Goal: Task Accomplishment & Management: Complete application form

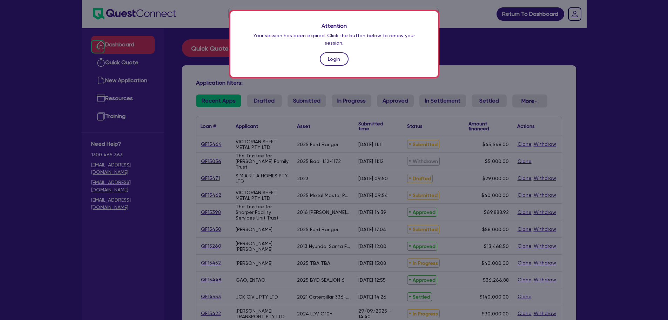
drag, startPoint x: 0, startPoint y: 0, endPoint x: 324, endPoint y: 54, distance: 328.9
click at [324, 54] on link "Login" at bounding box center [334, 58] width 29 height 13
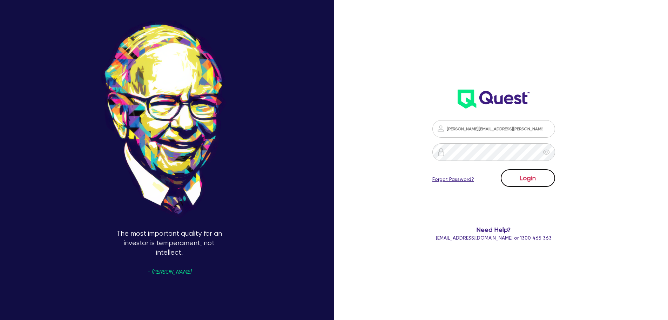
click at [525, 173] on button "Login" at bounding box center [528, 178] width 54 height 18
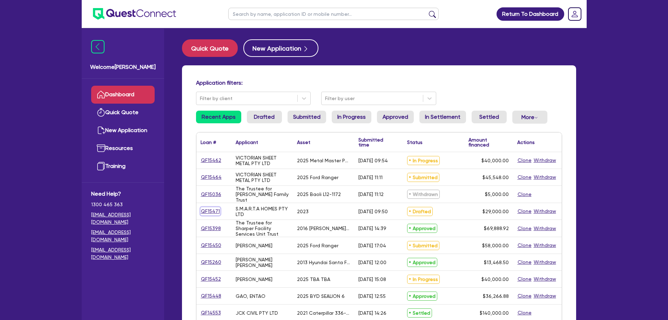
click at [208, 208] on link "QF15471" at bounding box center [211, 211] width 20 height 8
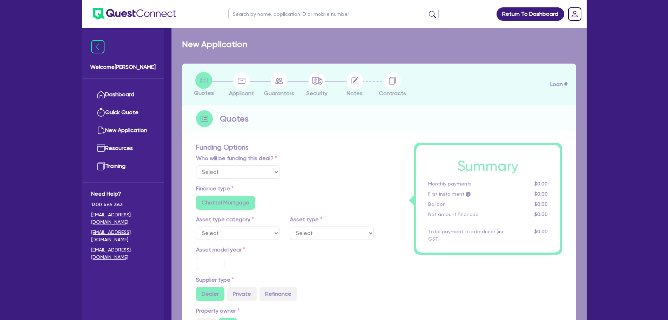
select select "Quest Finance - Own Book"
select select "CARS_AND_LIGHT_TRUCKS"
type input "2023"
radio input "true"
type input "29,000"
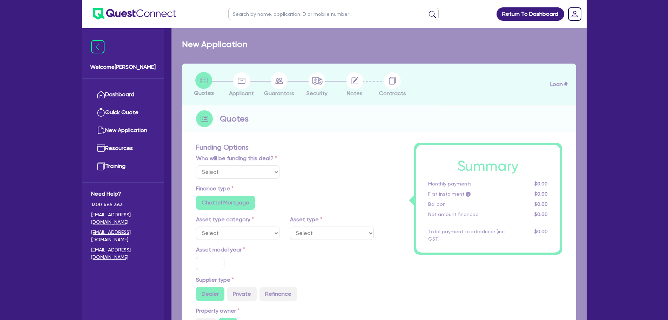
type input "10"
type input "2,900"
type input "17.95"
type input "1,200"
select select "PASSENGER_VEHICLES"
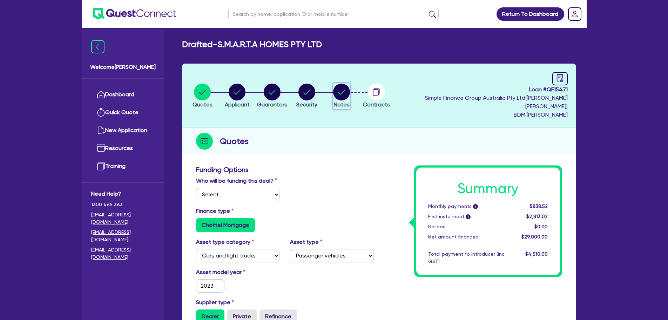
click at [350, 94] on circle "button" at bounding box center [341, 91] width 17 height 17
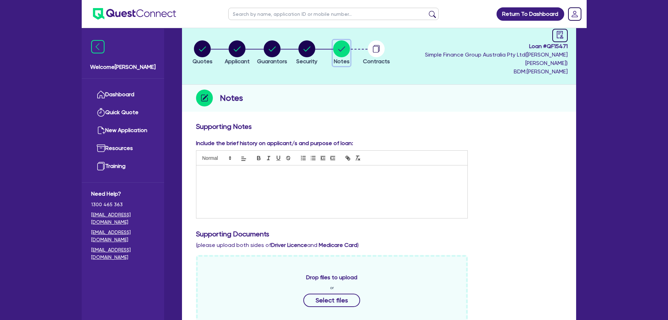
scroll to position [70, 0]
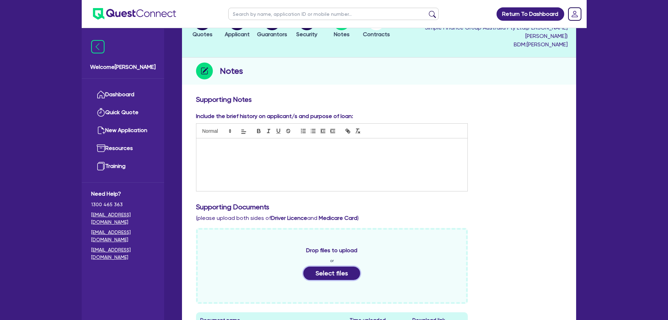
click at [327, 266] on button "Select files" at bounding box center [331, 272] width 57 height 13
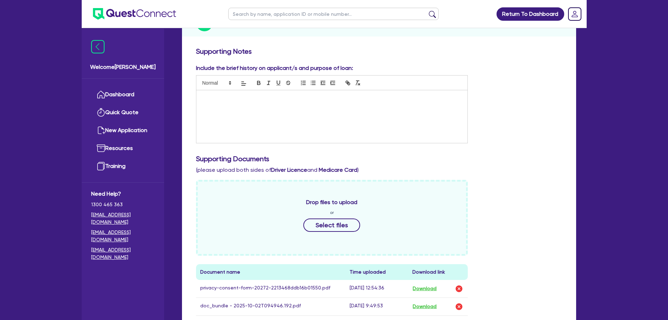
scroll to position [210, 0]
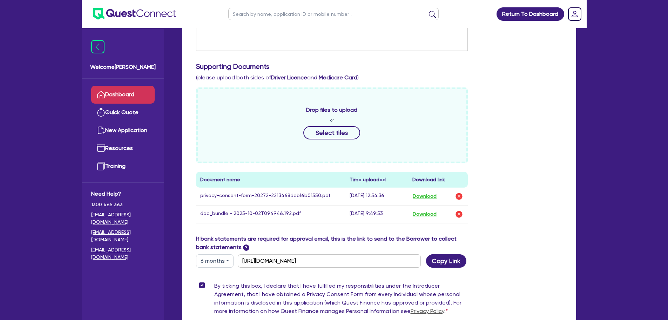
click at [136, 93] on link "Dashboard" at bounding box center [122, 95] width 63 height 18
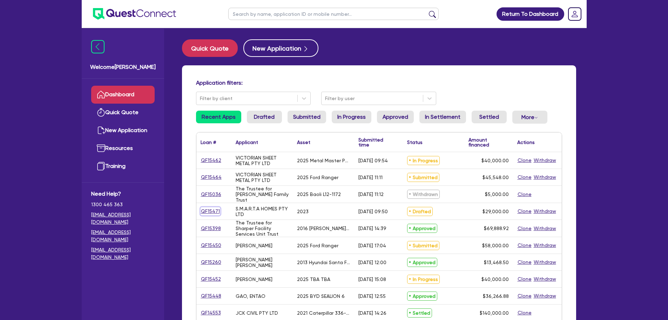
click at [213, 211] on link "QF15471" at bounding box center [211, 211] width 20 height 8
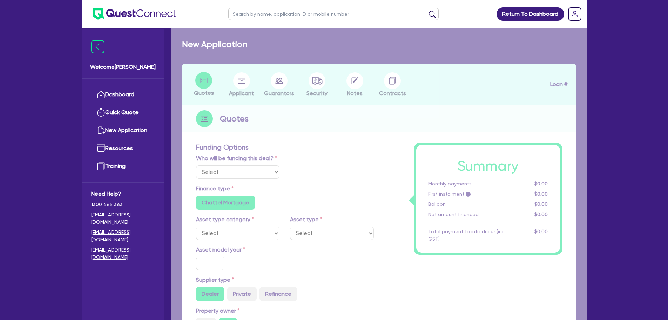
select select "Quest Finance - Own Book"
select select "CARS_AND_LIGHT_TRUCKS"
type input "2023"
radio input "true"
type input "29,000"
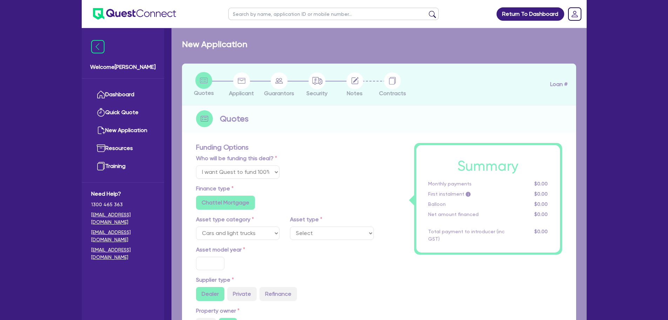
type input "10"
type input "2,900"
type input "17.95"
type input "1,200"
select select "PASSENGER_VEHICLES"
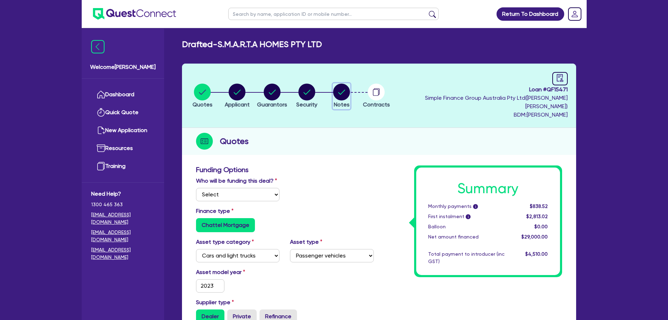
click at [350, 88] on circle "button" at bounding box center [341, 91] width 17 height 17
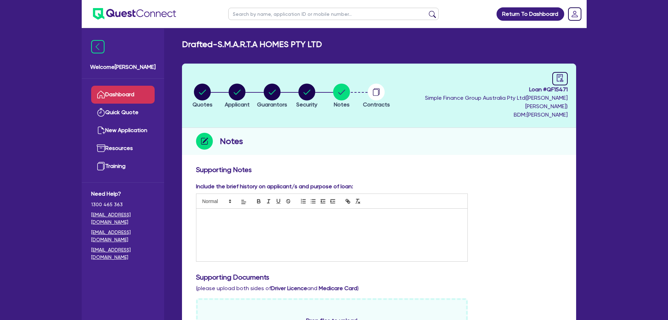
click at [141, 99] on link "Dashboard" at bounding box center [122, 95] width 63 height 18
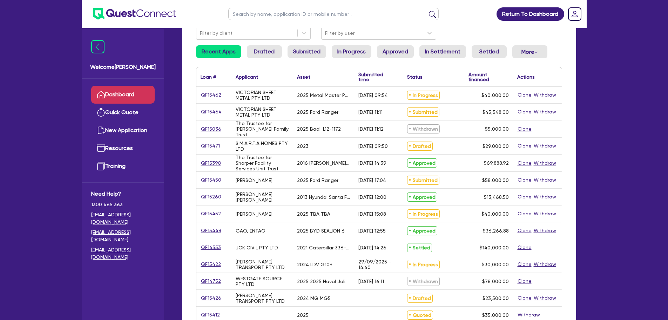
scroll to position [70, 0]
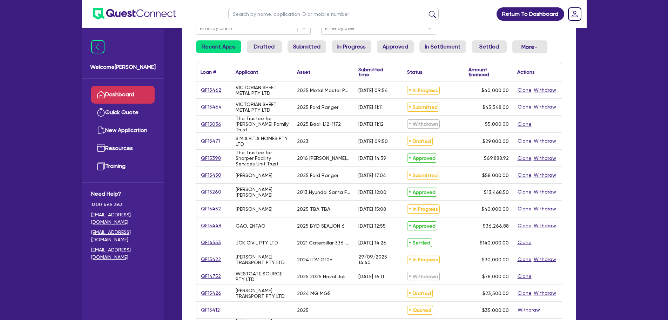
click at [123, 92] on link "Dashboard" at bounding box center [122, 95] width 63 height 18
click at [120, 145] on link "Resources" at bounding box center [122, 148] width 63 height 18
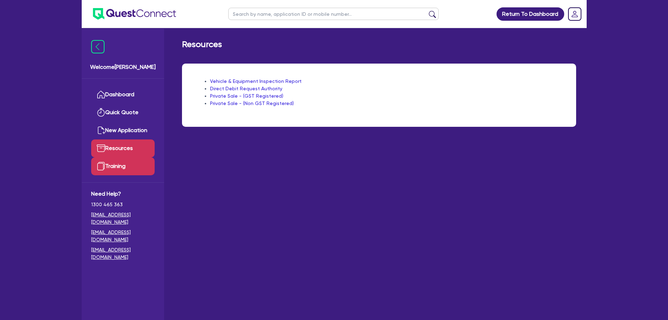
click at [136, 166] on link "Training" at bounding box center [122, 166] width 63 height 18
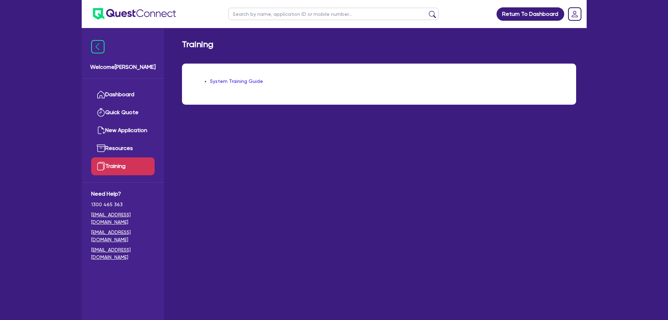
click at [247, 81] on link "System Training Guide" at bounding box center [236, 81] width 53 height 6
click at [138, 98] on link "Dashboard" at bounding box center [122, 95] width 63 height 18
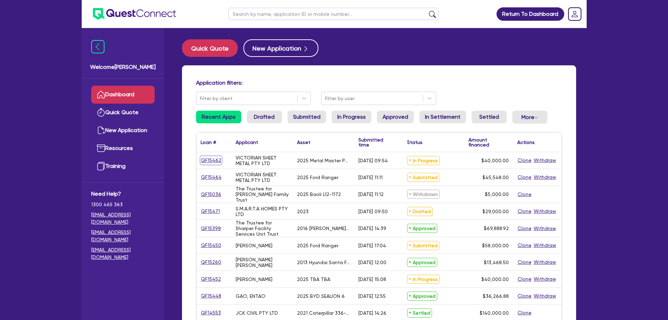
click at [214, 161] on link "QF15462" at bounding box center [211, 160] width 21 height 8
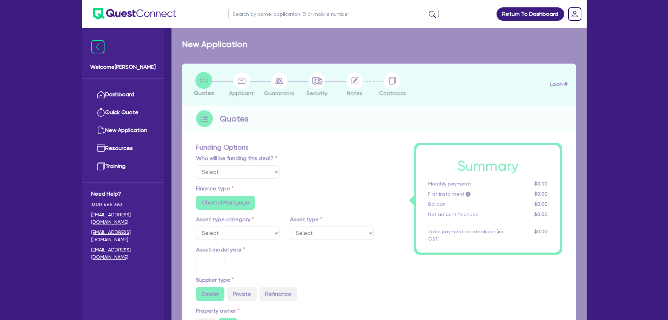
select select "Quest Finance - Own Book"
select select "SECONDARY_ASSETS"
type input "2025"
type input "50,000"
type input "10,000"
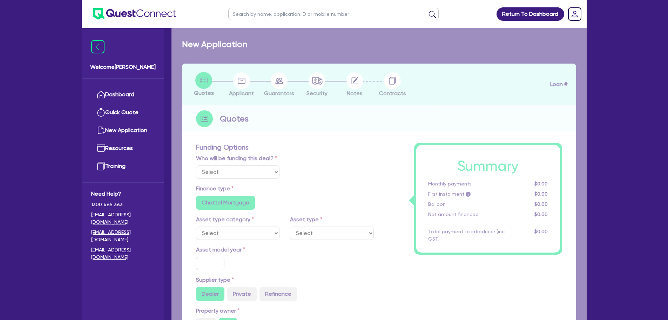
type input "2.5"
type input "1,000"
radio input "true"
type input "17.95"
select select "ENGINEERING_AND_TOOLMAKING"
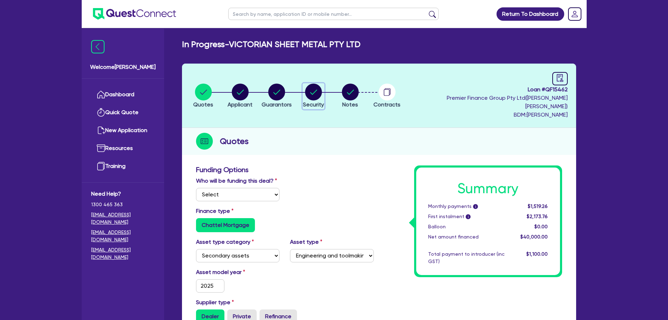
click at [321, 94] on circle "button" at bounding box center [313, 91] width 17 height 17
select select "SECONDARY_ASSETS"
select select "ENGINEERING_AND_TOOLMAKING"
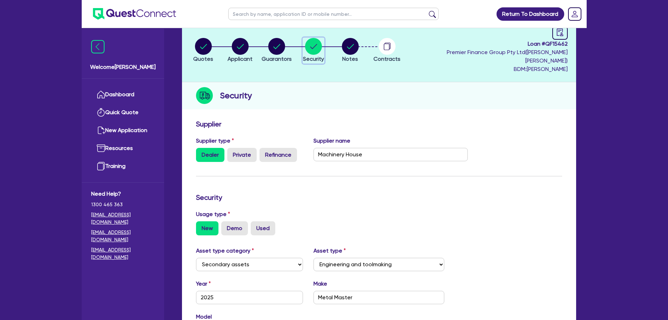
scroll to position [35, 0]
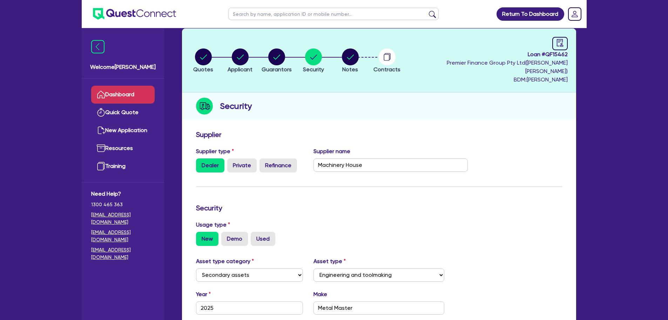
click at [149, 89] on link "Dashboard" at bounding box center [122, 95] width 63 height 18
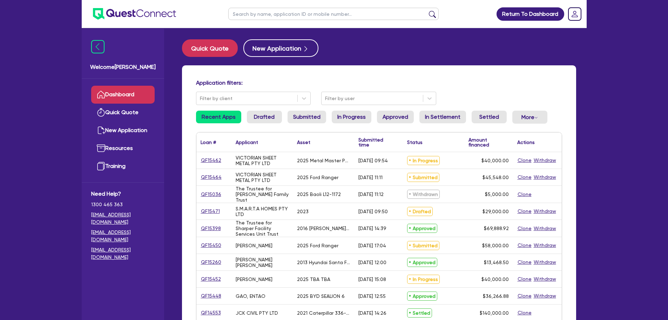
click at [305, 9] on input "text" at bounding box center [333, 14] width 210 height 12
type input "hb trans"
click at [427, 11] on button "submit" at bounding box center [432, 16] width 11 height 10
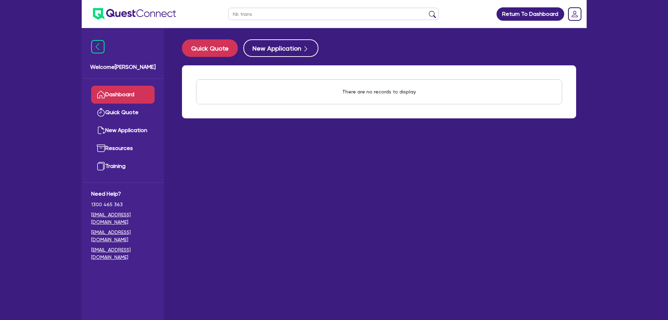
click at [129, 92] on link "Dashboard" at bounding box center [122, 95] width 63 height 18
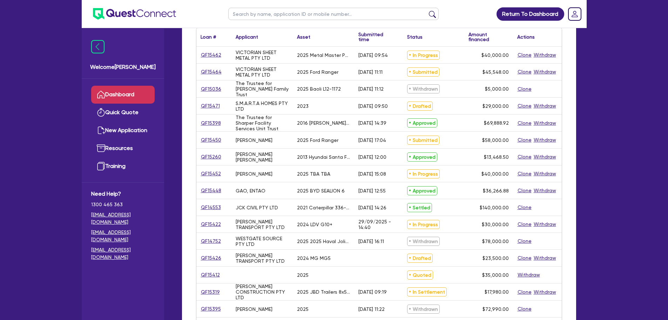
scroll to position [35, 0]
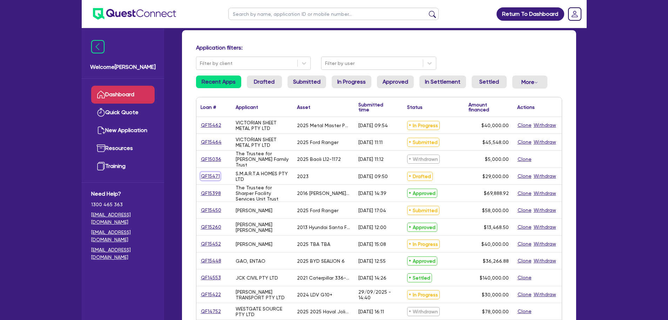
click at [214, 174] on link "QF15471" at bounding box center [211, 176] width 20 height 8
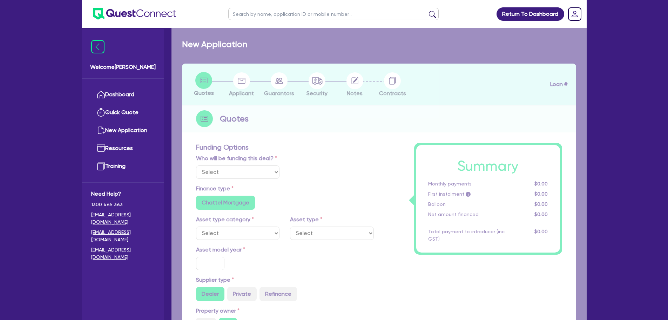
select select "Quest Finance - Own Book"
select select "CARS_AND_LIGHT_TRUCKS"
type input "2023"
radio input "true"
type input "29,000"
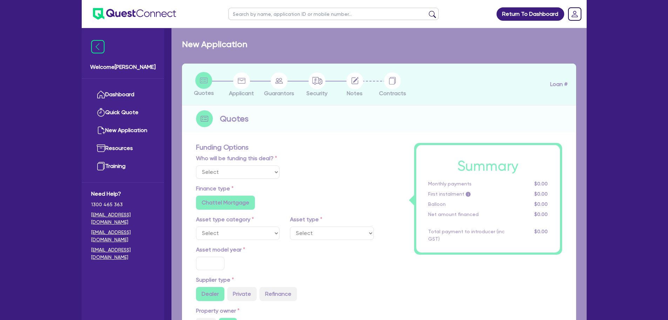
type input "10"
type input "2,900"
type input "17.95"
type input "1,200"
select select "PASSENGER_VEHICLES"
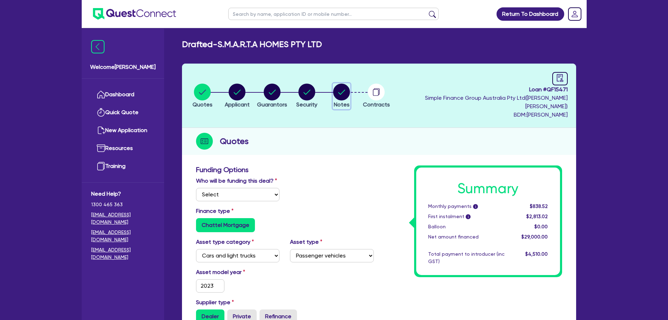
click at [350, 93] on icon "button" at bounding box center [341, 91] width 17 height 17
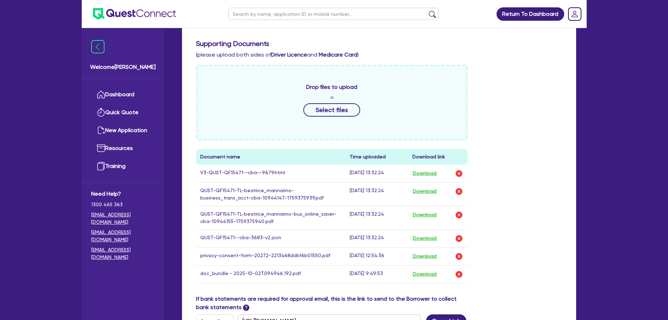
scroll to position [246, 0]
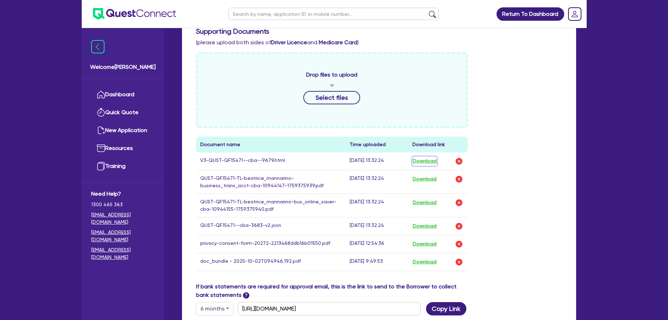
click at [425, 156] on button "Download" at bounding box center [425, 160] width 25 height 9
click at [132, 84] on ul "Dashboard Quick Quote New Application Ref Company Ref Salesperson Resources Tra…" at bounding box center [123, 130] width 82 height 103
click at [132, 89] on link "Dashboard" at bounding box center [122, 95] width 63 height 18
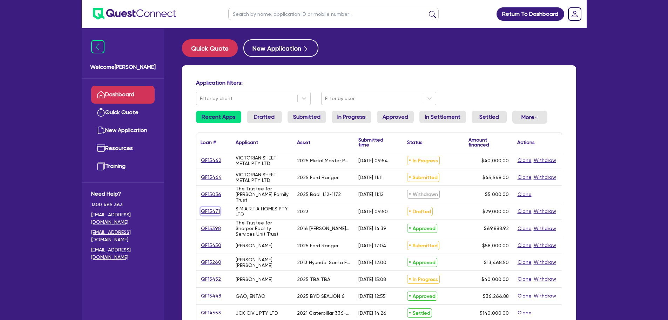
click at [206, 210] on link "QF15471" at bounding box center [211, 211] width 20 height 8
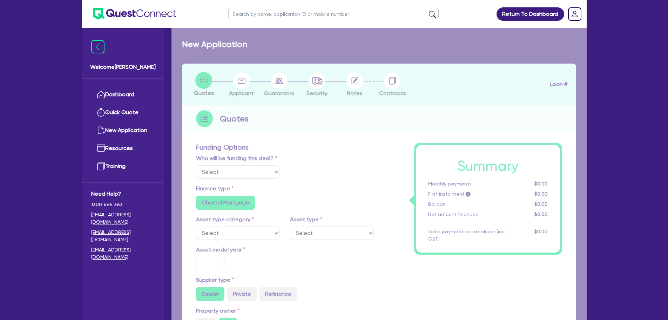
select select "Quest Finance - Own Book"
select select "CARS_AND_LIGHT_TRUCKS"
type input "2023"
radio input "true"
type input "29,000"
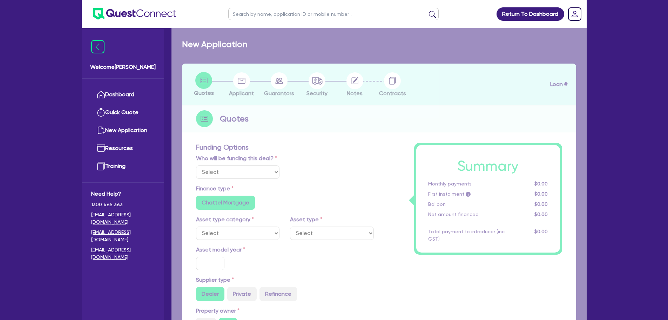
type input "10"
type input "2,900"
type input "17.95"
type input "1,200"
select select "PASSENGER_VEHICLES"
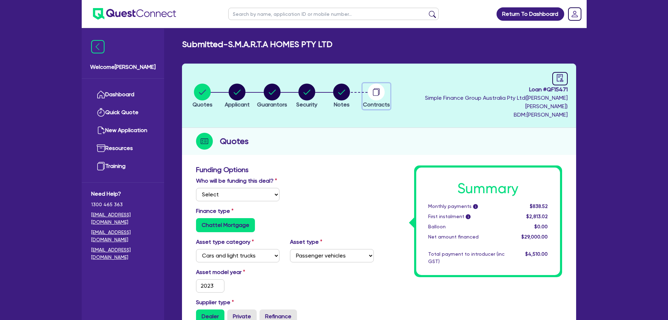
click at [385, 95] on circle "button" at bounding box center [376, 91] width 17 height 17
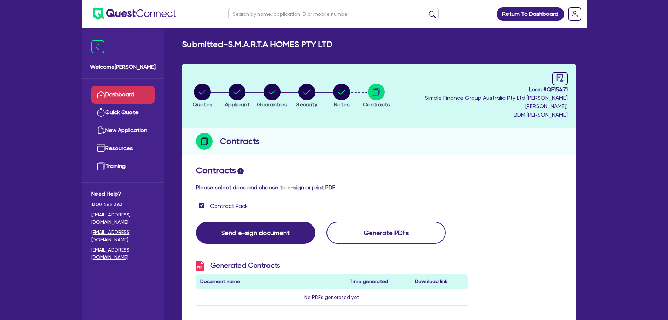
click at [128, 89] on link "Dashboard" at bounding box center [122, 95] width 63 height 18
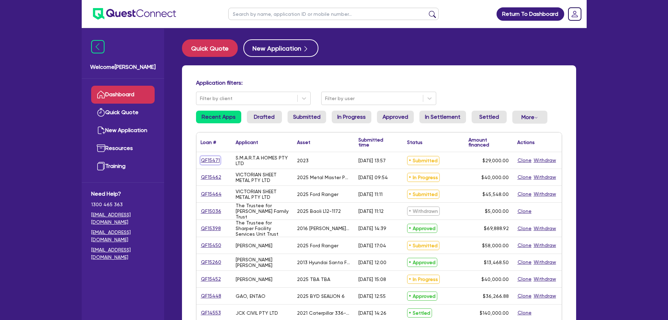
click at [204, 162] on link "QF15471" at bounding box center [211, 160] width 20 height 8
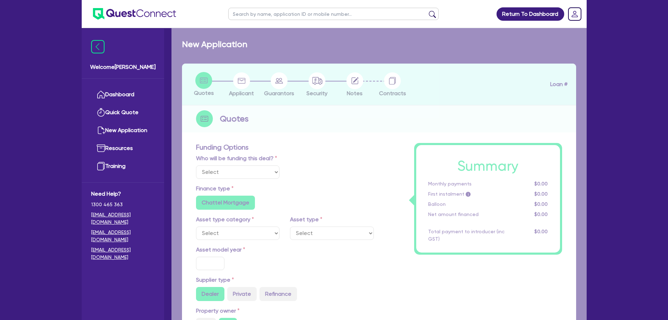
select select "Quest Finance - Own Book"
select select "CARS_AND_LIGHT_TRUCKS"
type input "2023"
radio input "true"
type input "29,000"
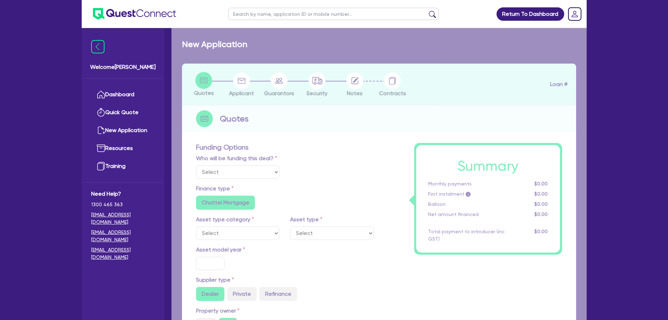
type input "10"
type input "2,900"
type input "17.95"
type input "1,200"
select select "PASSENGER_VEHICLES"
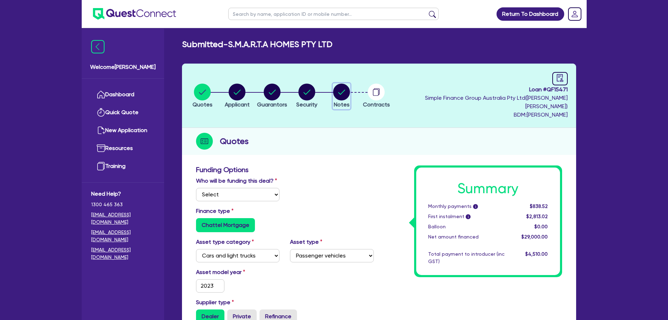
click at [349, 89] on circle "button" at bounding box center [341, 91] width 17 height 17
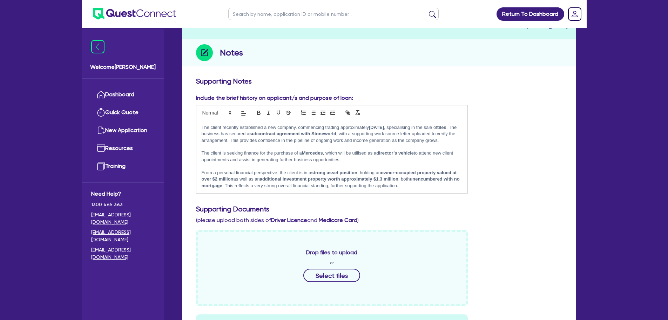
scroll to position [140, 0]
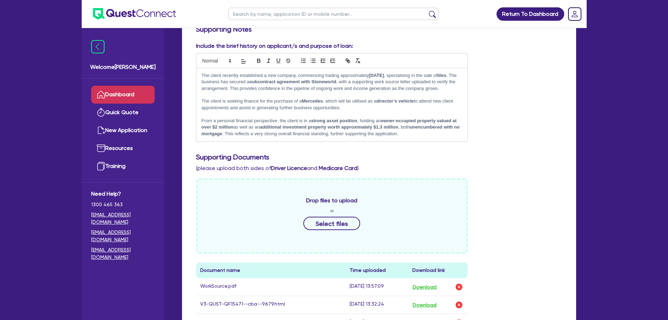
click at [140, 99] on link "Dashboard" at bounding box center [122, 95] width 63 height 18
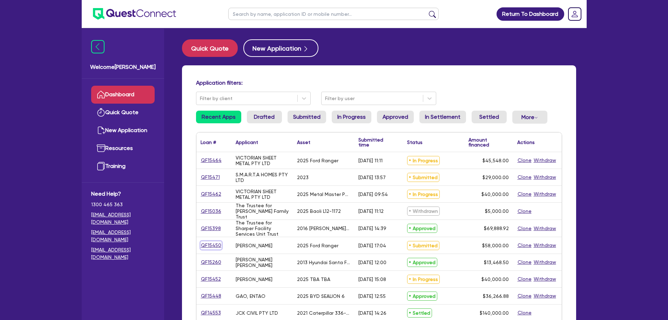
click at [212, 241] on link "QF15450" at bounding box center [211, 245] width 21 height 8
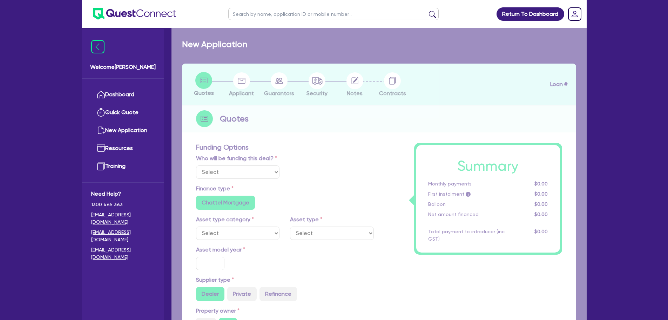
select select "Quest Finance - Own Book"
select select "CARS_AND_LIGHT_TRUCKS"
type input "2025"
radio input "true"
type input "58,000"
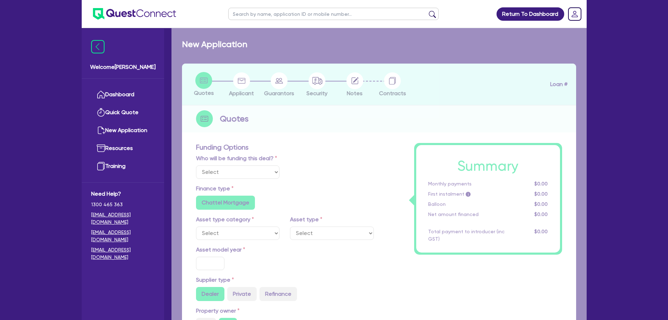
type input "30"
type input "17,400"
type input "8"
type input "4,640"
type input "17.95"
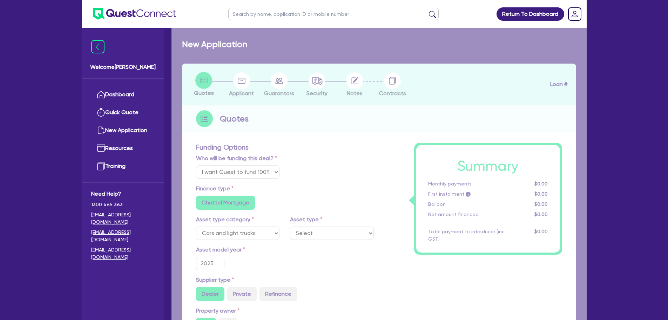
select select "PASSENGER_VEHICLES"
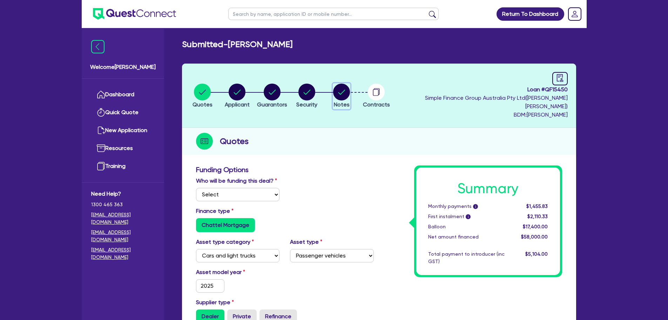
click at [350, 89] on circle "button" at bounding box center [341, 91] width 17 height 17
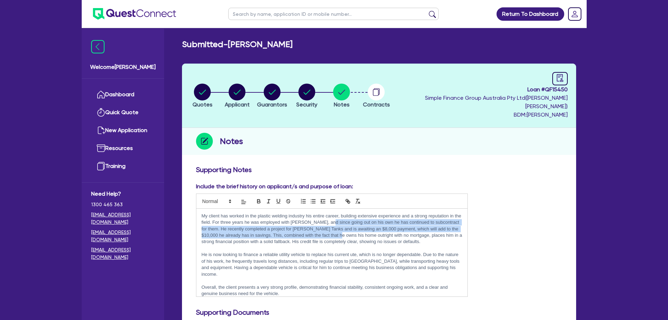
drag, startPoint x: 334, startPoint y: 216, endPoint x: 340, endPoint y: 224, distance: 10.0
click at [340, 224] on p "My client has worked in the plastic welding industry his entire career, buildin…" at bounding box center [332, 229] width 261 height 32
click at [306, 228] on p "My client has worked in the plastic welding industry his entire career, buildin…" at bounding box center [332, 229] width 261 height 32
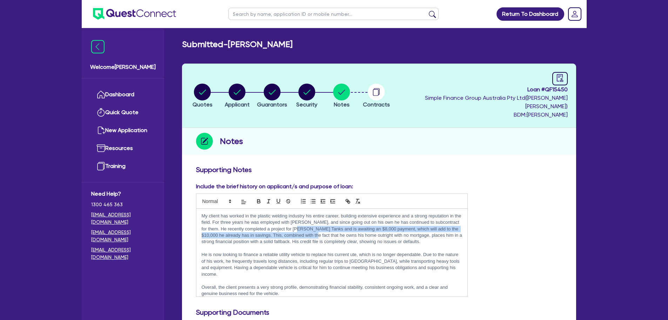
drag, startPoint x: 309, startPoint y: 227, endPoint x: 314, endPoint y: 230, distance: 5.8
click at [314, 230] on p "My client has worked in the plastic welding industry his entire career, buildin…" at bounding box center [332, 229] width 261 height 32
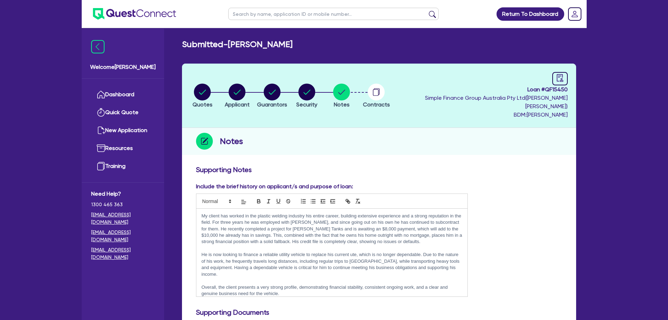
click at [327, 232] on p "My client has worked in the plastic welding industry his entire career, buildin…" at bounding box center [332, 229] width 261 height 32
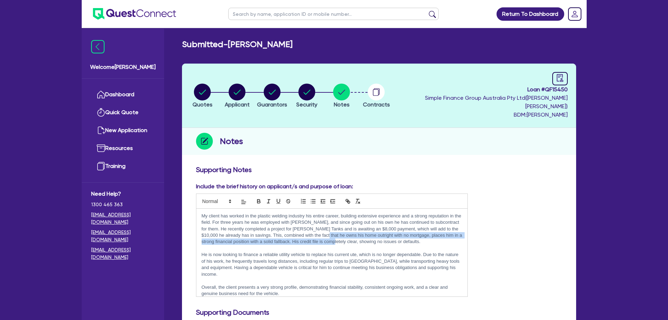
drag, startPoint x: 326, startPoint y: 227, endPoint x: 340, endPoint y: 230, distance: 14.5
click at [340, 230] on p "My client has worked in the plastic welding industry his entire career, buildin…" at bounding box center [332, 229] width 261 height 32
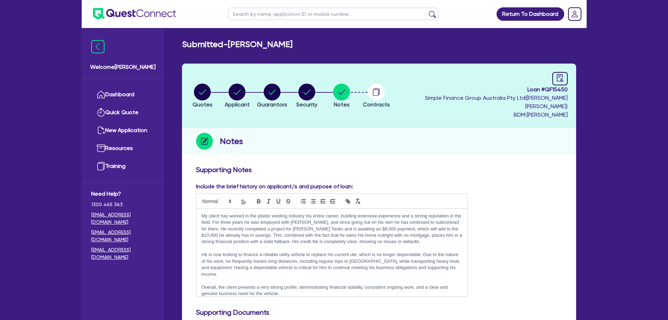
click at [357, 245] on p at bounding box center [332, 248] width 261 height 6
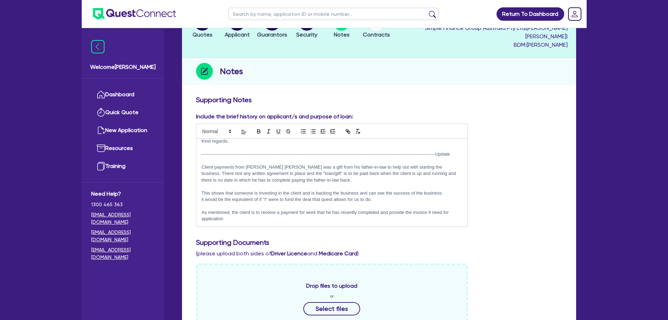
scroll to position [70, 0]
click at [129, 95] on link "Dashboard" at bounding box center [122, 95] width 63 height 18
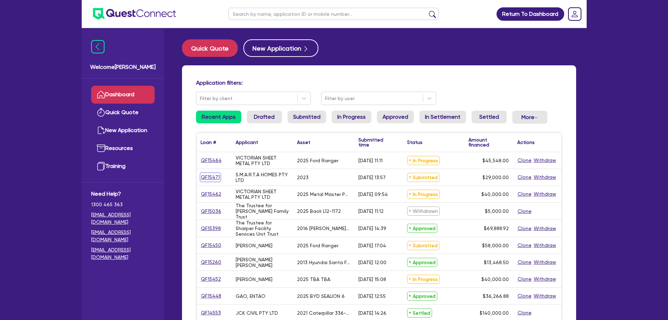
click at [210, 176] on link "QF15471" at bounding box center [211, 177] width 20 height 8
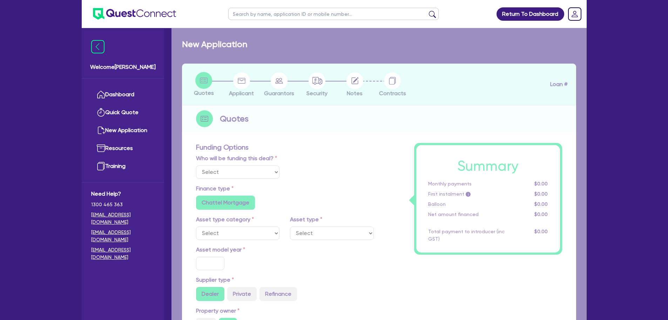
select select "Quest Finance - Own Book"
select select "CARS_AND_LIGHT_TRUCKS"
type input "2023"
radio input "true"
type input "29,000"
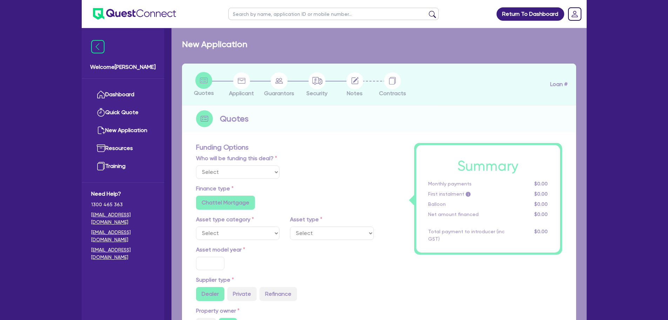
type input "10"
type input "2,900"
type input "17.95"
type input "1,200"
select select "PASSENGER_VEHICLES"
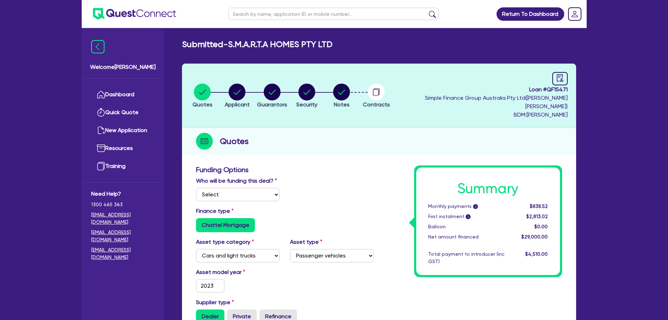
click at [338, 92] on li "Notes" at bounding box center [341, 95] width 35 height 25
click at [350, 90] on circle "button" at bounding box center [341, 91] width 17 height 17
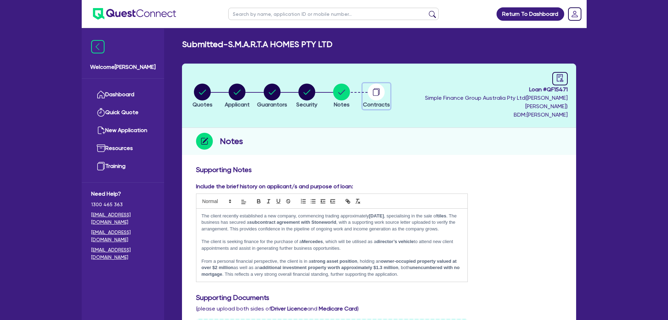
click at [385, 86] on circle "button" at bounding box center [376, 91] width 17 height 17
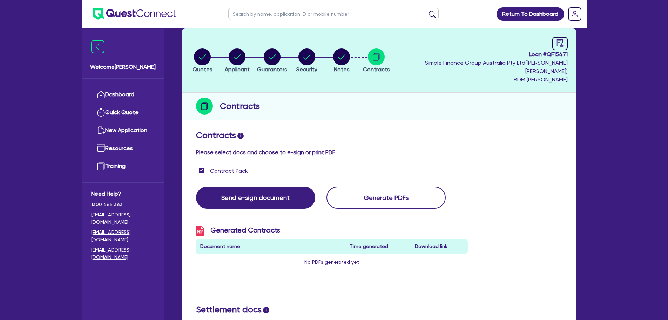
click at [345, 55] on li "Notes" at bounding box center [341, 60] width 35 height 25
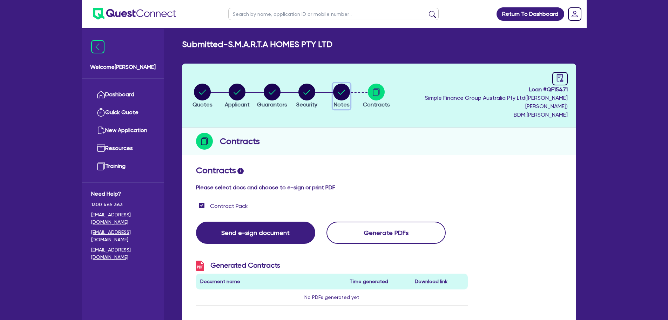
click at [350, 83] on circle "button" at bounding box center [341, 91] width 17 height 17
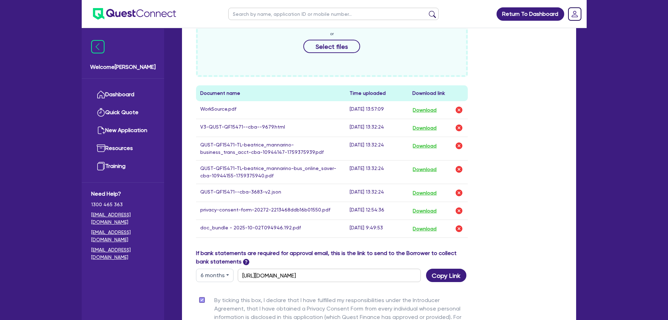
scroll to position [316, 0]
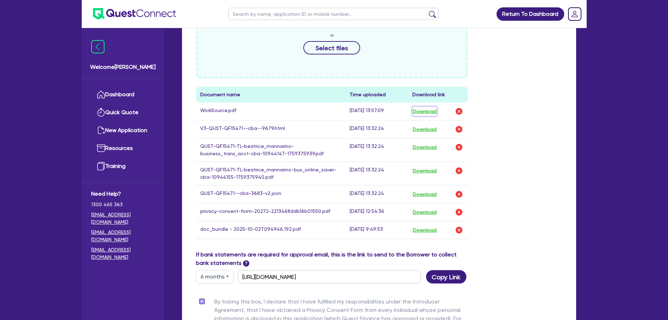
click at [434, 107] on button "Download" at bounding box center [425, 111] width 25 height 9
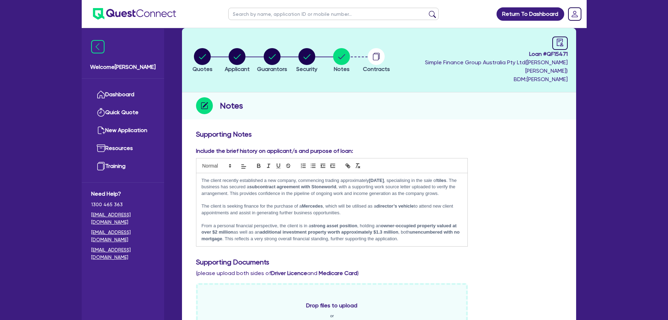
scroll to position [0, 0]
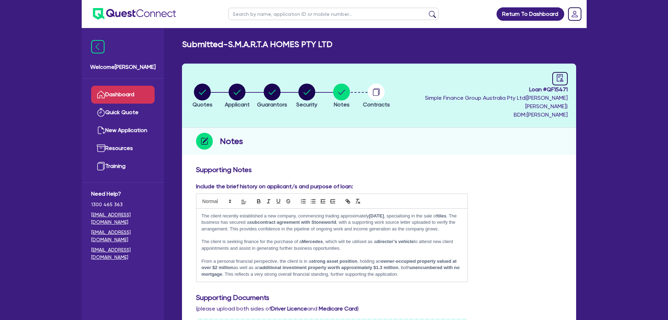
click at [112, 87] on link "Dashboard" at bounding box center [122, 95] width 63 height 18
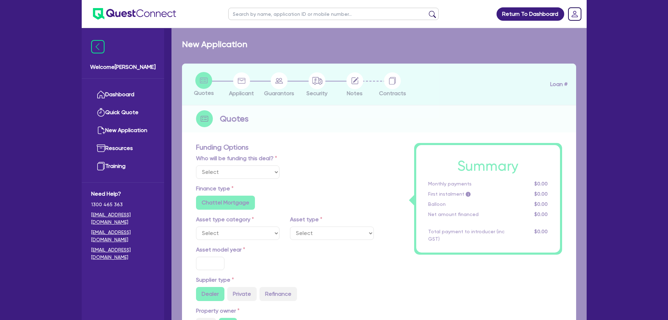
select select "Quest Finance - Own Book"
select select "CARS_AND_LIGHT_TRUCKS"
type input "2023"
radio input "true"
type input "29,000"
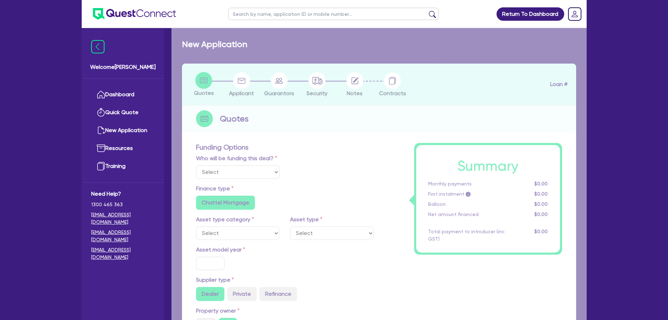
type input "10"
type input "2,900"
type input "17.95"
type input "1,200"
select select "PASSENGER_VEHICLES"
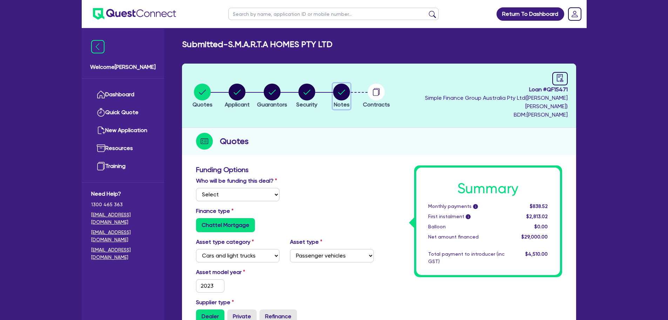
click at [346, 89] on icon "button" at bounding box center [341, 91] width 7 height 5
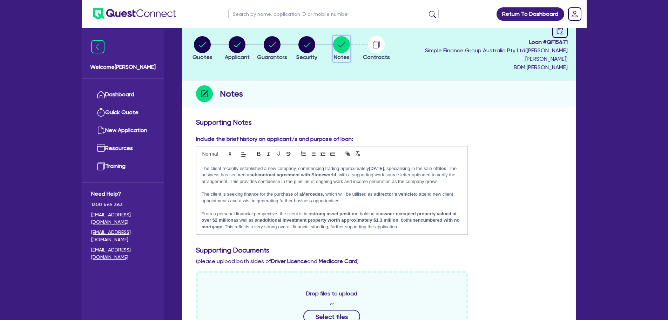
scroll to position [35, 0]
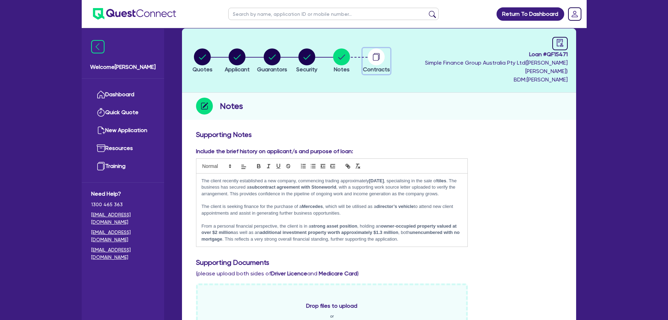
click at [390, 66] on span "Contracts" at bounding box center [376, 69] width 27 height 7
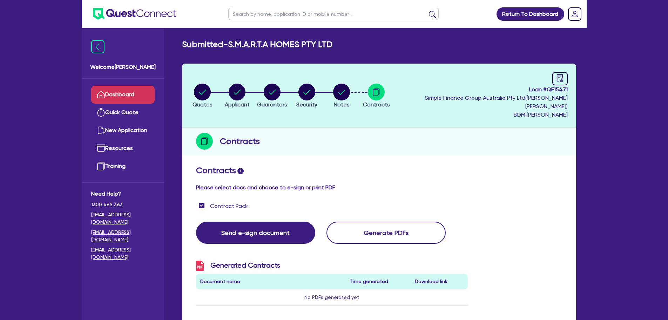
click at [122, 97] on link "Dashboard" at bounding box center [122, 95] width 63 height 18
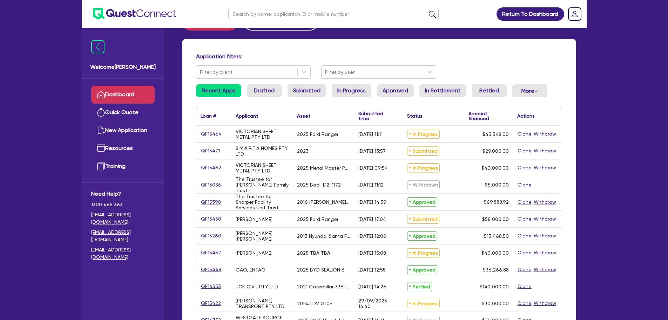
scroll to position [70, 0]
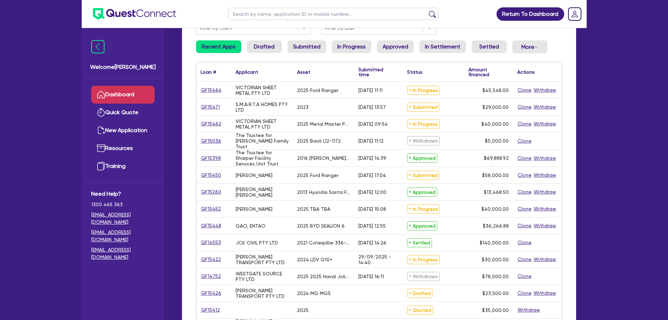
drag, startPoint x: 569, startPoint y: 13, endPoint x: 568, endPoint y: 33, distance: 20.0
click at [569, 13] on rect "Dropdown toggle" at bounding box center [575, 14] width 13 height 13
click at [551, 47] on link "Logout" at bounding box center [555, 45] width 53 height 13
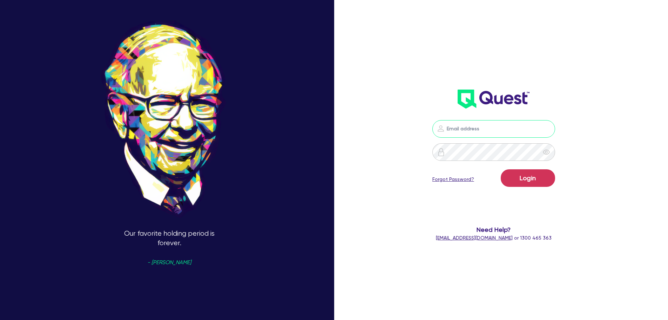
type input "[PERSON_NAME][EMAIL_ADDRESS][PERSON_NAME][DOMAIN_NAME]"
click at [534, 180] on button "Login" at bounding box center [528, 178] width 54 height 18
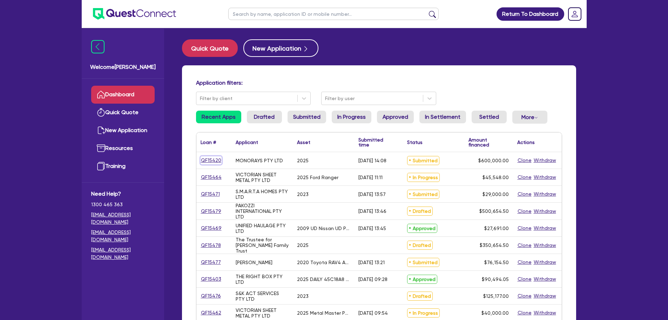
click at [214, 160] on link "QF15420" at bounding box center [211, 160] width 21 height 8
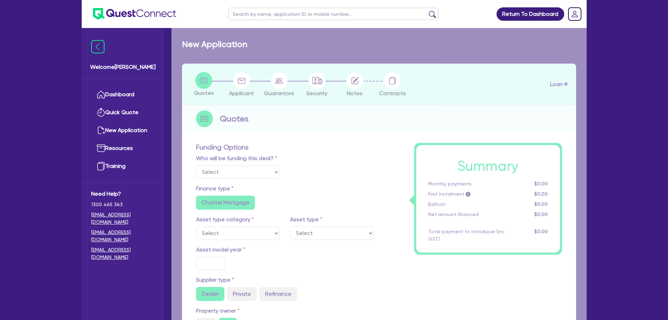
select select "Other"
select select "PRIMARY_ASSETS"
type input "2025"
radio input "true"
type input "674,740"
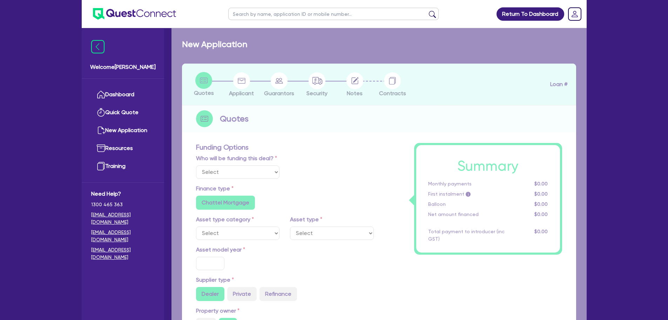
type input "74,740"
type input "3"
type input "18,000"
radio input "true"
type input "5.99"
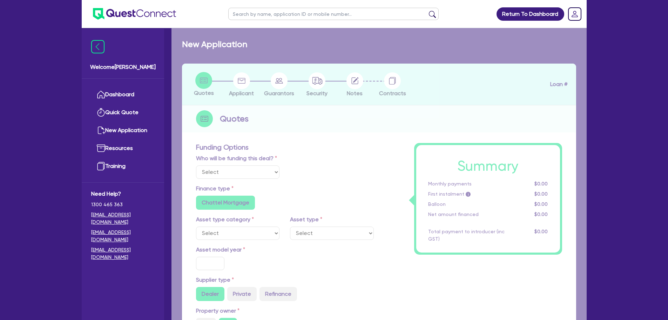
type input "1,200"
radio input "false"
select select "YELLOW_GOODS_AND_EXCAVATORS"
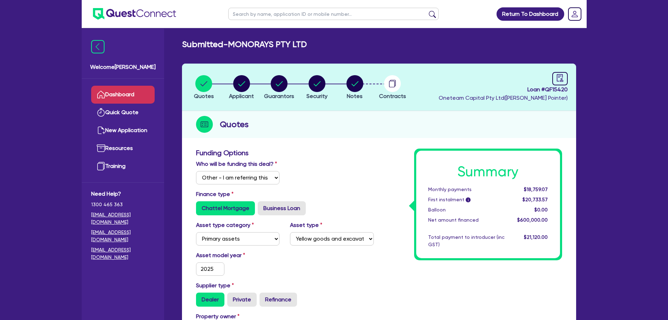
click at [135, 97] on link "Dashboard" at bounding box center [122, 95] width 63 height 18
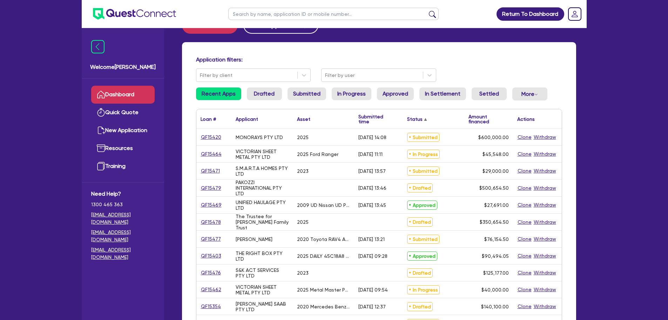
scroll to position [35, 0]
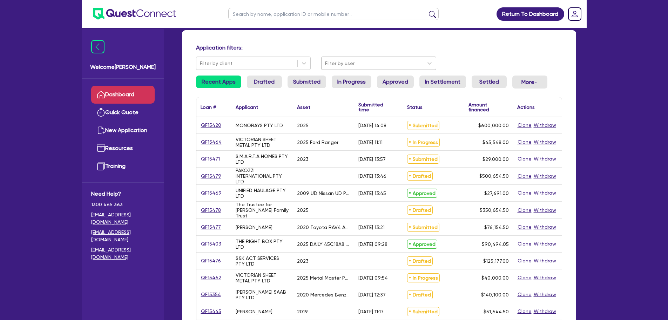
click at [354, 66] on div at bounding box center [372, 63] width 94 height 9
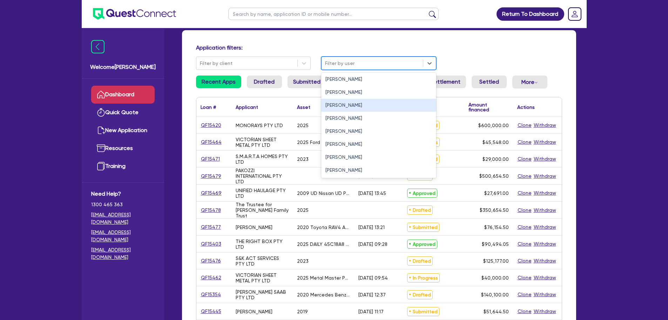
scroll to position [0, 0]
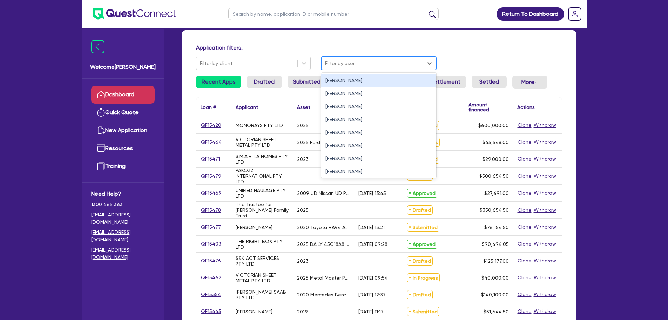
click at [478, 57] on div "Application filters: Filter by client 10 results available. Use Up and Down to …" at bounding box center [379, 57] width 377 height 26
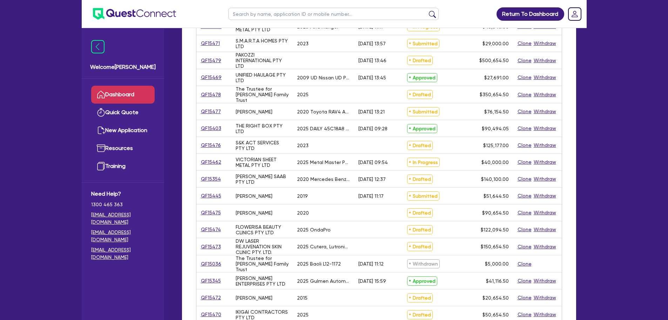
scroll to position [70, 0]
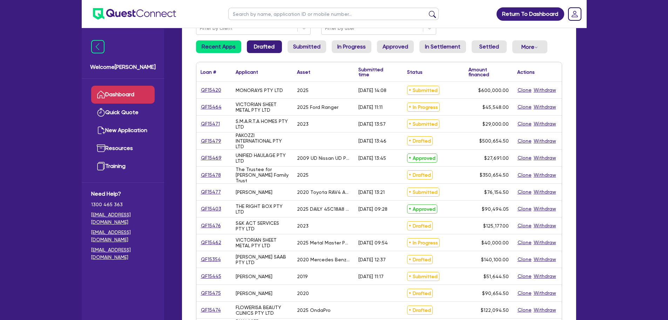
click at [261, 47] on link "Drafted" at bounding box center [264, 46] width 35 height 13
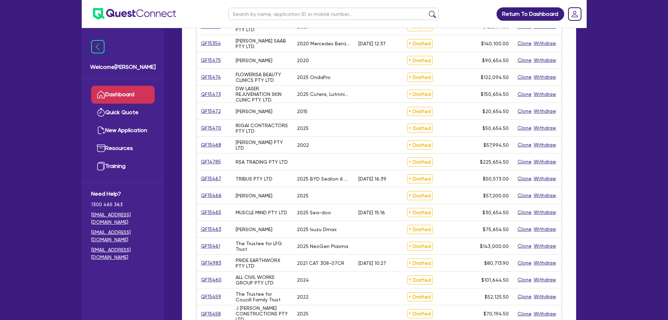
scroll to position [70, 0]
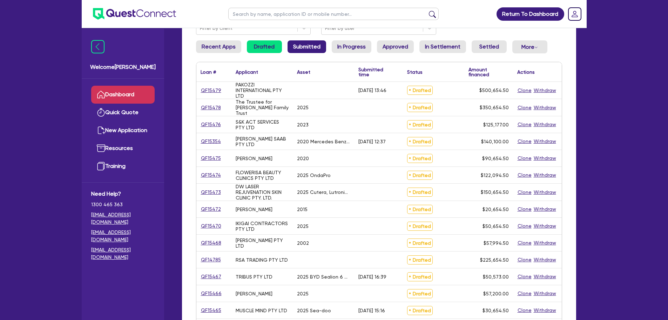
click at [306, 46] on link "Submitted" at bounding box center [307, 46] width 39 height 13
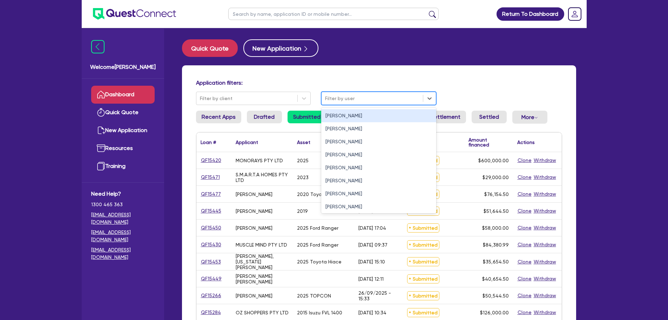
click at [336, 101] on div at bounding box center [372, 98] width 94 height 9
type input "sa"
click at [258, 99] on div at bounding box center [247, 98] width 94 height 9
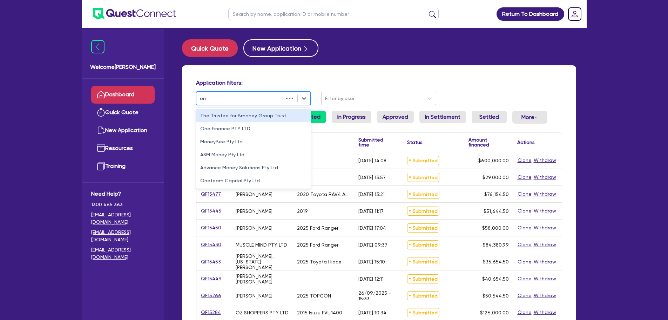
type input "o"
type input "s"
click at [354, 100] on div at bounding box center [372, 98] width 94 height 9
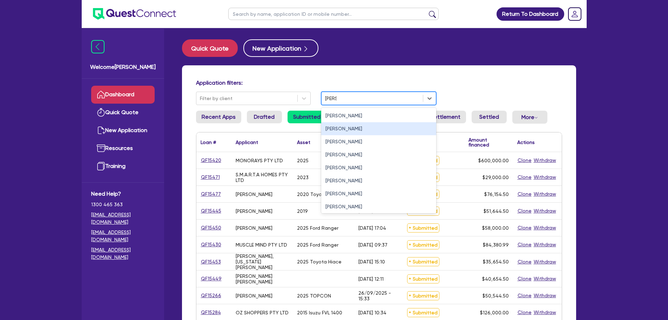
type input "sam"
click at [455, 89] on div "Application filters:" at bounding box center [379, 83] width 377 height 9
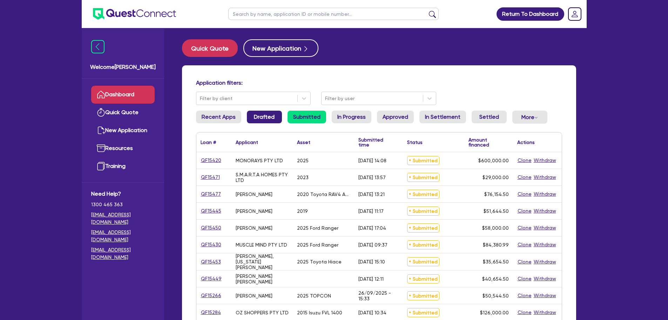
click at [245, 115] on ul "Recent Apps Drafted Submitted In Progress Approved In Settlement Settled More W…" at bounding box center [379, 119] width 366 height 19
click at [257, 120] on link "Drafted" at bounding box center [264, 116] width 35 height 13
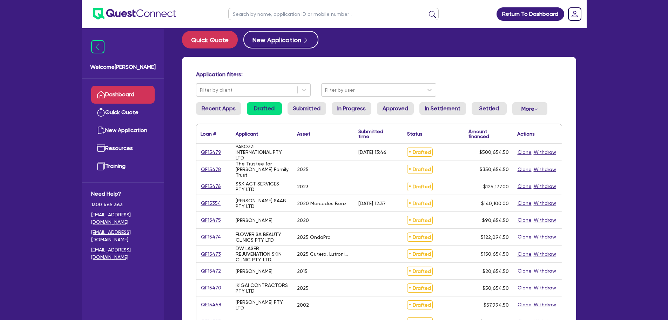
scroll to position [35, 0]
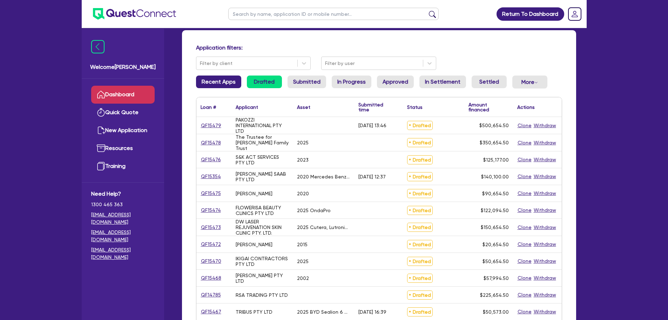
click at [226, 86] on link "Recent Apps" at bounding box center [218, 81] width 45 height 13
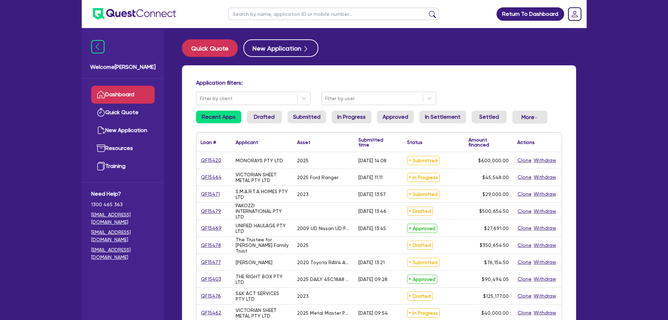
click at [283, 118] on ul "Recent Apps Drafted Submitted In Progress Approved In Settlement Settled More W…" at bounding box center [379, 119] width 366 height 19
click at [300, 123] on link "Submitted" at bounding box center [307, 116] width 39 height 13
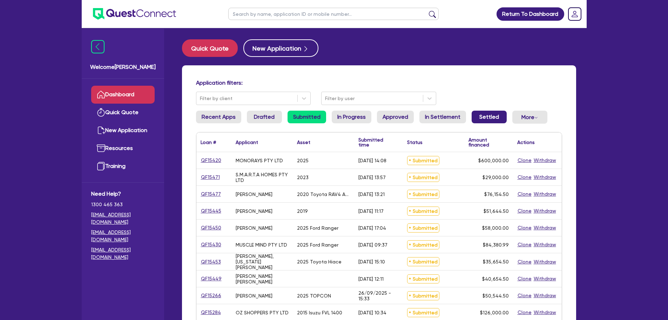
click at [489, 119] on link "Settled" at bounding box center [489, 116] width 35 height 13
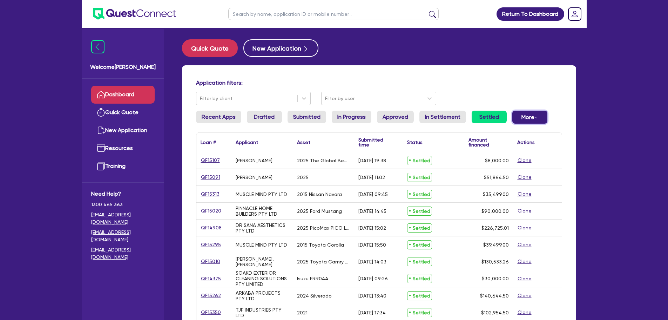
click at [535, 115] on div "Dropdown toggle" at bounding box center [537, 117] width 4 height 7
click at [436, 122] on link "In Settlement" at bounding box center [443, 116] width 47 height 13
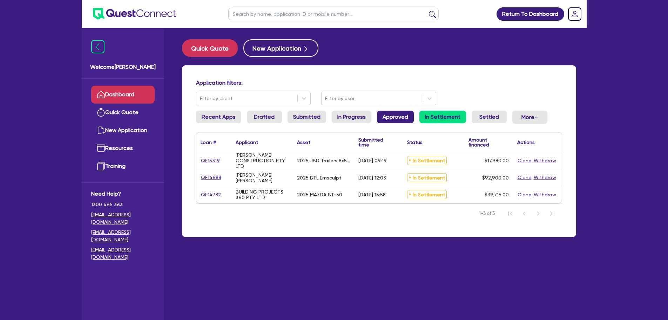
click at [393, 114] on link "Approved" at bounding box center [395, 116] width 37 height 13
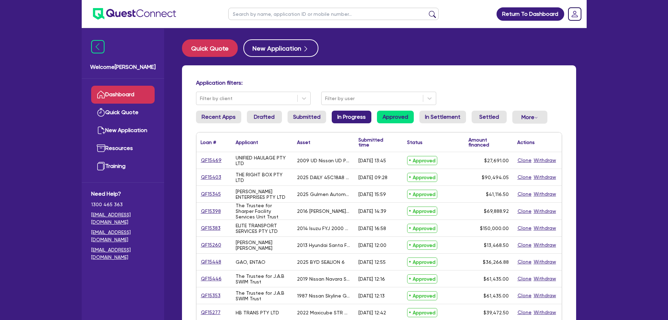
click at [349, 111] on link "In Progress" at bounding box center [352, 116] width 40 height 13
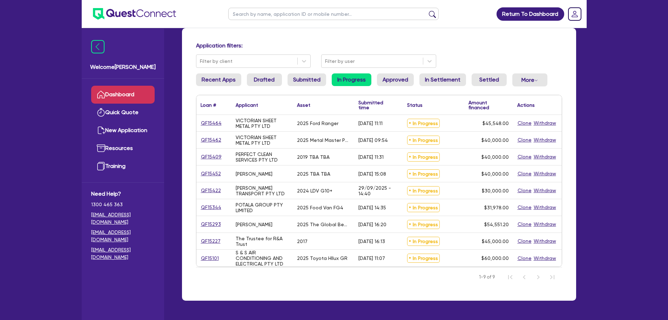
scroll to position [26, 0]
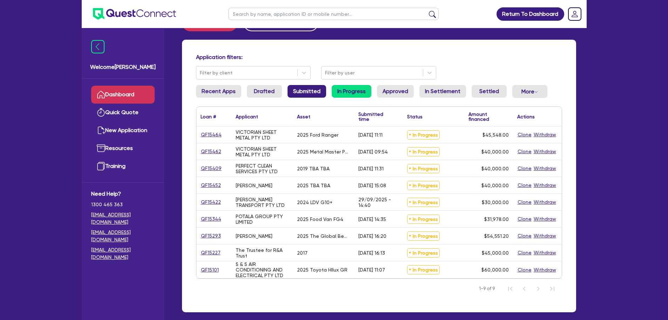
click at [306, 95] on link "Submitted" at bounding box center [307, 91] width 39 height 13
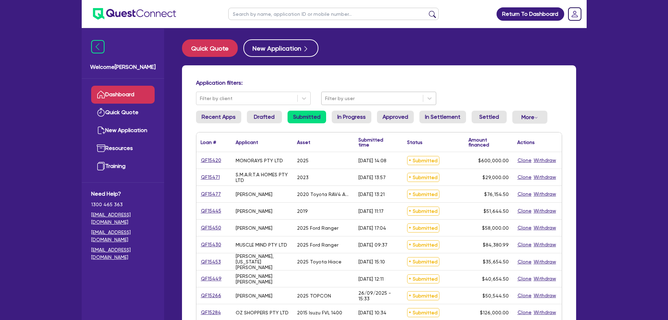
click at [350, 98] on div at bounding box center [372, 98] width 94 height 9
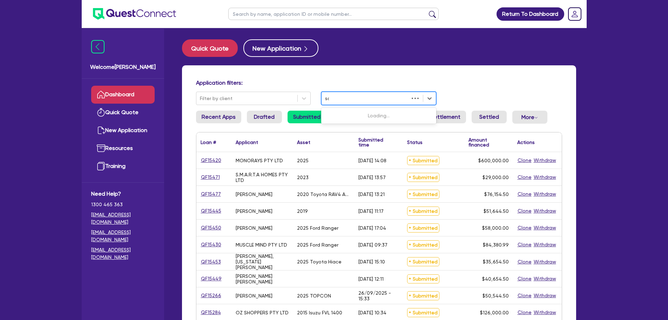
type input "sam"
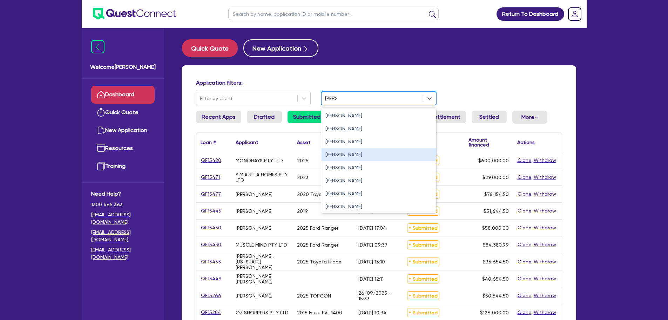
click at [349, 154] on div "Sam Millard" at bounding box center [378, 154] width 115 height 13
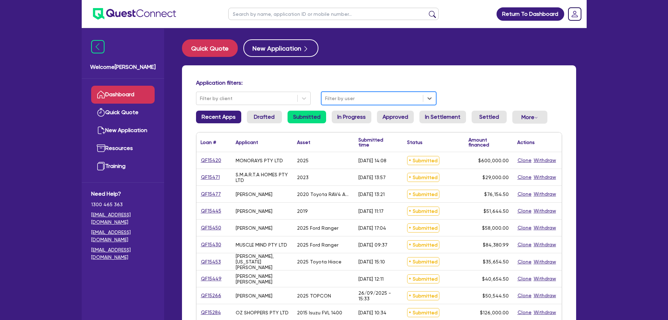
click at [216, 114] on link "Recent Apps" at bounding box center [218, 116] width 45 height 13
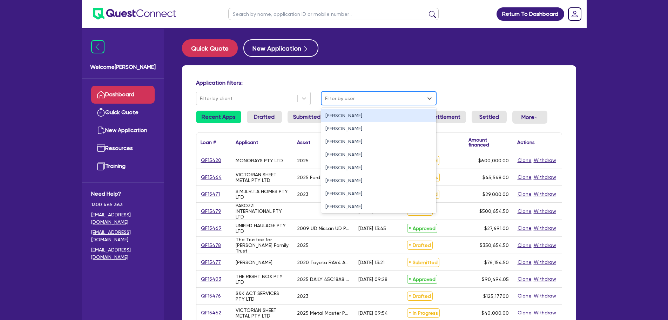
click at [351, 98] on div at bounding box center [372, 98] width 94 height 9
type input "sam"
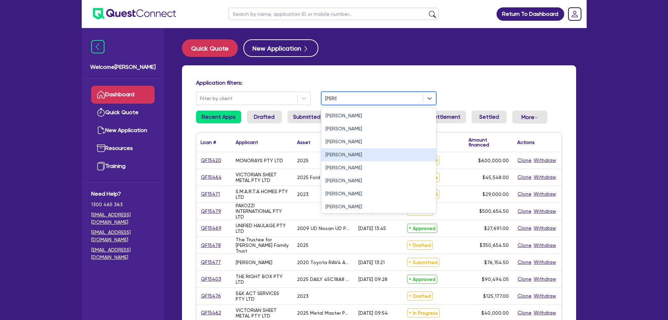
click at [337, 154] on div "Sam Millard" at bounding box center [378, 154] width 115 height 13
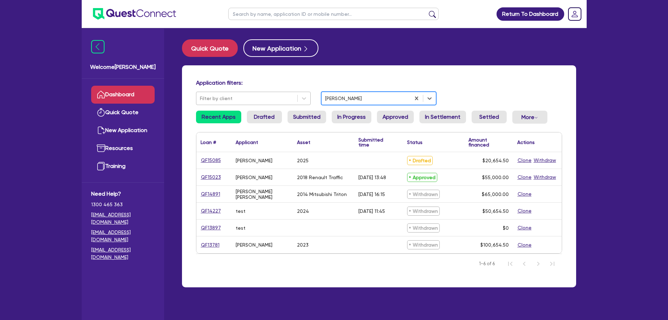
click at [255, 101] on div at bounding box center [247, 98] width 94 height 9
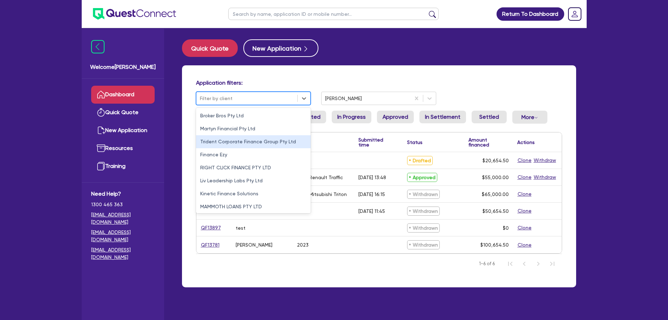
click at [342, 75] on div "Application filters: 10 results available. Use Up and Down to choose options, p…" at bounding box center [379, 176] width 394 height 222
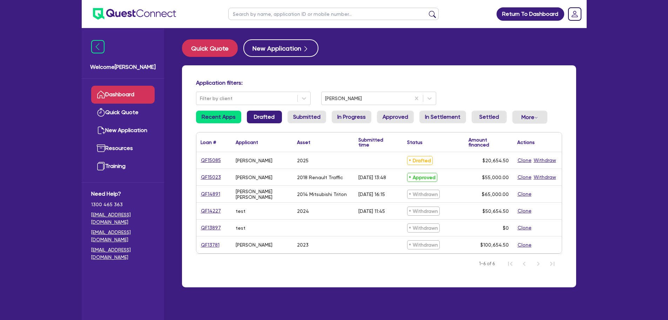
click at [261, 115] on link "Drafted" at bounding box center [264, 116] width 35 height 13
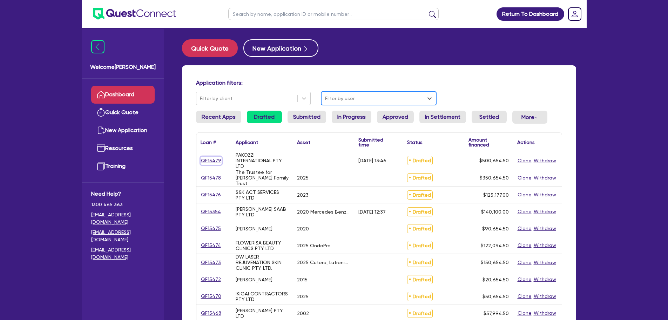
click at [216, 163] on link "QF15479" at bounding box center [211, 160] width 21 height 8
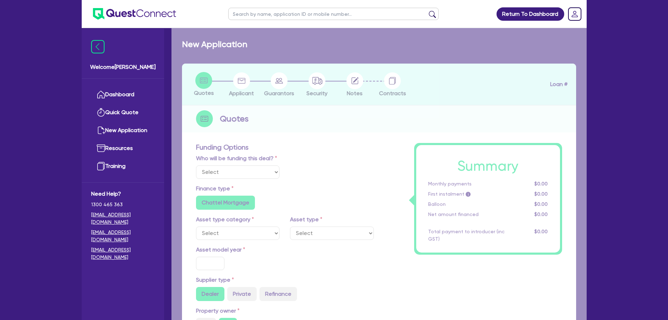
select select "Other"
radio input "false"
radio input "true"
type input "500,000"
type input "2"
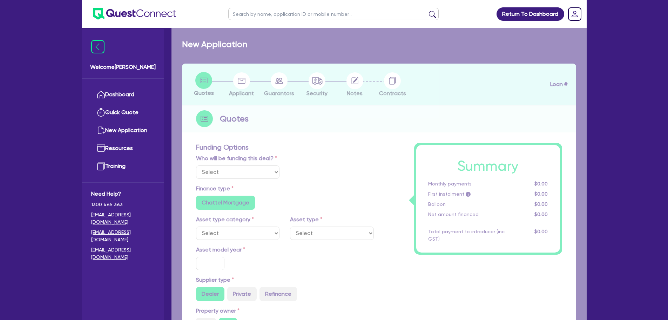
type input "10,013.09"
type input "10"
radio input "true"
radio input "false"
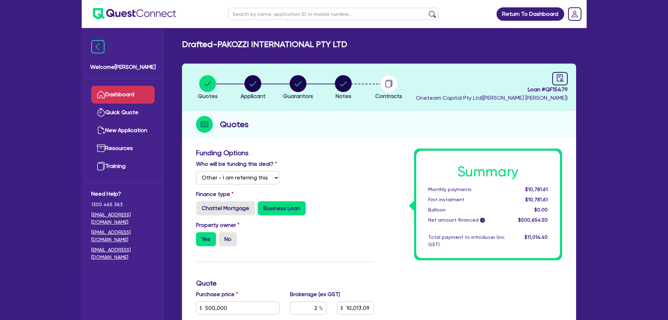
click at [145, 93] on link "Dashboard" at bounding box center [122, 95] width 63 height 18
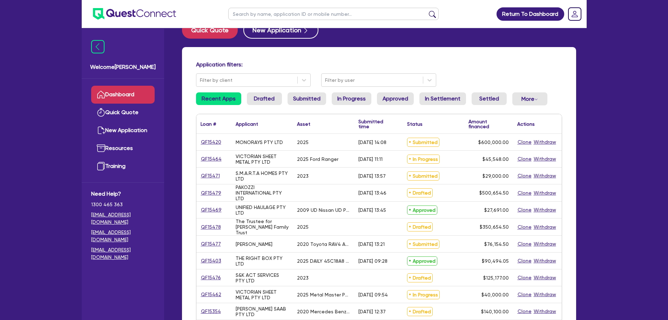
scroll to position [35, 0]
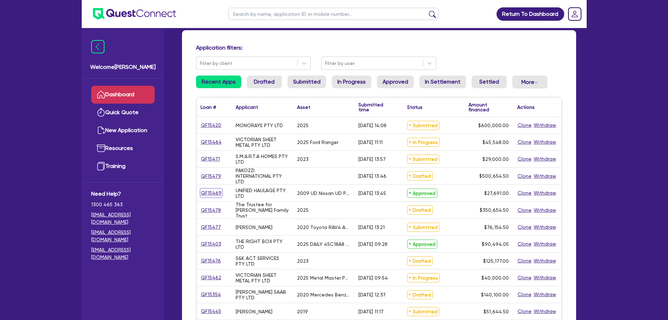
click at [213, 192] on link "QF15469" at bounding box center [211, 193] width 21 height 8
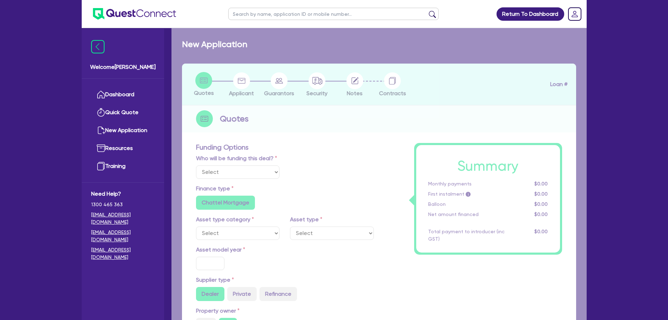
select select "Quest Finance - Platform Funding"
select select "PRIMARY_ASSETS"
type input "2009"
type input "30,691"
type input "3,000"
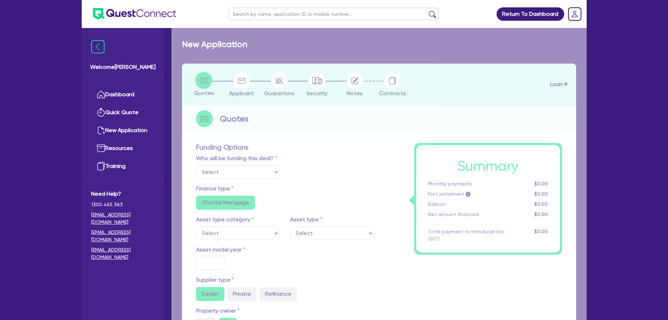
type input "10"
type input "2,769.1"
radio input "true"
type input "19.95"
type input "990"
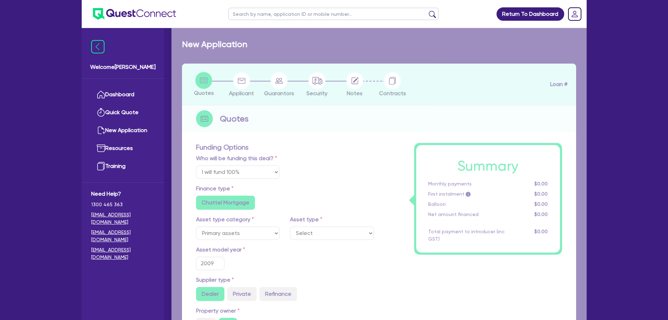
select select "HEAVY_TRUCKS"
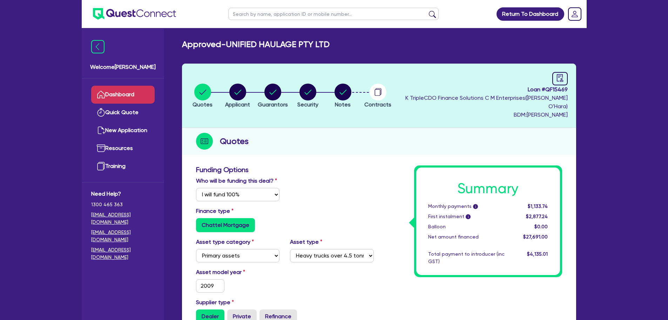
click at [116, 88] on link "Dashboard" at bounding box center [122, 95] width 63 height 18
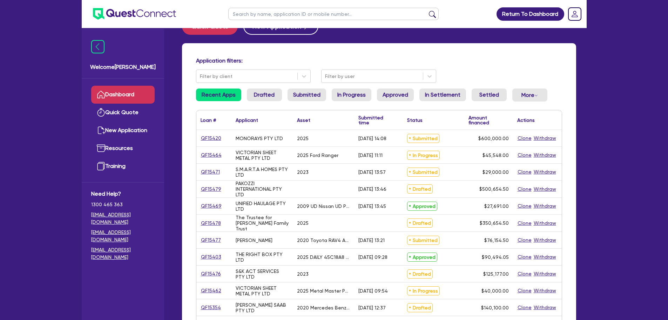
scroll to position [70, 0]
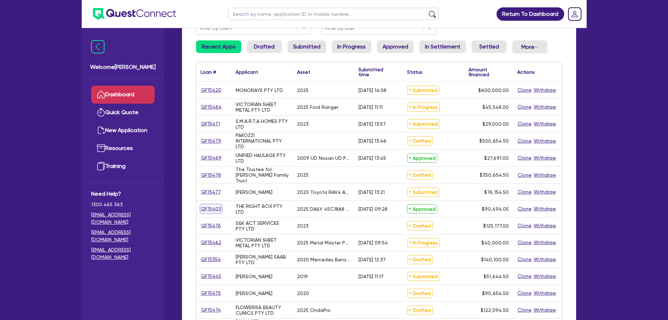
click at [213, 210] on link "QF15403" at bounding box center [211, 208] width 21 height 8
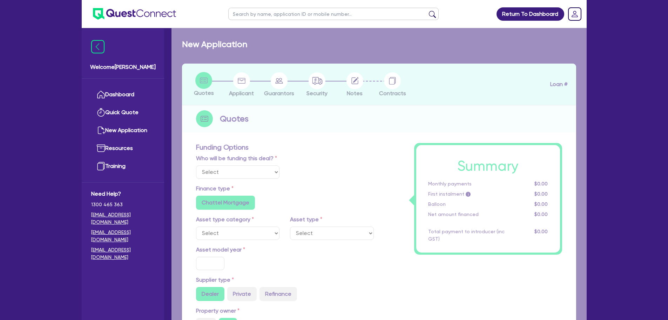
select select "Other"
select select "CARS_AND_LIGHT_TRUCKS"
type input "2025"
type input "89,999.05"
type input "33"
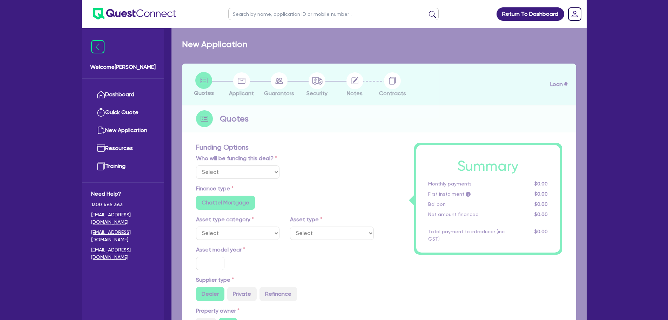
type input "29,699.69"
type input "2.5"
type input "2,262.35"
type input "6.8"
type input "450"
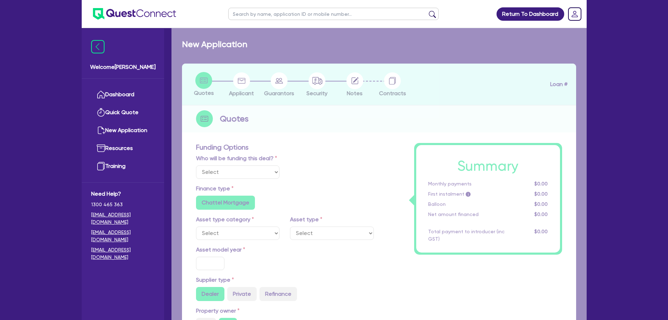
type input "318.18"
radio input "true"
radio input "false"
select select "LIGHT_TRUCKS"
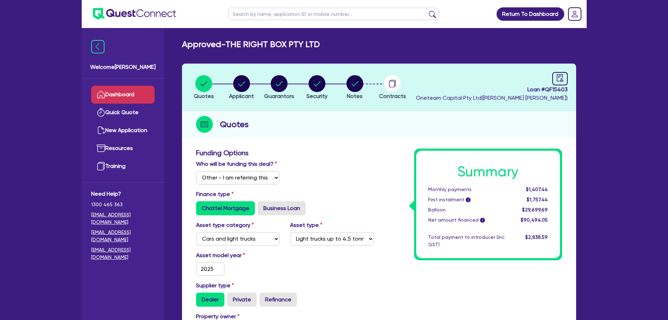
click at [136, 86] on link "Dashboard" at bounding box center [122, 95] width 63 height 18
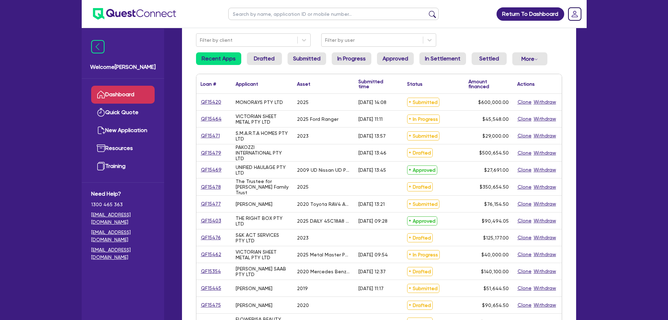
scroll to position [70, 0]
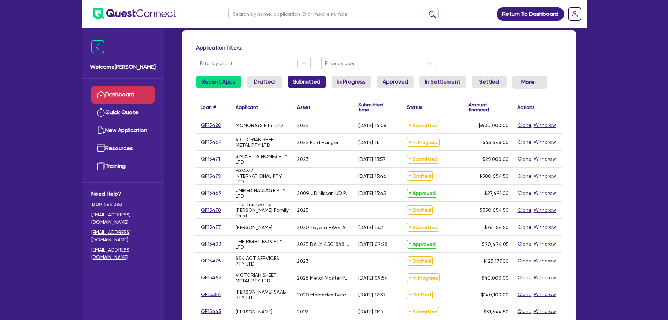
click at [303, 84] on link "Submitted" at bounding box center [307, 81] width 39 height 13
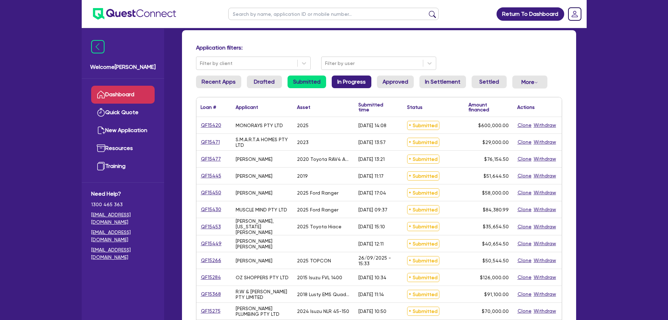
click at [349, 85] on link "In Progress" at bounding box center [352, 81] width 40 height 13
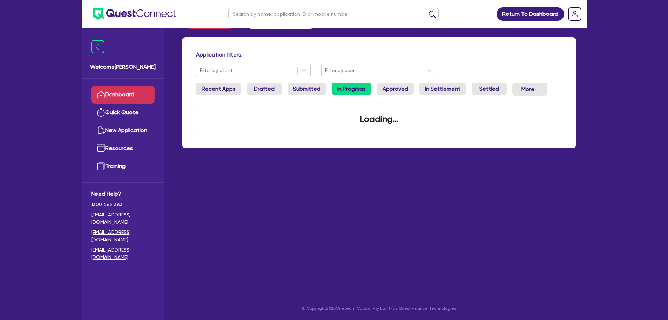
scroll to position [35, 0]
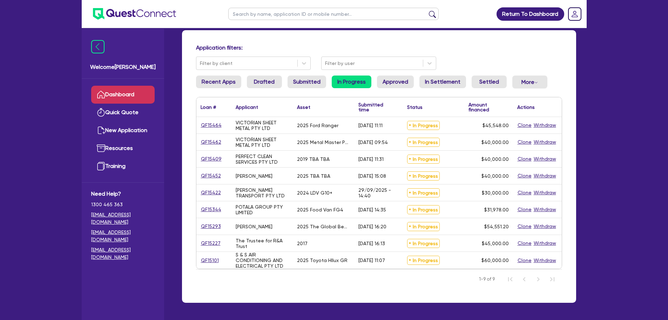
click at [213, 255] on div "QF15101" at bounding box center [213, 260] width 35 height 17
click at [211, 260] on link "QF15101" at bounding box center [210, 260] width 19 height 8
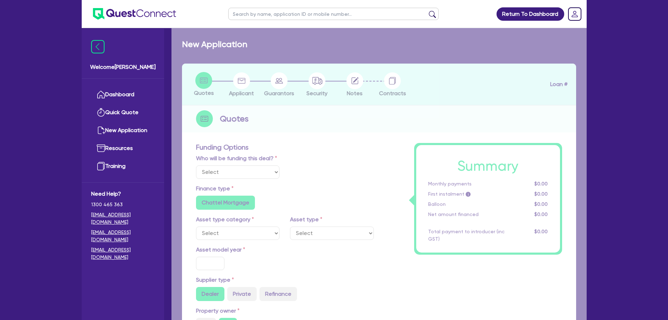
select select "Quest Finance - Own Book"
select select "CARS_AND_LIGHT_TRUCKS"
type input "2025"
radio input "false"
radio input "true"
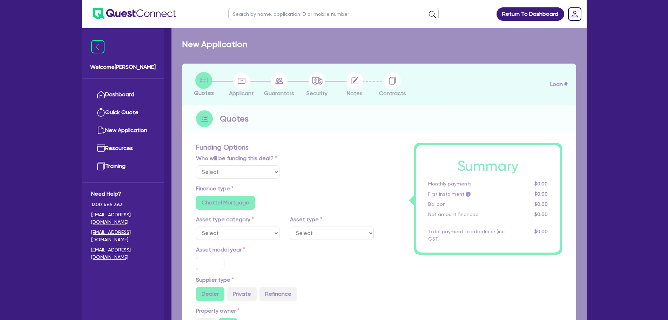
type input "75,000"
type input "15,000"
type input "6"
type input "3,600"
type input "16.99"
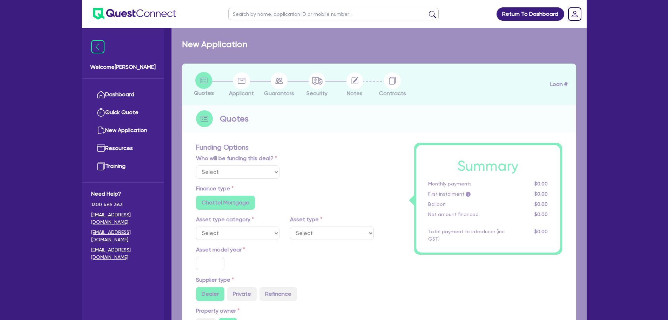
type input "750"
select select "PASSENGER_VEHICLES"
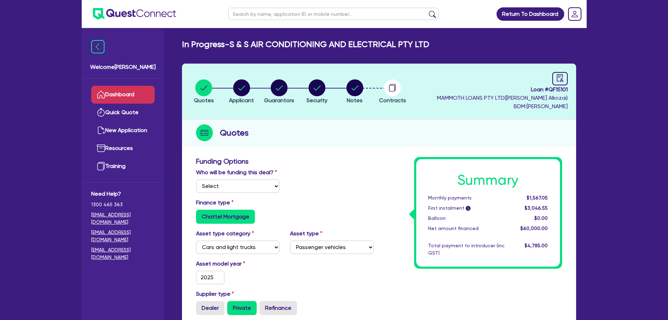
click at [113, 87] on link "Dashboard" at bounding box center [122, 95] width 63 height 18
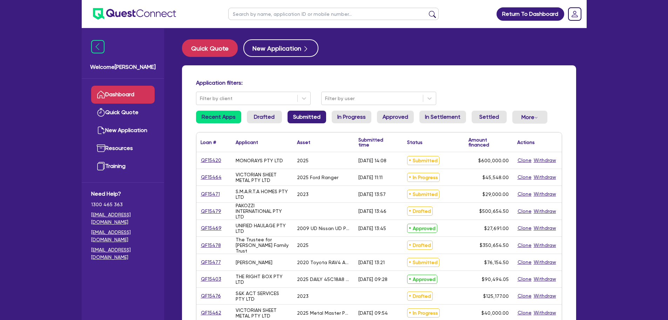
click at [315, 115] on link "Submitted" at bounding box center [307, 116] width 39 height 13
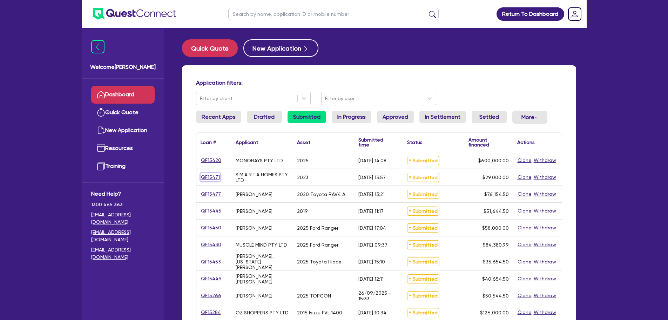
click at [212, 176] on link "QF15471" at bounding box center [211, 177] width 20 height 8
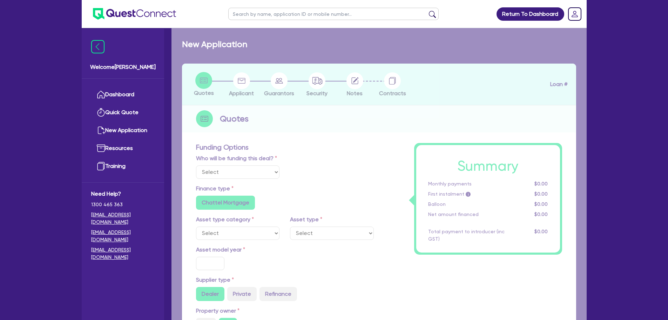
select select "Quest Finance - Own Book"
select select "CARS_AND_LIGHT_TRUCKS"
type input "2023"
radio input "true"
type input "29,000"
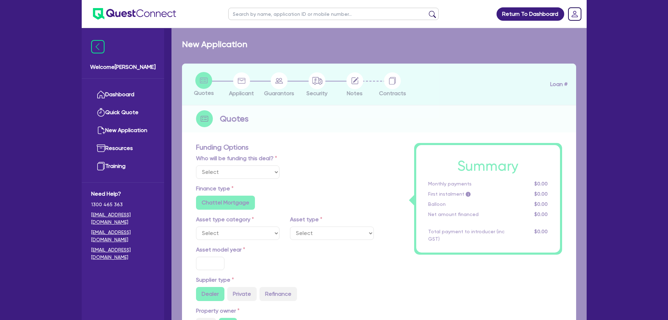
type input "10"
type input "2,900"
type input "17.95"
type input "1,200"
select select "PASSENGER_VEHICLES"
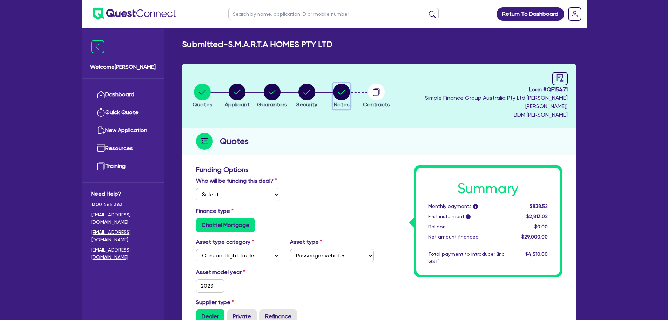
click at [350, 87] on circle "button" at bounding box center [341, 91] width 17 height 17
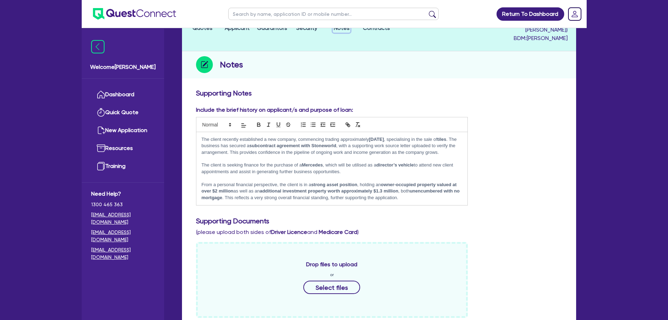
scroll to position [35, 0]
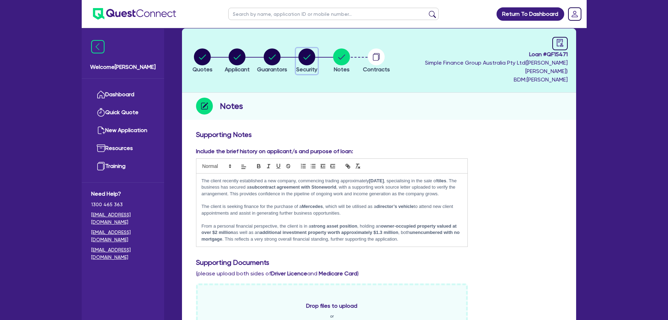
click at [315, 56] on circle "button" at bounding box center [307, 56] width 17 height 17
select select "CARS_AND_LIGHT_TRUCKS"
select select "PASSENGER_VEHICLES"
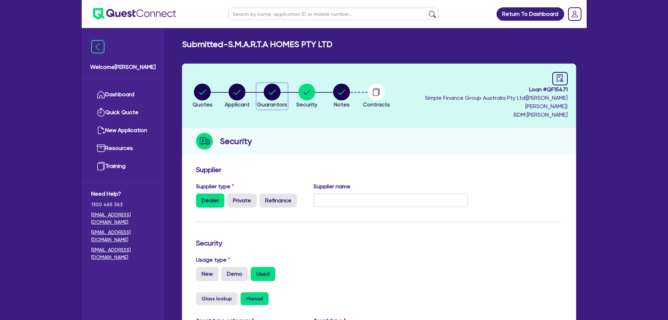
click at [273, 93] on icon "button" at bounding box center [272, 91] width 17 height 17
select select "MRS"
select select "NSW"
select select "MARRIED"
select select "PROPERTY"
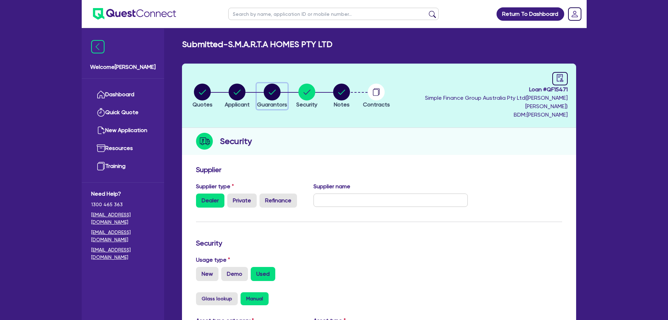
select select "PROPERTY"
select select "CASH"
select select "HOUSEHOLD_PERSONAL"
select select "VEHICLE"
select select "OTHER"
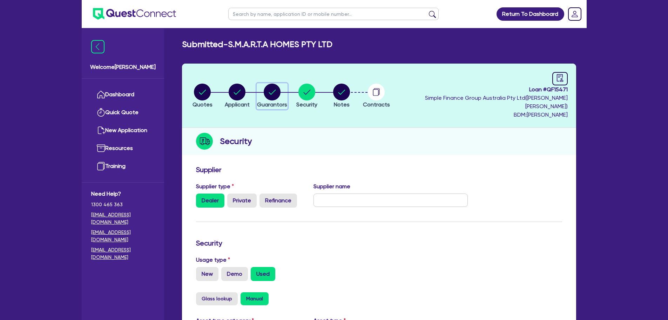
select select "MORTGAGE"
select select "CREDIT_CARD"
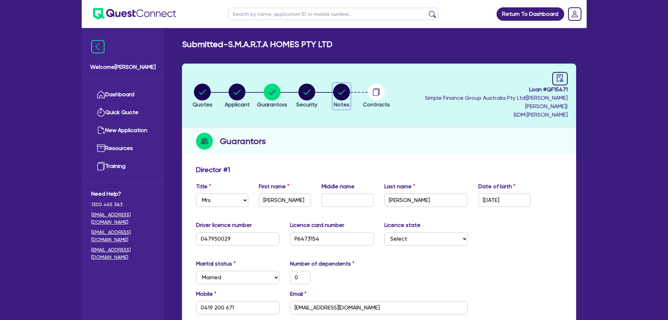
click at [350, 89] on circle "button" at bounding box center [341, 91] width 17 height 17
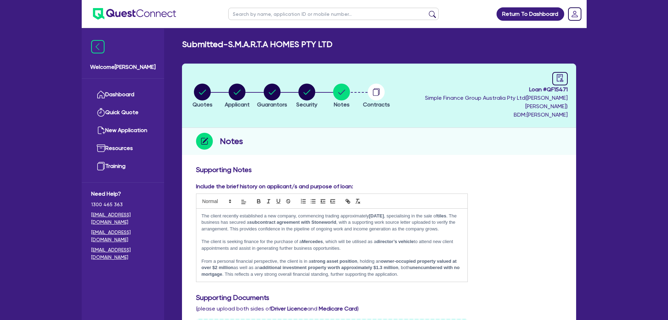
click at [211, 88] on circle "button" at bounding box center [202, 91] width 17 height 17
select select "Quest Finance - Own Book"
select select "CARS_AND_LIGHT_TRUCKS"
select select "PASSENGER_VEHICLES"
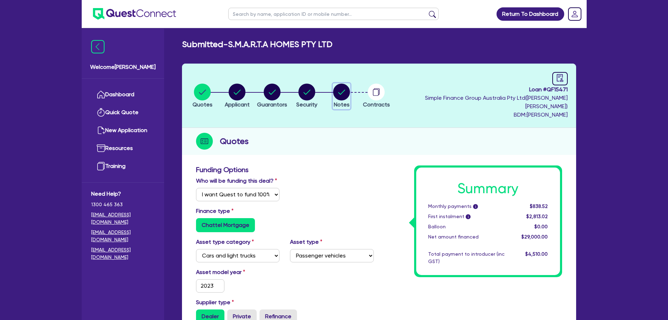
click at [350, 88] on circle "button" at bounding box center [341, 91] width 17 height 17
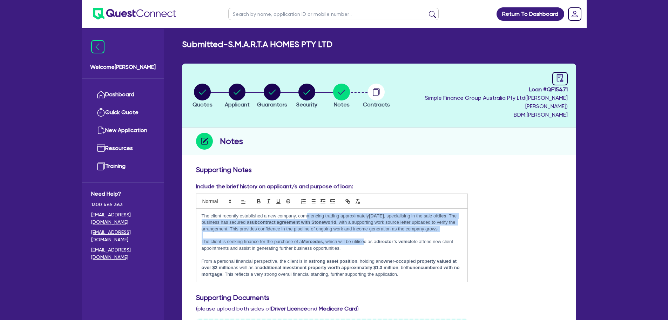
drag, startPoint x: 307, startPoint y: 208, endPoint x: 366, endPoint y: 235, distance: 64.8
click at [366, 235] on div "The client recently established a new company, commencing trading approximately…" at bounding box center [331, 244] width 271 height 73
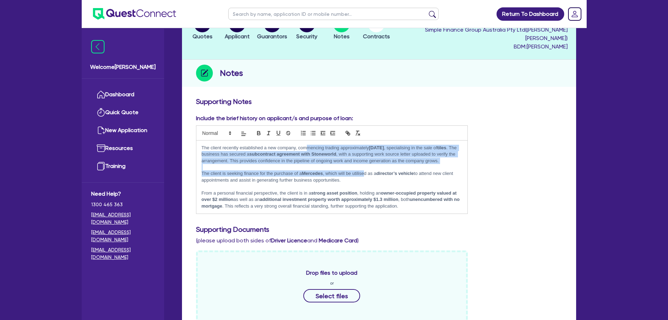
scroll to position [70, 0]
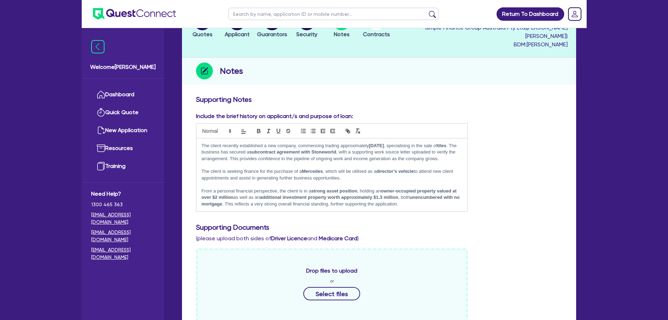
click at [496, 223] on h3 "Supporting Documents" at bounding box center [379, 227] width 366 height 8
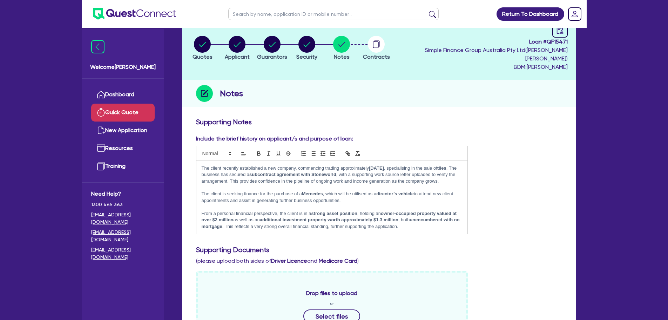
scroll to position [0, 0]
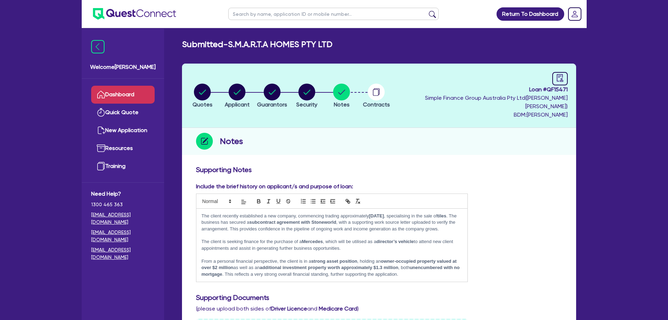
click at [121, 87] on link "Dashboard" at bounding box center [122, 95] width 63 height 18
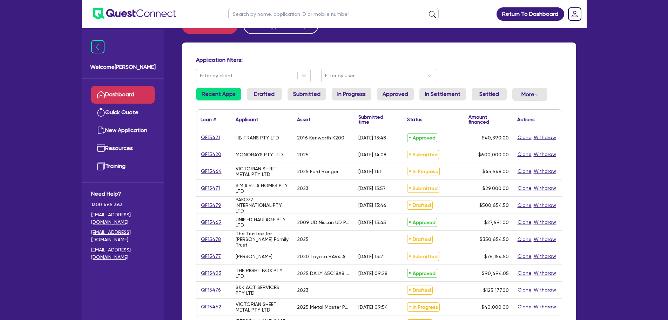
scroll to position [35, 0]
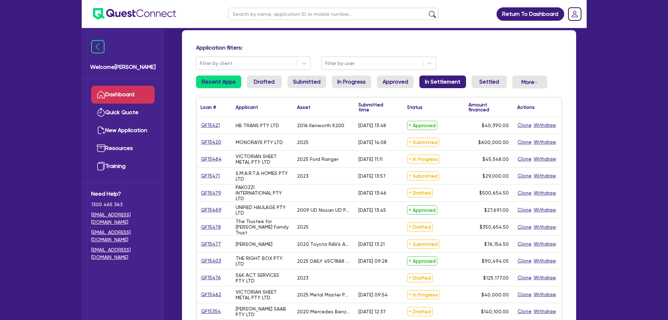
click at [442, 85] on link "In Settlement" at bounding box center [443, 81] width 47 height 13
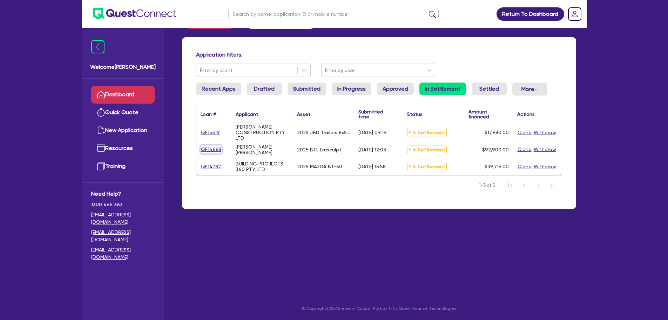
click at [208, 146] on link "QF14688" at bounding box center [211, 149] width 21 height 8
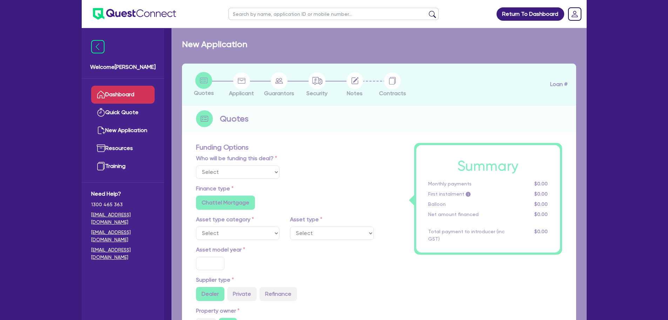
select select
select select "TERTIARY_ASSETS"
type input "2025"
type input "97,900"
type input "5,000"
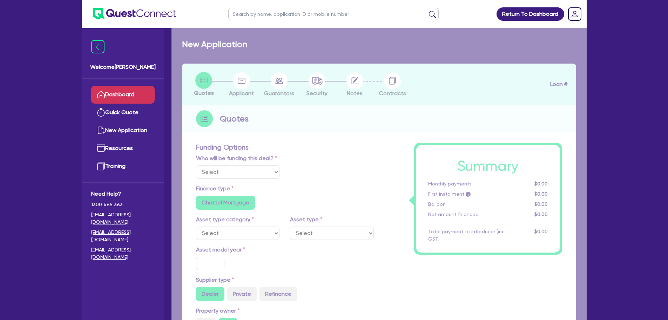
type input "12.95"
radio input "false"
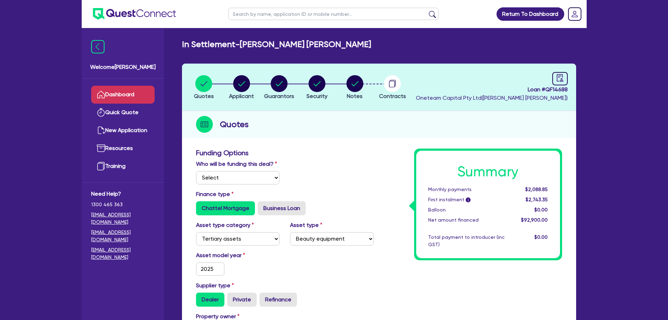
click at [135, 97] on link "Dashboard" at bounding box center [122, 95] width 63 height 18
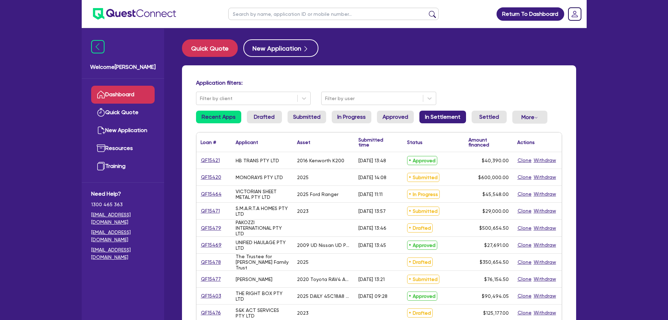
click at [452, 120] on link "In Settlement" at bounding box center [443, 116] width 47 height 13
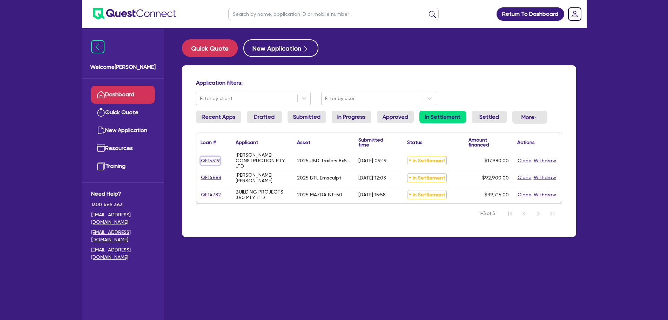
click at [212, 157] on link "QF15319" at bounding box center [211, 160] width 20 height 8
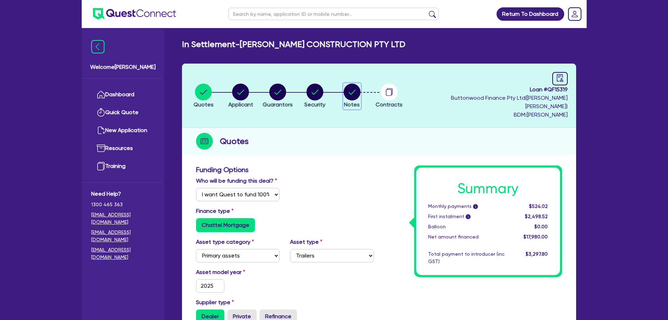
click at [355, 89] on icon "button" at bounding box center [352, 91] width 7 height 5
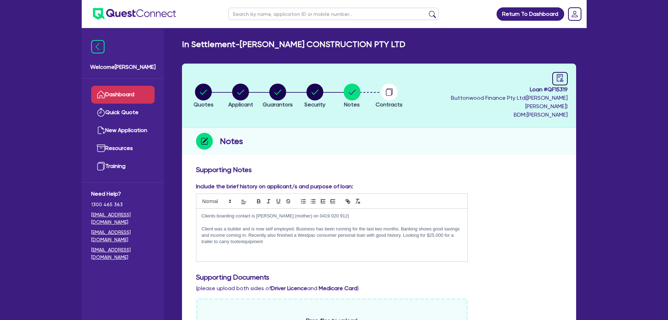
click at [113, 91] on link "Dashboard" at bounding box center [122, 95] width 63 height 18
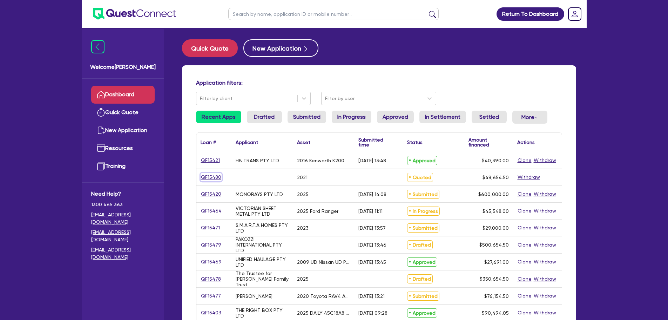
click at [218, 176] on link "QF15480" at bounding box center [211, 177] width 21 height 8
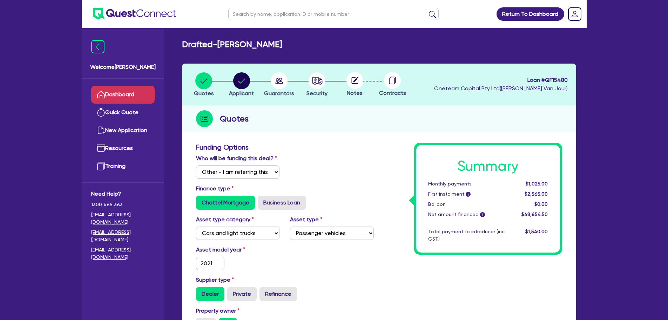
click at [146, 90] on link "Dashboard" at bounding box center [122, 95] width 63 height 18
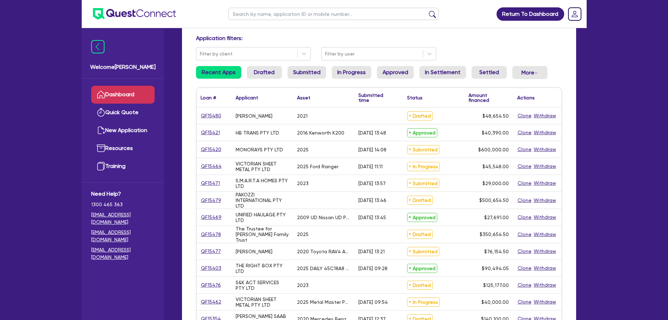
scroll to position [1, 0]
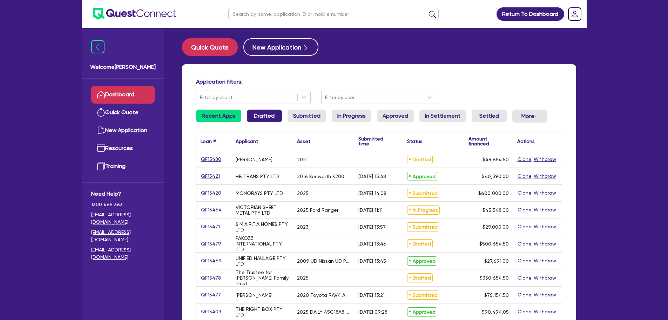
click at [272, 116] on link "Drafted" at bounding box center [264, 115] width 35 height 13
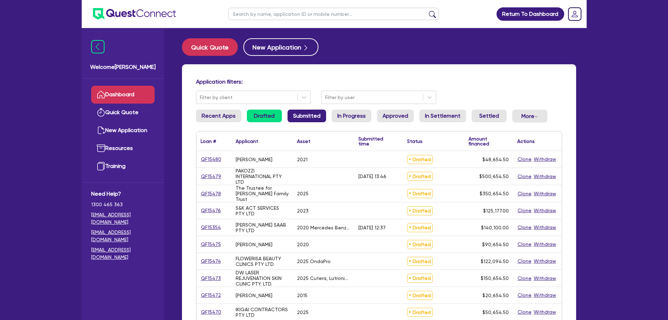
click at [304, 113] on link "Submitted" at bounding box center [307, 115] width 39 height 13
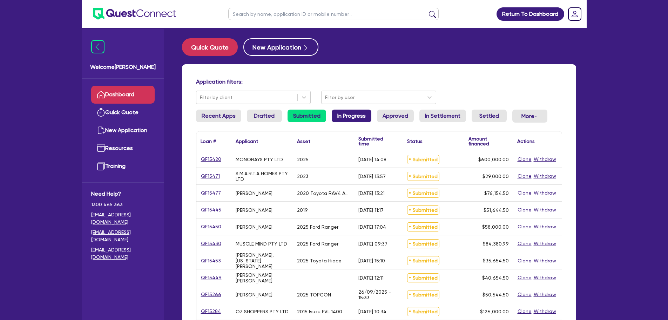
click at [355, 112] on link "In Progress" at bounding box center [352, 115] width 40 height 13
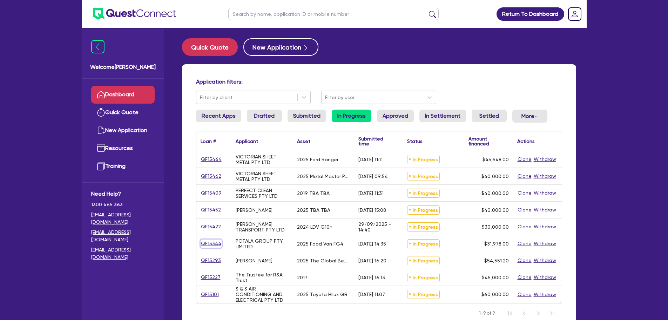
click at [208, 240] on link "QF15344" at bounding box center [211, 243] width 21 height 8
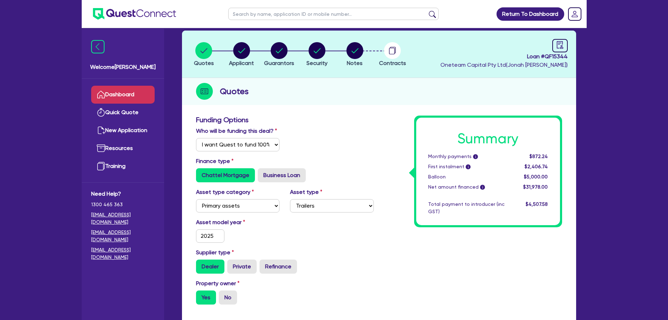
scroll to position [105, 0]
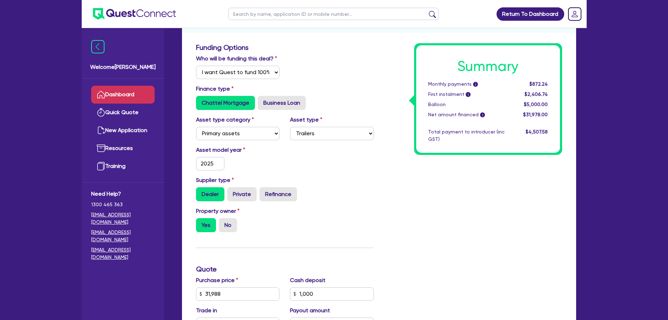
click at [125, 92] on link "Dashboard" at bounding box center [122, 95] width 63 height 18
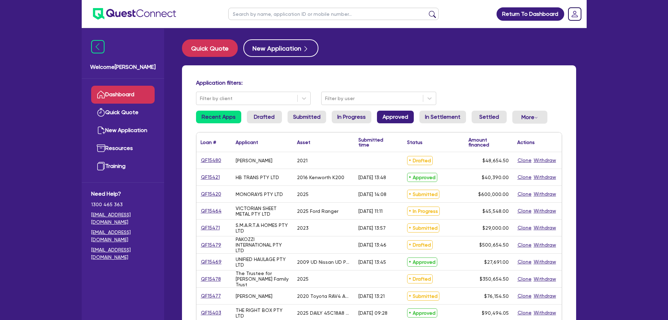
click at [398, 119] on link "Approved" at bounding box center [395, 116] width 37 height 13
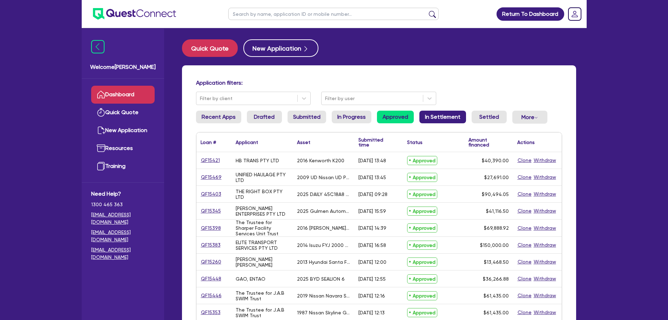
click at [446, 113] on link "In Settlement" at bounding box center [443, 116] width 47 height 13
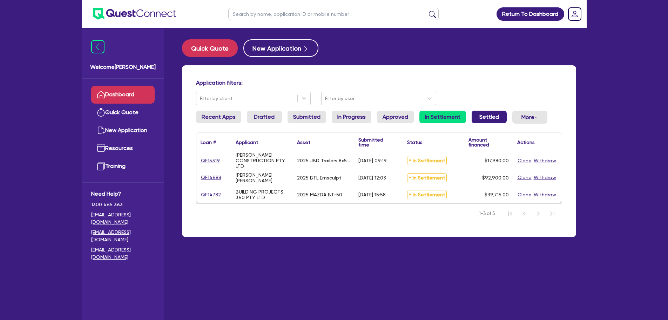
click at [484, 118] on link "Settled" at bounding box center [489, 116] width 35 height 13
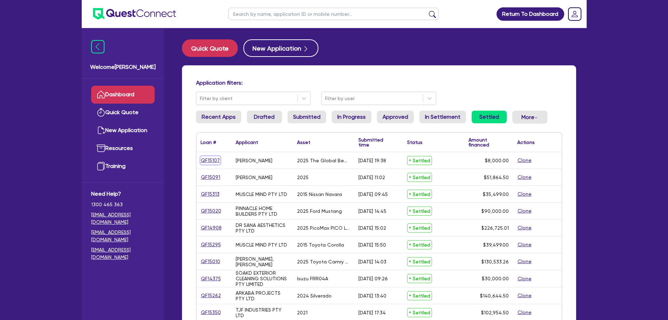
click at [207, 158] on link "QF15107" at bounding box center [211, 160] width 20 height 8
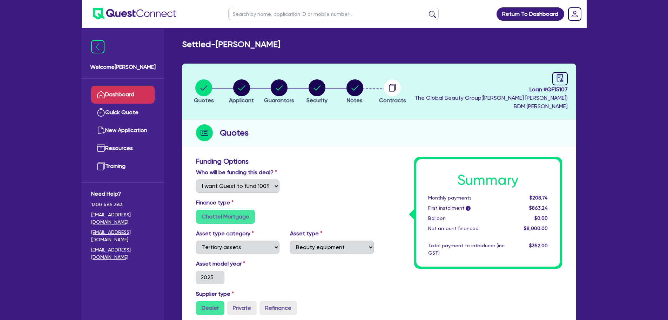
click at [143, 94] on link "Dashboard" at bounding box center [122, 95] width 63 height 18
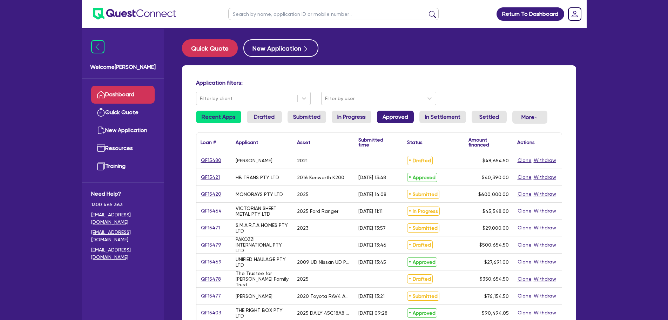
drag, startPoint x: 389, startPoint y: 120, endPoint x: 379, endPoint y: 120, distance: 10.5
click at [389, 120] on link "Approved" at bounding box center [395, 116] width 37 height 13
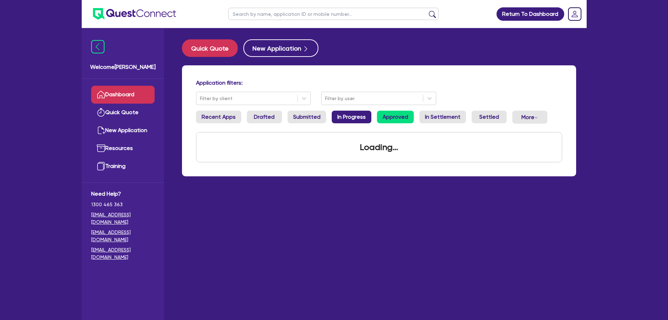
click at [332, 118] on link "In Progress" at bounding box center [352, 116] width 40 height 13
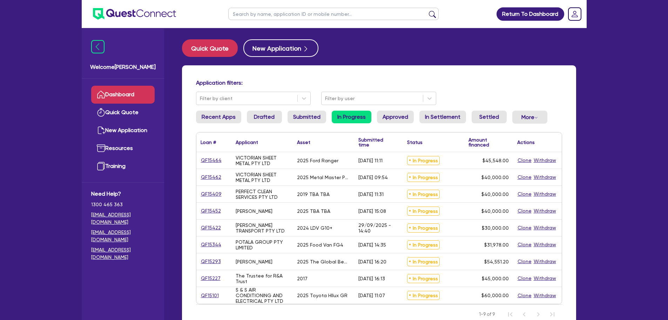
click at [285, 116] on ul "Recent Apps Drafted Submitted In Progress Approved In Settlement Settled More W…" at bounding box center [379, 119] width 366 height 19
click at [300, 115] on link "Submitted" at bounding box center [307, 116] width 39 height 13
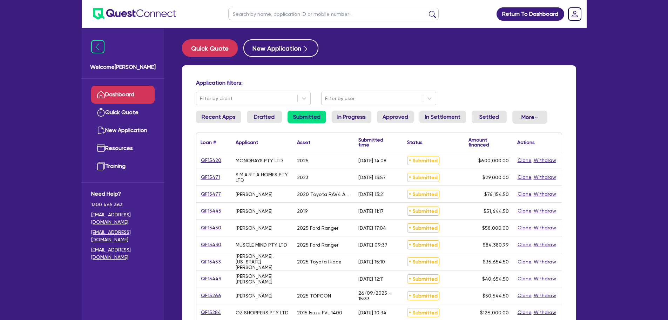
click at [139, 90] on link "Dashboard" at bounding box center [122, 95] width 63 height 18
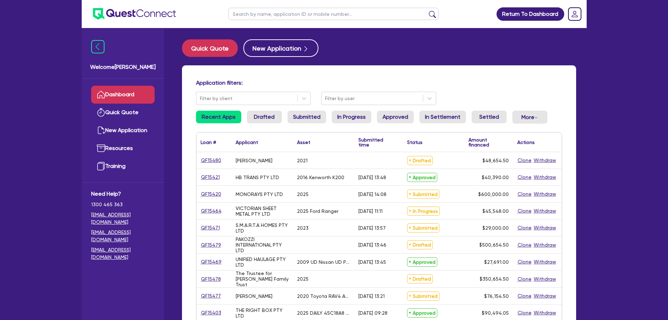
click at [125, 92] on link "Dashboard" at bounding box center [122, 95] width 63 height 18
click at [360, 118] on link "In Progress" at bounding box center [352, 116] width 40 height 13
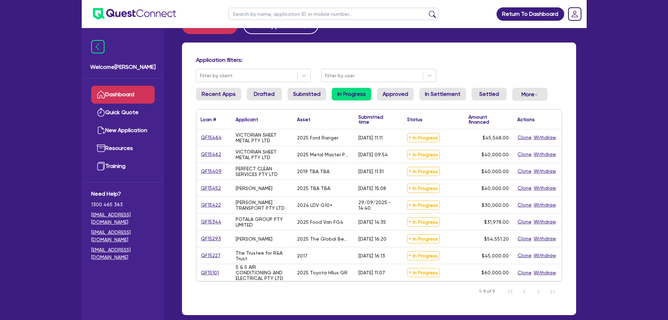
scroll to position [35, 0]
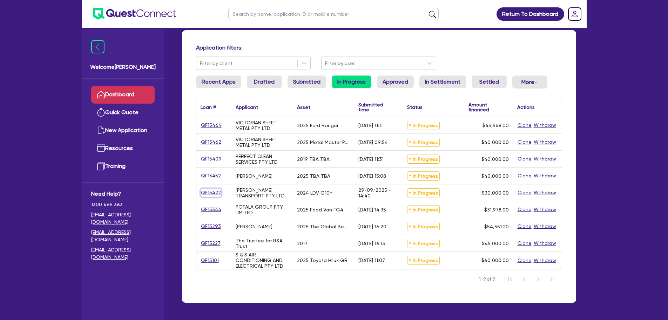
click at [207, 191] on link "QF15422" at bounding box center [211, 192] width 21 height 8
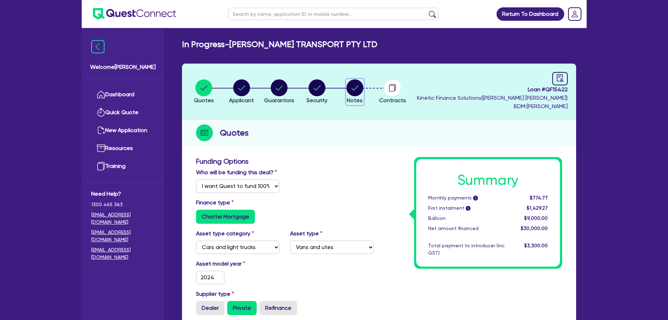
click at [353, 86] on circle "button" at bounding box center [355, 87] width 17 height 17
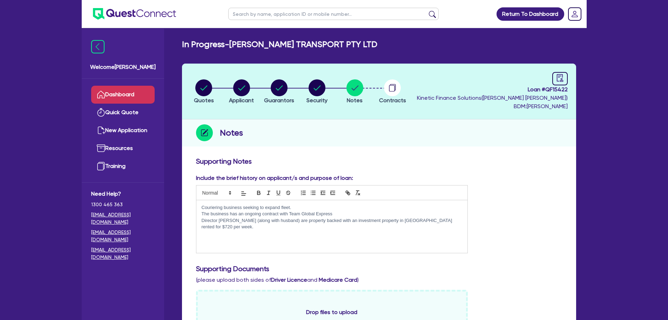
click at [134, 88] on link "Dashboard" at bounding box center [122, 95] width 63 height 18
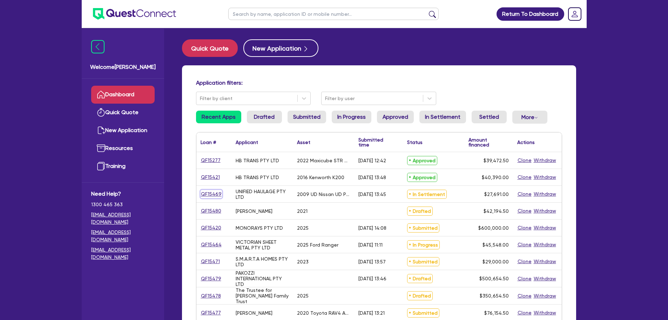
click at [216, 194] on link "QF15469" at bounding box center [211, 194] width 21 height 8
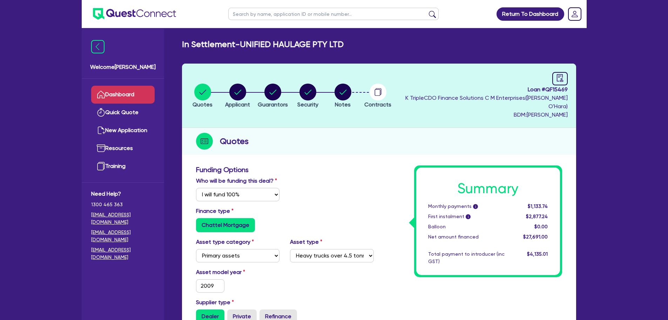
click at [111, 86] on link "Dashboard" at bounding box center [122, 95] width 63 height 18
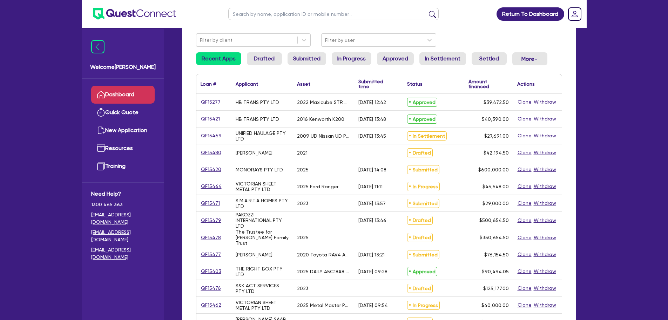
scroll to position [70, 0]
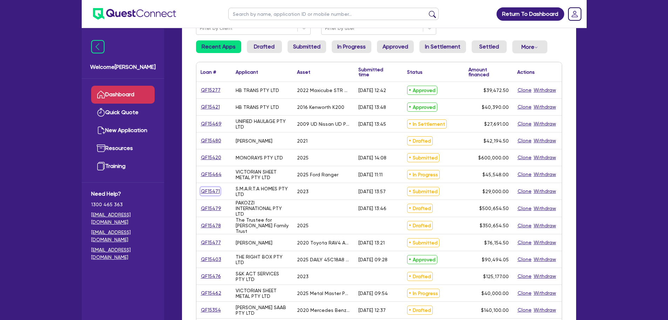
click at [203, 192] on link "QF15471" at bounding box center [211, 191] width 20 height 8
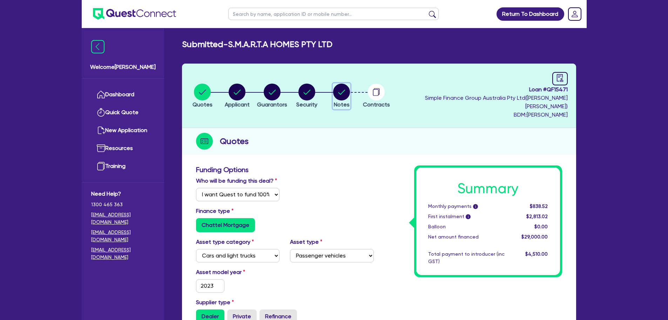
click at [350, 83] on circle "button" at bounding box center [341, 91] width 17 height 17
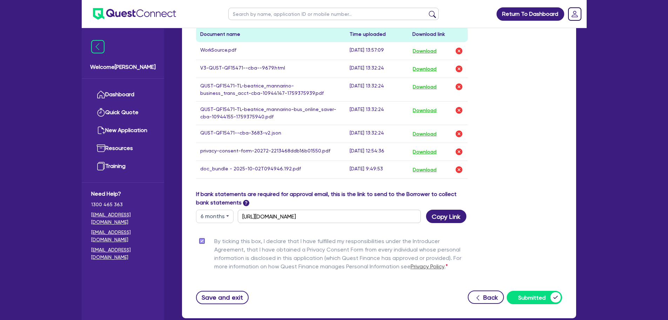
scroll to position [409, 0]
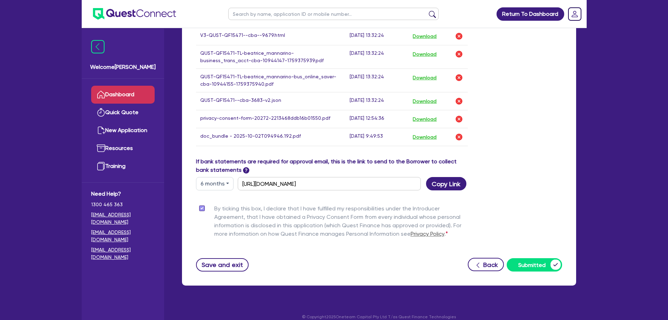
click at [113, 86] on link "Dashboard" at bounding box center [122, 95] width 63 height 18
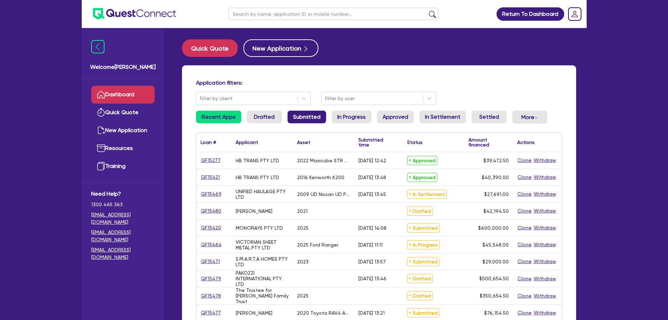
click at [306, 116] on link "Submitted" at bounding box center [307, 116] width 39 height 13
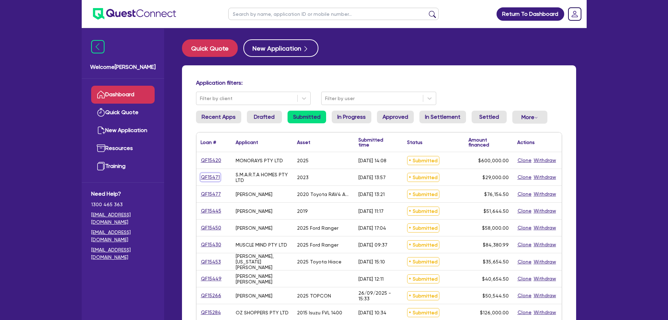
click at [209, 180] on link "QF15471" at bounding box center [211, 177] width 20 height 8
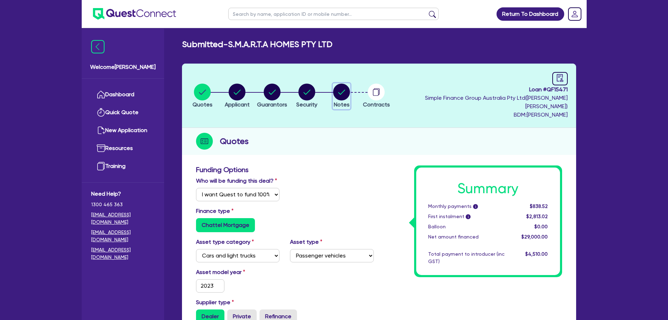
click at [350, 88] on circle "button" at bounding box center [341, 91] width 17 height 17
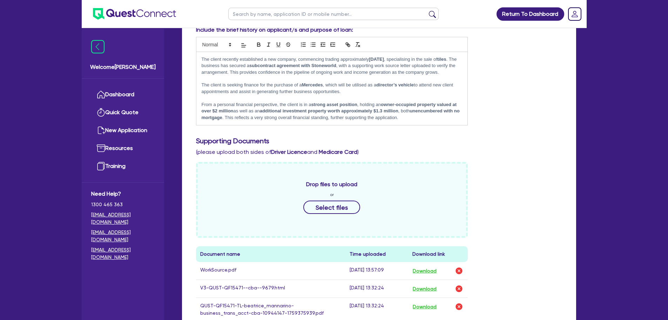
scroll to position [210, 0]
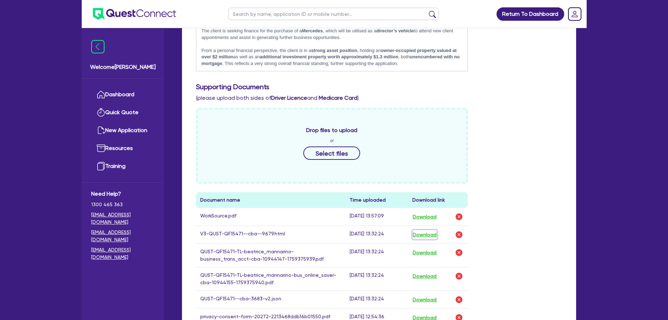
click at [422, 230] on button "Download" at bounding box center [425, 234] width 25 height 9
click at [152, 95] on link "Dashboard" at bounding box center [122, 95] width 63 height 18
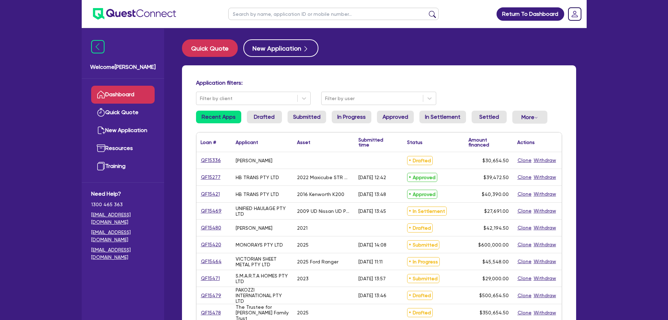
click at [222, 164] on div "QF15336" at bounding box center [214, 160] width 26 height 8
click at [208, 158] on link "QF15336" at bounding box center [211, 160] width 21 height 8
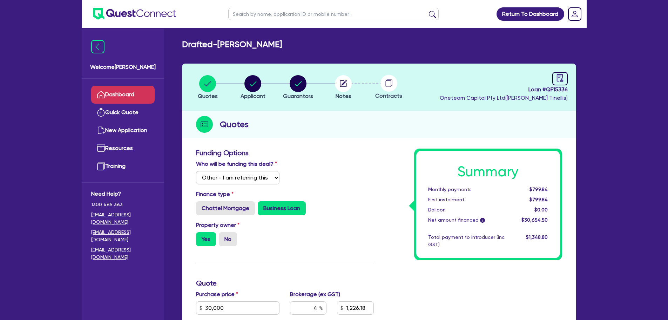
click at [126, 89] on link "Dashboard" at bounding box center [122, 95] width 63 height 18
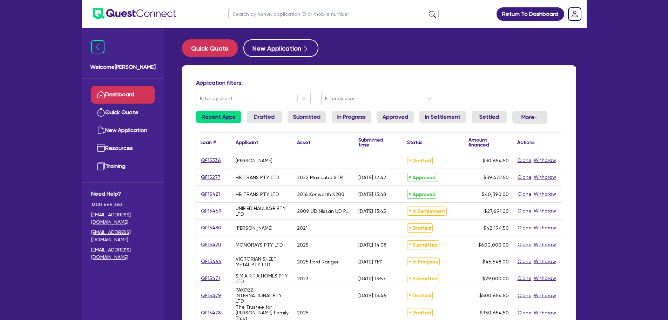
click at [117, 100] on link "Dashboard" at bounding box center [122, 95] width 63 height 18
click at [324, 121] on ul "Recent Apps Drafted Submitted In Progress Approved In Settlement Settled More W…" at bounding box center [379, 119] width 366 height 19
click at [316, 118] on link "Submitted" at bounding box center [307, 116] width 39 height 13
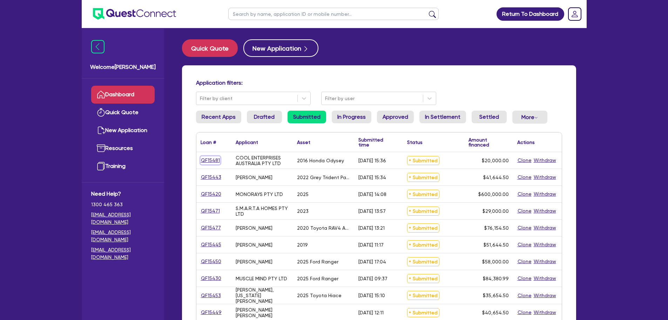
click at [211, 157] on link "QF15481" at bounding box center [211, 160] width 20 height 8
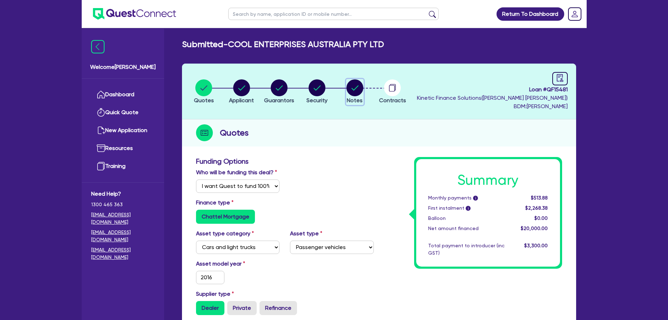
click at [350, 89] on circle "button" at bounding box center [355, 87] width 17 height 17
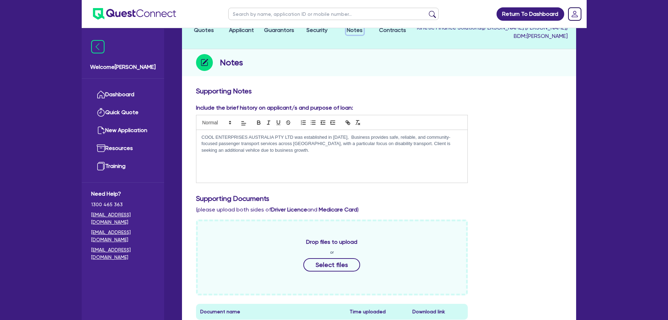
scroll to position [175, 0]
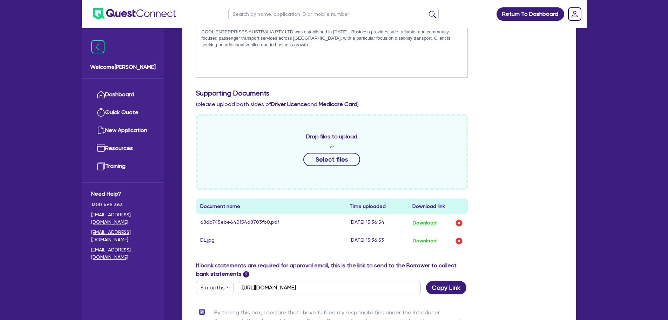
click at [157, 90] on ul "Dashboard Quick Quote New Application Ref Company Ref Salesperson Resources Tra…" at bounding box center [123, 130] width 82 height 103
click at [145, 90] on link "Dashboard" at bounding box center [122, 95] width 63 height 18
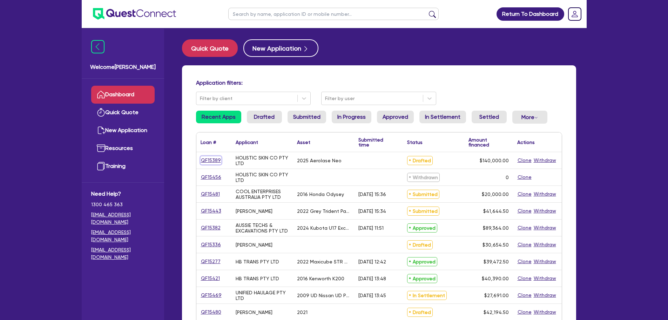
click at [208, 160] on link "QF15389" at bounding box center [211, 160] width 21 height 8
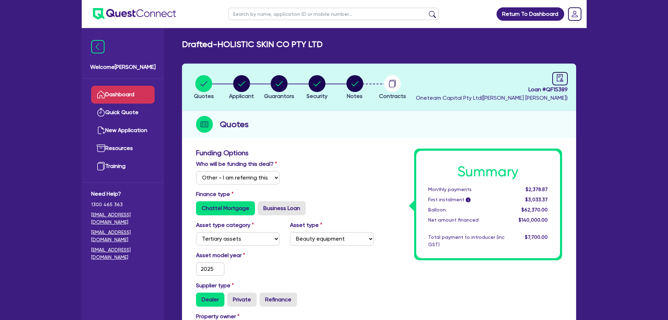
click at [104, 93] on icon at bounding box center [101, 94] width 8 height 8
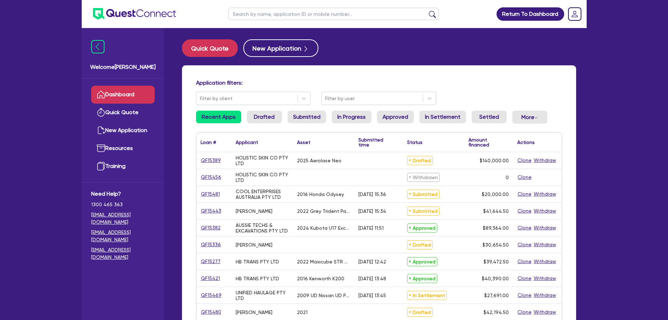
click at [281, 15] on input "text" at bounding box center [333, 14] width 210 height 12
click at [427, 11] on button "submit" at bounding box center [432, 16] width 11 height 10
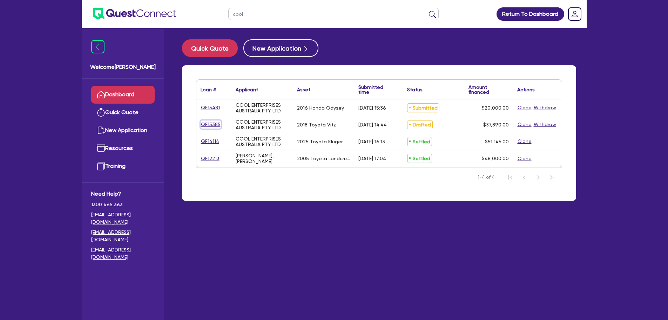
click at [211, 122] on link "QF15385" at bounding box center [211, 124] width 20 height 8
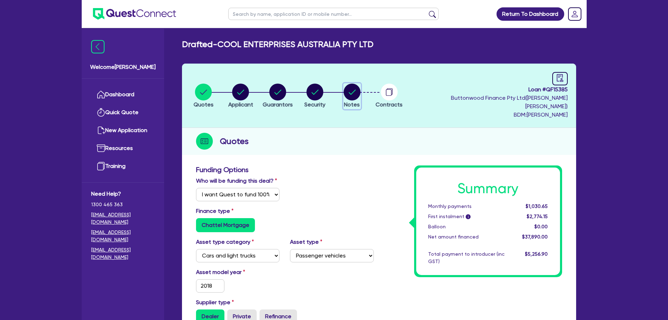
click at [360, 93] on circle "button" at bounding box center [352, 91] width 17 height 17
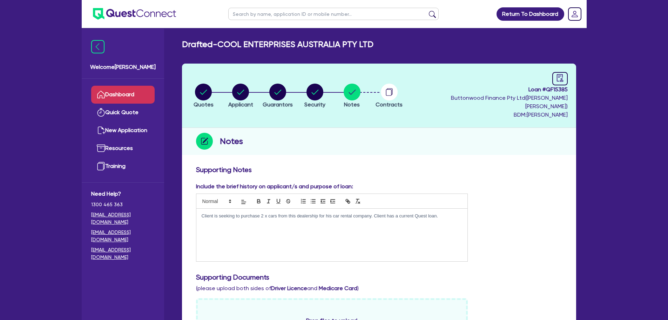
click at [144, 92] on link "Dashboard" at bounding box center [122, 95] width 63 height 18
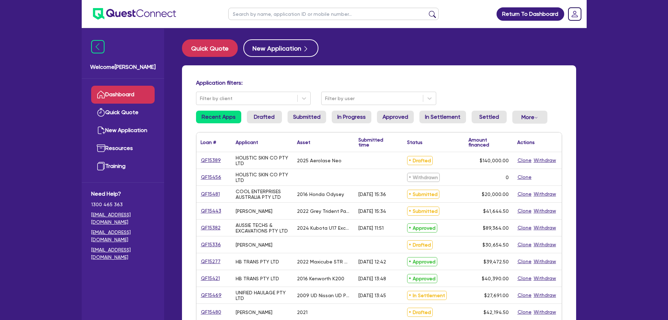
click at [276, 17] on input "text" at bounding box center [333, 14] width 210 height 12
click at [427, 11] on button "submit" at bounding box center [432, 16] width 11 height 10
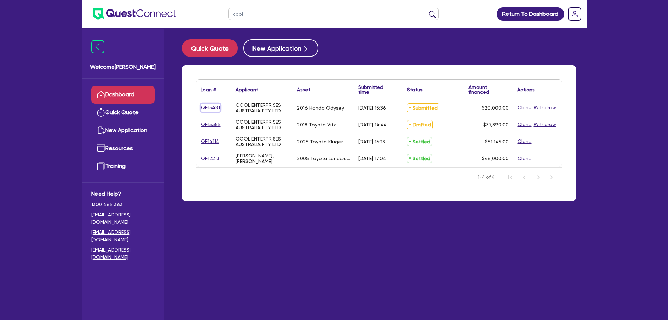
click at [216, 107] on link "QF15481" at bounding box center [211, 107] width 20 height 8
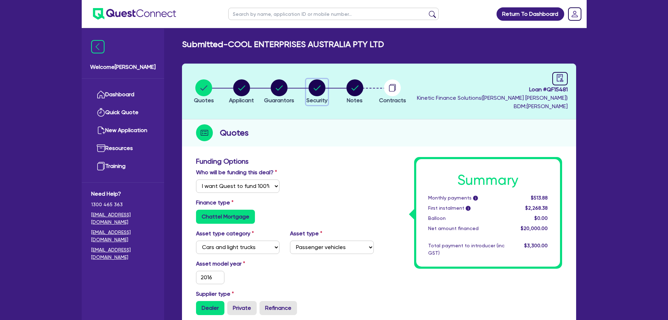
click at [312, 91] on circle "button" at bounding box center [317, 87] width 17 height 17
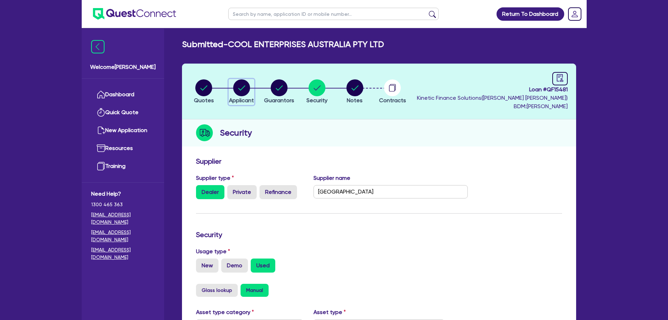
click at [250, 90] on div "button" at bounding box center [241, 87] width 25 height 17
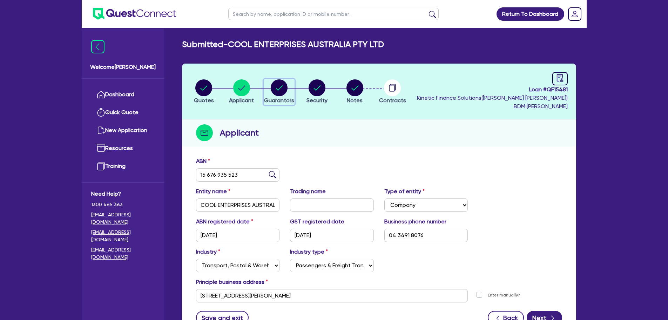
click at [273, 79] on icon "button" at bounding box center [279, 87] width 17 height 17
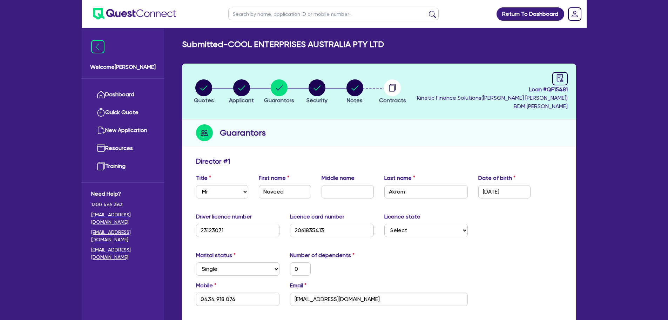
click at [344, 94] on li "Notes" at bounding box center [355, 91] width 38 height 25
click at [324, 93] on icon "button" at bounding box center [317, 87] width 17 height 17
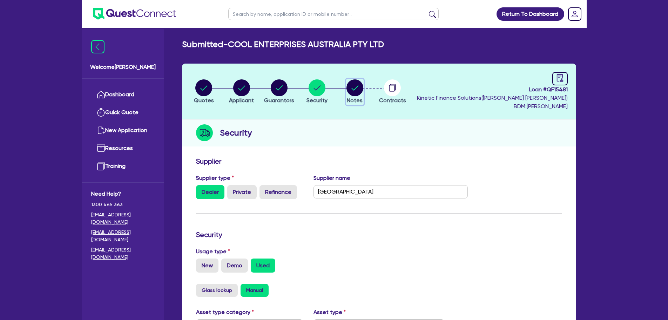
click at [355, 92] on circle "button" at bounding box center [355, 87] width 17 height 17
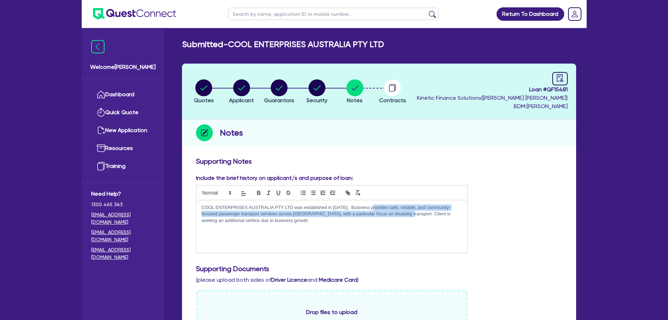
drag, startPoint x: 371, startPoint y: 208, endPoint x: 396, endPoint y: 211, distance: 25.8
click at [396, 211] on p "COOL ENTERPRISES AUSTRALIA PTY LTD was established in April 2024, Business prov…" at bounding box center [332, 213] width 261 height 19
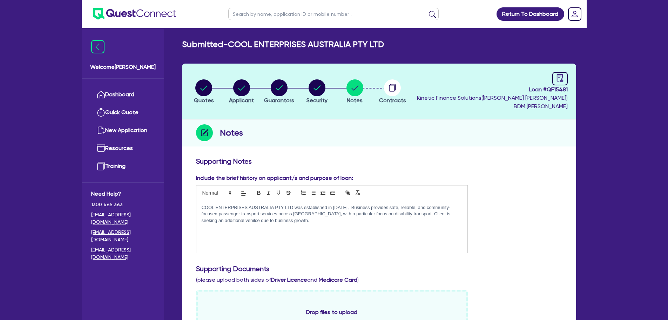
click at [294, 225] on div "COOL ENTERPRISES AUSTRALIA PTY LTD was established in April 2024, Business prov…" at bounding box center [331, 226] width 271 height 53
click at [208, 217] on p "COOL ENTERPRISES AUSTRALIA PTY LTD was established in April 2024, Business prov…" at bounding box center [332, 213] width 261 height 19
drag, startPoint x: 213, startPoint y: 220, endPoint x: 350, endPoint y: 220, distance: 136.4
click at [350, 220] on p "COOL ENTERPRISES AUSTRALIA PTY LTD was established in April 2024, Business prov…" at bounding box center [332, 213] width 261 height 19
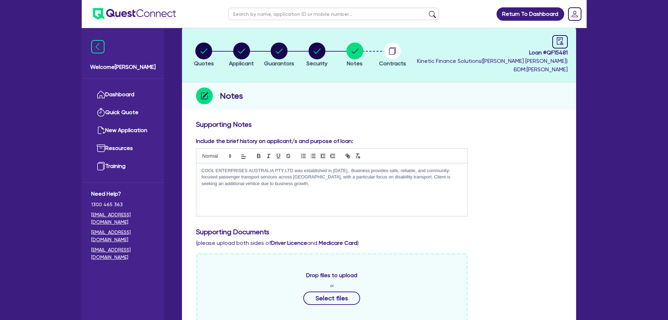
scroll to position [35, 0]
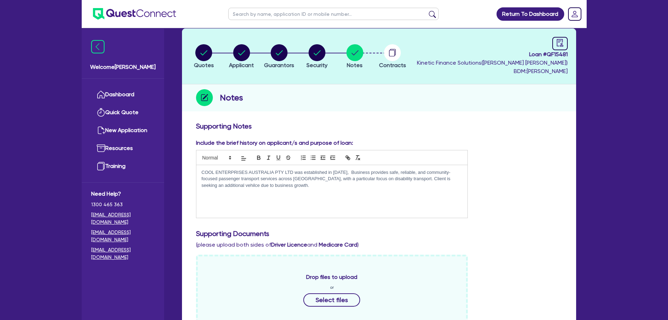
click at [224, 57] on li "Applicant" at bounding box center [242, 56] width 38 height 25
click at [244, 57] on circle "button" at bounding box center [241, 52] width 17 height 17
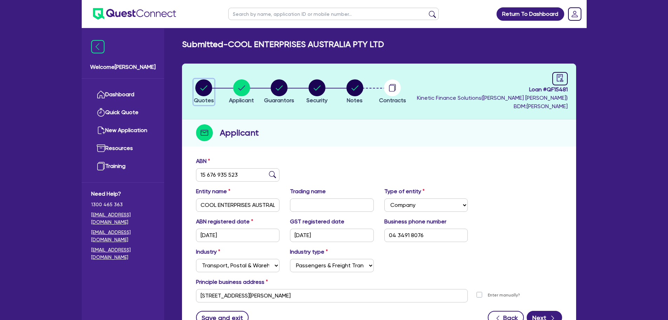
click at [204, 85] on circle "button" at bounding box center [203, 87] width 17 height 17
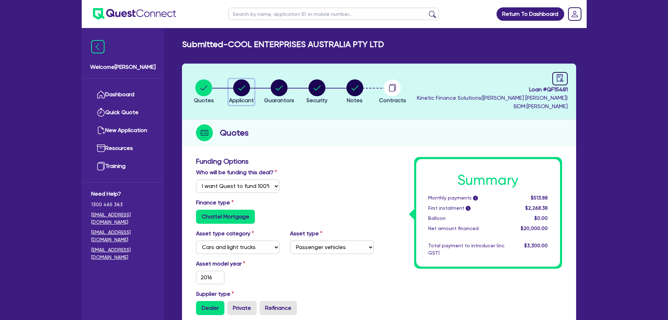
click at [239, 84] on circle "button" at bounding box center [241, 87] width 17 height 17
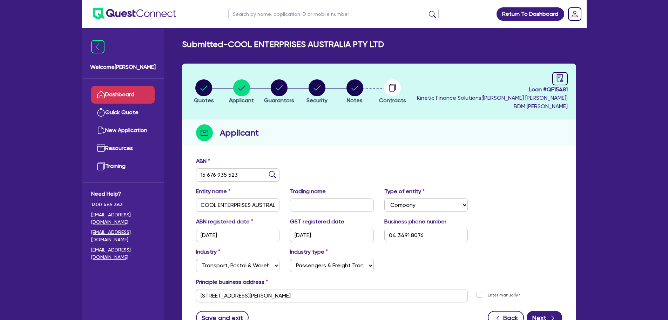
click at [132, 93] on link "Dashboard" at bounding box center [122, 95] width 63 height 18
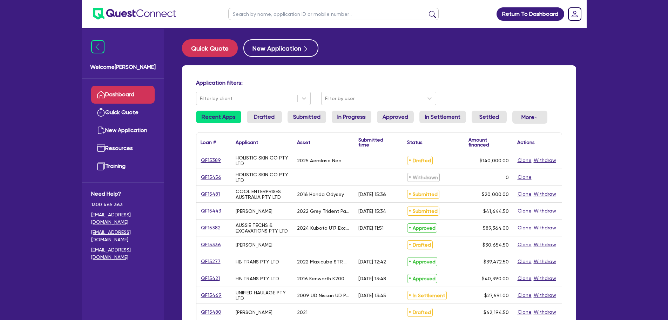
click at [296, 19] on input "text" at bounding box center [333, 14] width 210 height 12
click at [427, 11] on button "submit" at bounding box center [432, 16] width 11 height 10
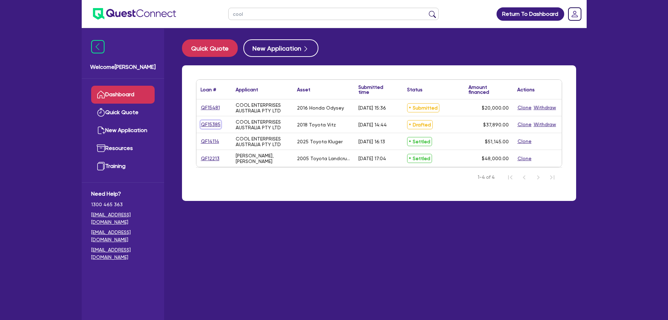
click at [213, 124] on link "QF15385" at bounding box center [211, 124] width 20 height 8
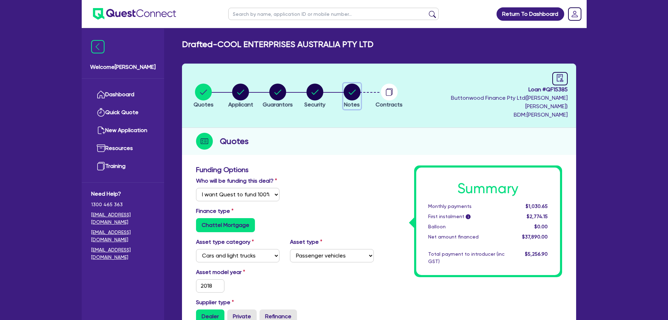
click at [357, 89] on circle "button" at bounding box center [352, 91] width 17 height 17
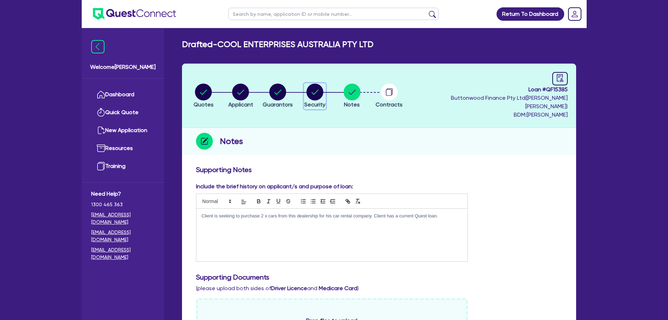
click at [321, 94] on circle "button" at bounding box center [315, 91] width 17 height 17
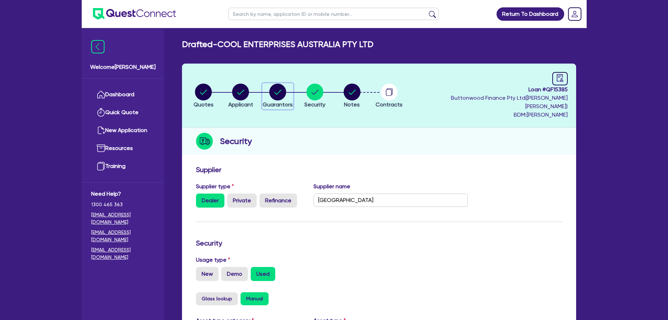
click at [293, 101] on span "Guarantors" at bounding box center [278, 104] width 30 height 7
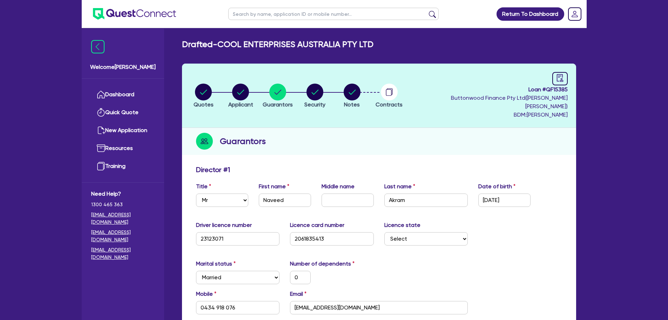
click at [222, 93] on li "Quotes" at bounding box center [203, 95] width 37 height 25
click at [129, 96] on link "Dashboard" at bounding box center [122, 95] width 63 height 18
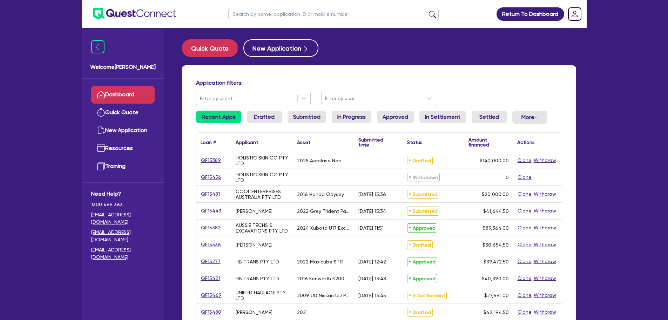
click at [277, 12] on input "text" at bounding box center [333, 14] width 210 height 12
click at [357, 72] on div "Application filters: Filter by client Filter by user Recent Apps Drafted Submit…" at bounding box center [379, 294] width 394 height 458
drag, startPoint x: 123, startPoint y: 91, endPoint x: 134, endPoint y: 76, distance: 18.6
click at [123, 91] on link "Dashboard" at bounding box center [122, 95] width 63 height 18
click at [120, 90] on link "Dashboard" at bounding box center [122, 95] width 63 height 18
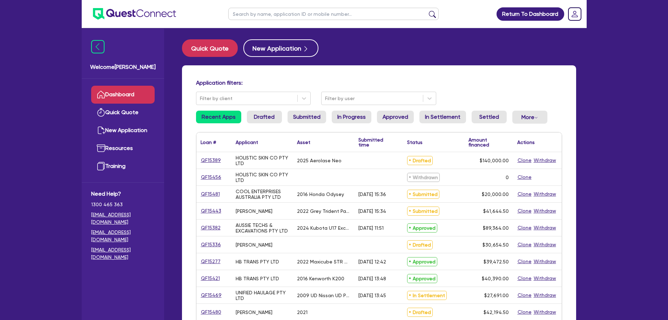
click at [122, 95] on link "Dashboard" at bounding box center [122, 95] width 63 height 18
click at [352, 119] on link "In Progress" at bounding box center [352, 116] width 40 height 13
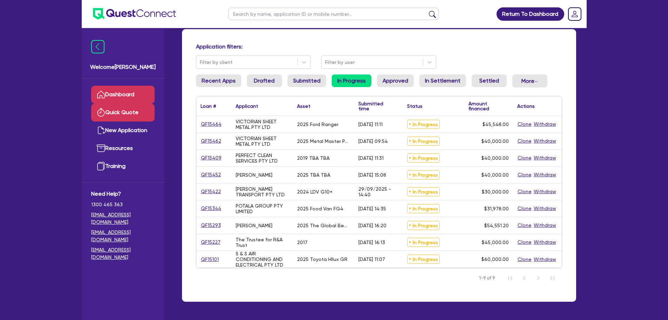
scroll to position [61, 0]
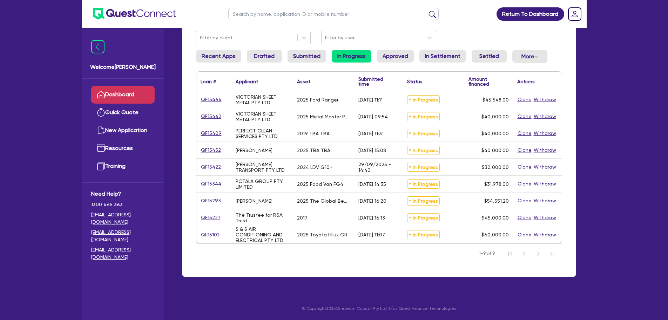
click at [124, 93] on link "Dashboard" at bounding box center [122, 95] width 63 height 18
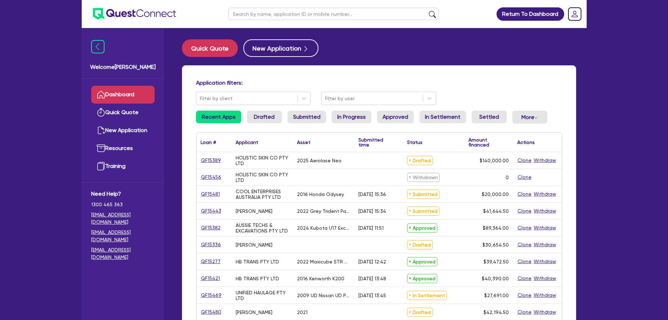
click at [285, 19] on input "text" at bounding box center [333, 14] width 210 height 12
click at [135, 96] on link "Dashboard" at bounding box center [122, 95] width 63 height 18
click at [423, 113] on link "In Settlement" at bounding box center [443, 116] width 47 height 13
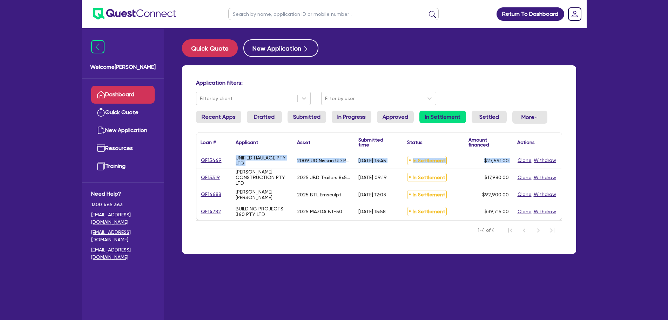
drag, startPoint x: 222, startPoint y: 176, endPoint x: 190, endPoint y: 176, distance: 31.9
click at [190, 176] on div "Application filters: Filter by client Filter by user Recent Apps Drafted Submit…" at bounding box center [379, 159] width 394 height 188
click at [228, 176] on div "QF15319" at bounding box center [213, 177] width 35 height 17
drag, startPoint x: 222, startPoint y: 177, endPoint x: 208, endPoint y: 177, distance: 14.0
click at [208, 177] on div "QF15319" at bounding box center [214, 177] width 26 height 8
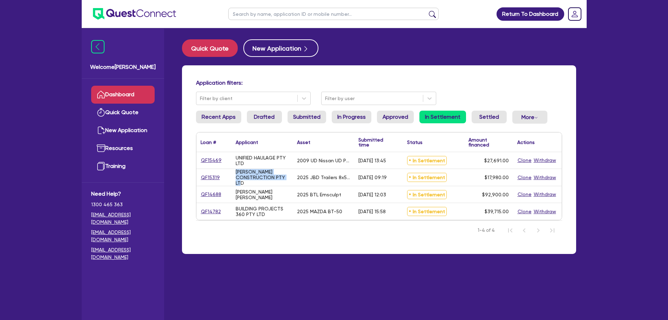
drag, startPoint x: 247, startPoint y: 182, endPoint x: 232, endPoint y: 169, distance: 19.2
click at [232, 169] on div "[PERSON_NAME] CONSTRUCTION PTY LTD" at bounding box center [262, 177] width 61 height 17
copy div "[PERSON_NAME] CONSTRUCTION PTY LTD"
click at [308, 115] on link "Submitted" at bounding box center [307, 116] width 39 height 13
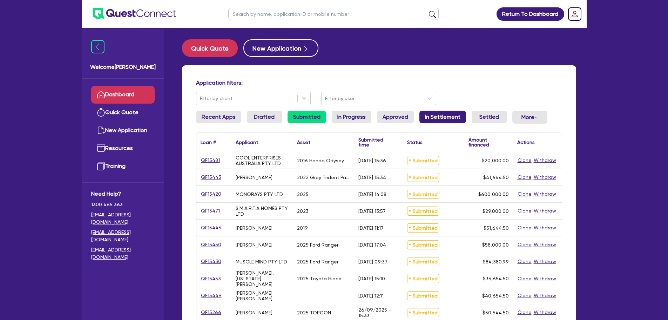
click at [454, 114] on link "In Settlement" at bounding box center [443, 116] width 47 height 13
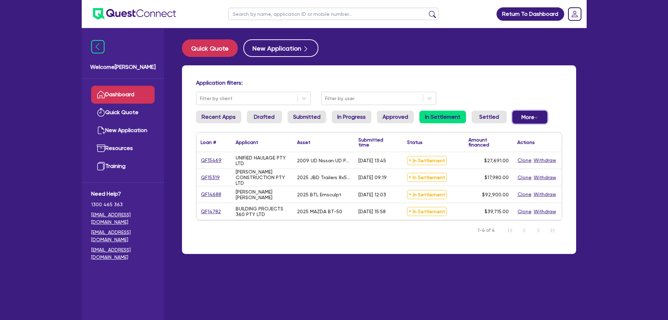
click at [512, 118] on button "More Withdrawn Declined" at bounding box center [529, 116] width 35 height 13
click at [516, 146] on link "Declined" at bounding box center [518, 145] width 53 height 13
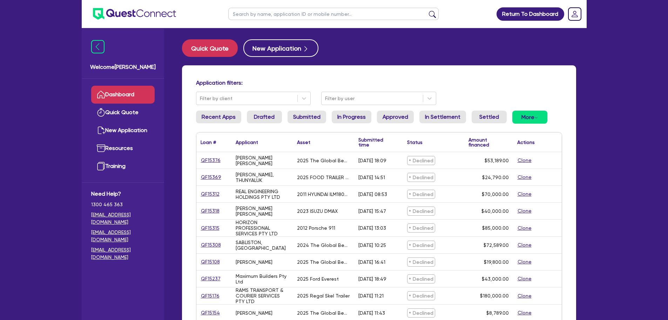
click at [138, 90] on link "Dashboard" at bounding box center [122, 95] width 63 height 18
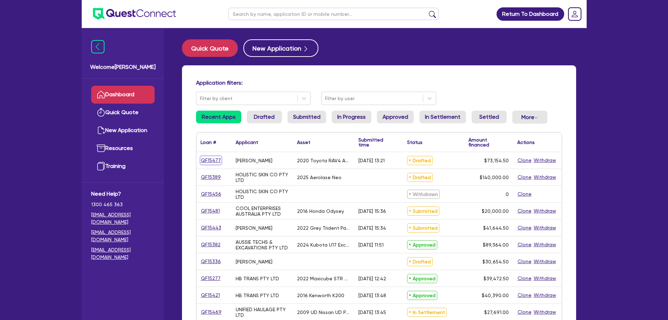
click at [210, 161] on link "QF15477" at bounding box center [211, 160] width 21 height 8
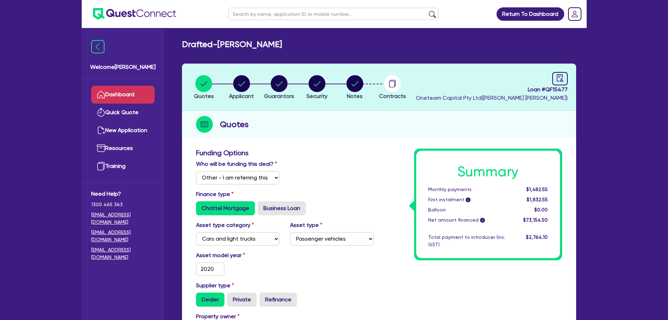
click at [149, 91] on link "Dashboard" at bounding box center [122, 95] width 63 height 18
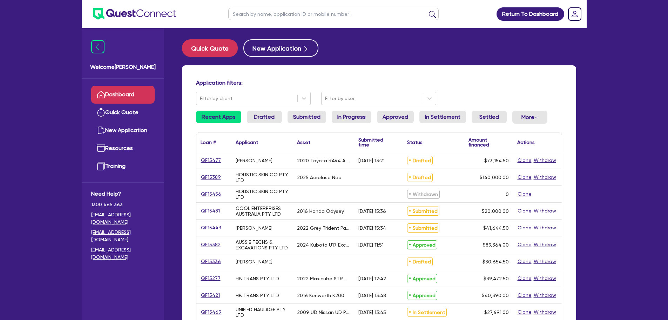
click at [117, 96] on link "Dashboard" at bounding box center [122, 95] width 63 height 18
click at [263, 115] on link "Drafted" at bounding box center [264, 116] width 35 height 13
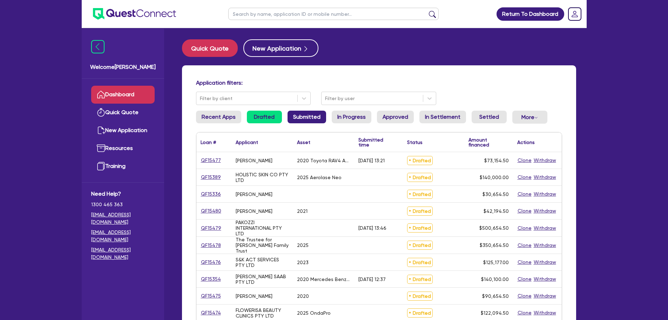
click at [304, 118] on link "Submitted" at bounding box center [307, 116] width 39 height 13
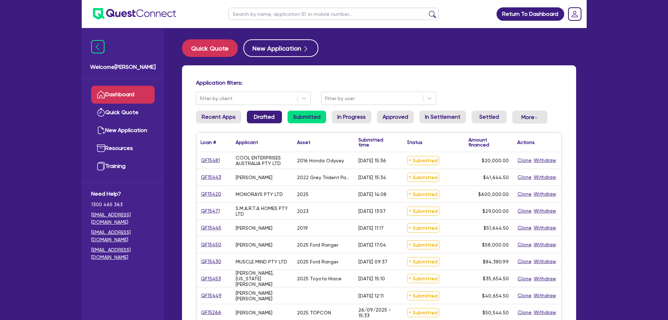
click at [265, 120] on link "Drafted" at bounding box center [264, 116] width 35 height 13
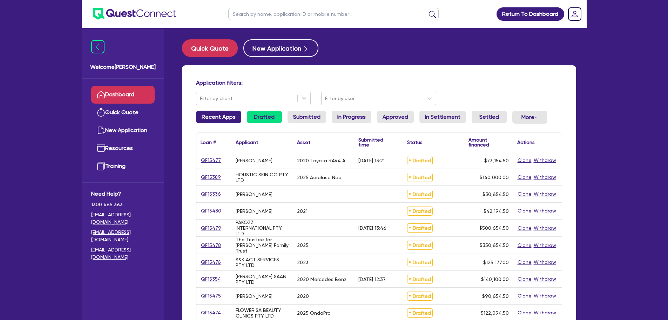
click at [215, 121] on link "Recent Apps" at bounding box center [218, 116] width 45 height 13
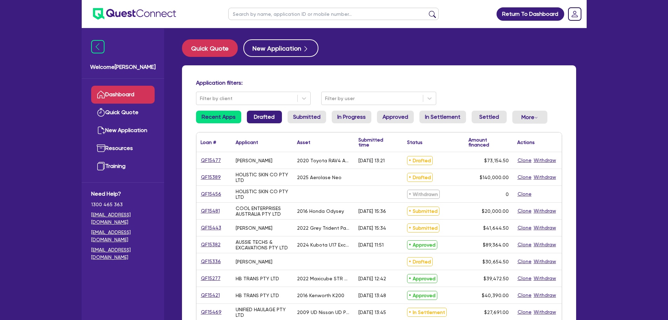
click at [249, 119] on link "Drafted" at bounding box center [264, 116] width 35 height 13
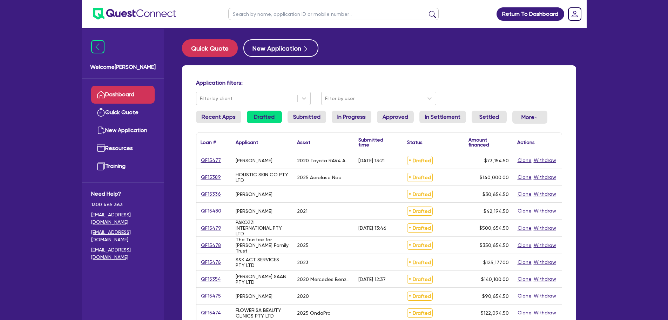
click at [120, 83] on ul "Dashboard Quick Quote New Application Ref Company Ref Salesperson Resources Tra…" at bounding box center [123, 130] width 82 height 103
click at [120, 96] on link "Dashboard" at bounding box center [122, 95] width 63 height 18
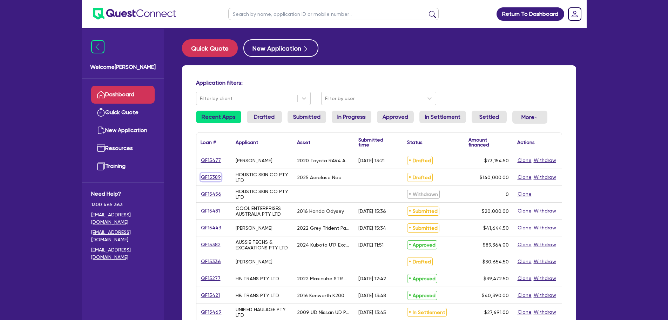
click at [208, 173] on link "QF15389" at bounding box center [211, 177] width 21 height 8
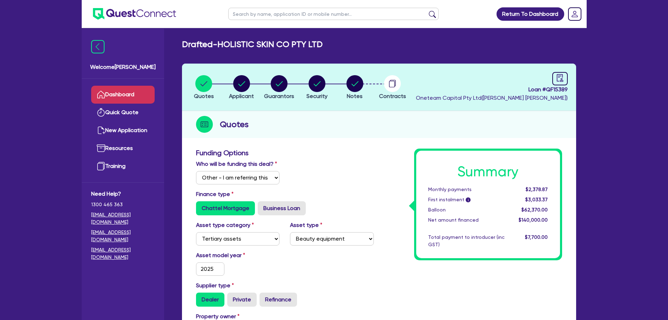
click at [112, 90] on link "Dashboard" at bounding box center [122, 95] width 63 height 18
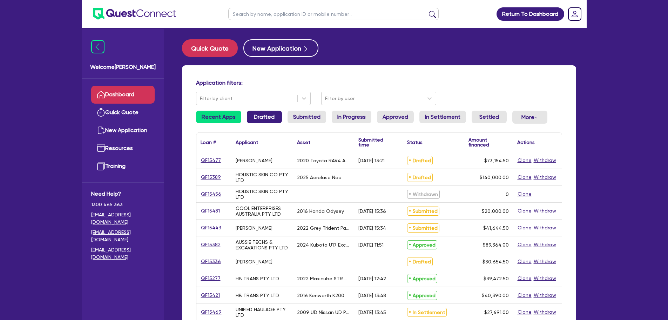
click at [274, 117] on link "Drafted" at bounding box center [264, 116] width 35 height 13
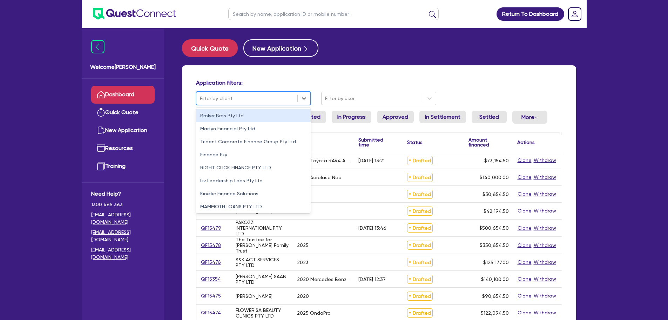
click at [270, 94] on div at bounding box center [247, 98] width 94 height 9
click at [462, 92] on div "Application filters: 10 results available. Use Up and Down to choose options, p…" at bounding box center [379, 92] width 377 height 26
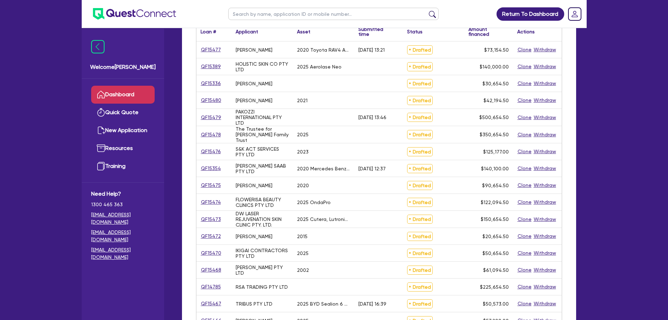
scroll to position [35, 0]
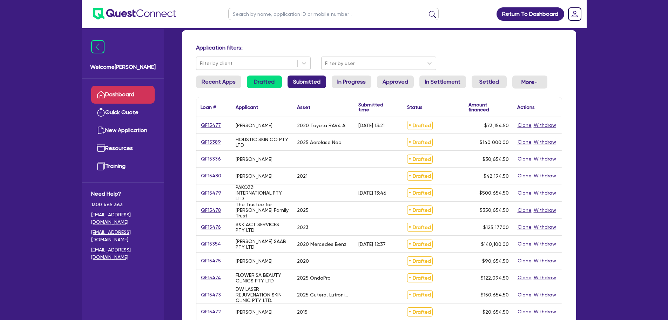
click at [296, 82] on link "Submitted" at bounding box center [307, 81] width 39 height 13
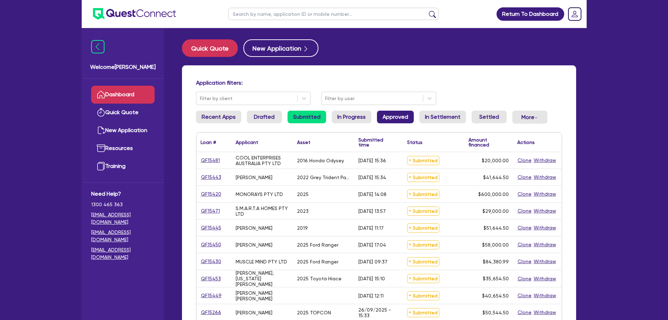
click at [383, 112] on link "Approved" at bounding box center [395, 116] width 37 height 13
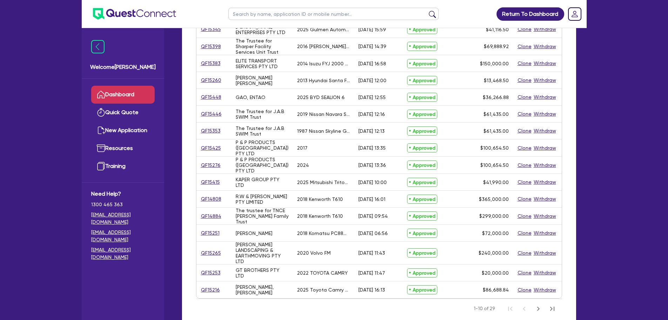
scroll to position [210, 0]
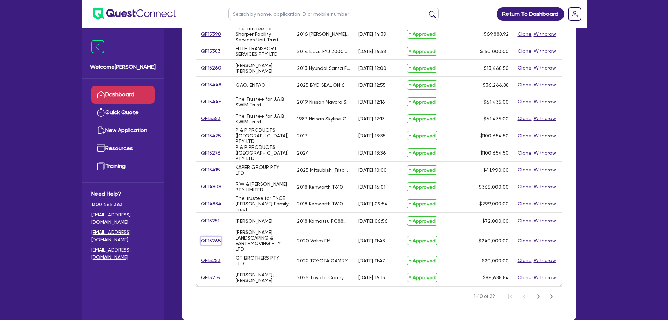
click at [219, 241] on link "QF15265" at bounding box center [211, 240] width 21 height 8
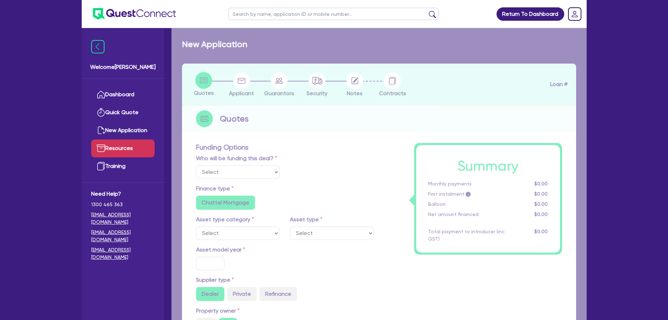
select select "Other"
select select "PRIMARY_ASSETS"
type input "2020"
type input "269,500"
type input "29,500"
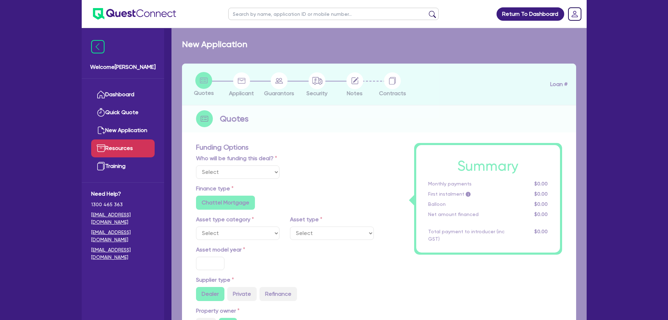
type input "30"
type input "80,850"
type input "4"
type input "9,600"
type input "8.59"
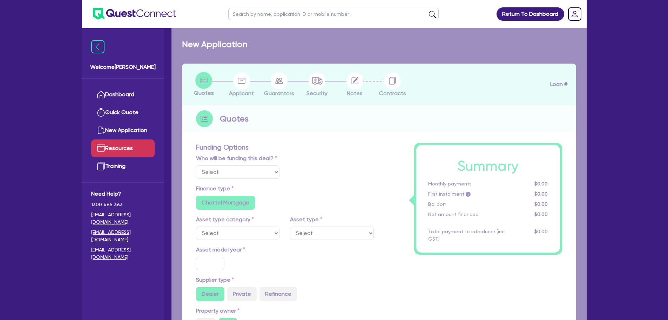
type input "460.91"
type input "100"
radio input "false"
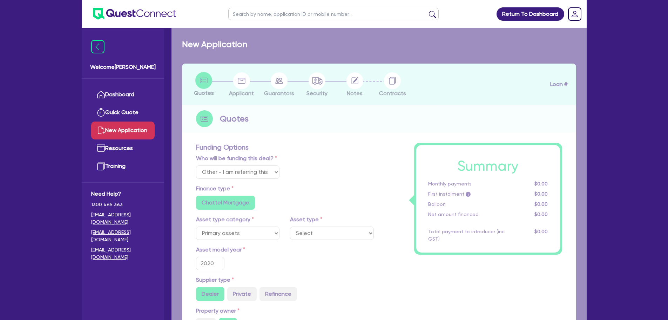
select select "HEAVY_TRUCKS"
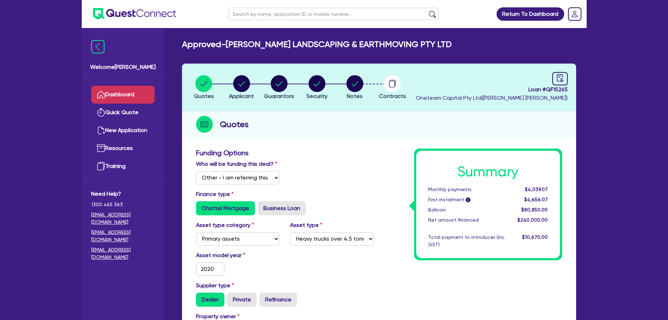
click at [108, 88] on link "Dashboard" at bounding box center [122, 95] width 63 height 18
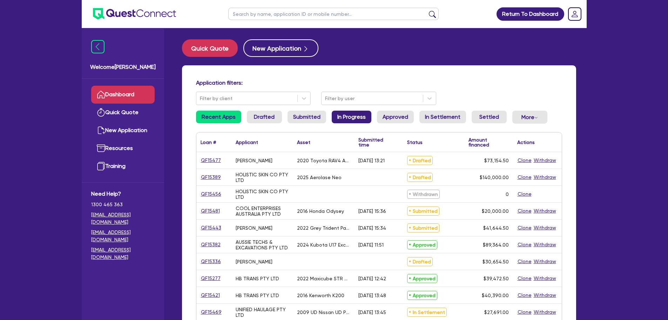
click at [335, 114] on link "In Progress" at bounding box center [352, 116] width 40 height 13
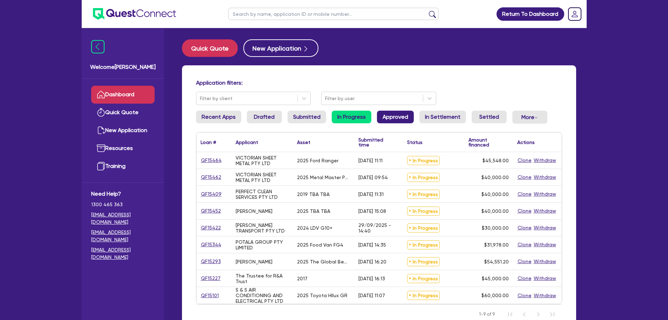
click at [393, 114] on link "Approved" at bounding box center [395, 116] width 37 height 13
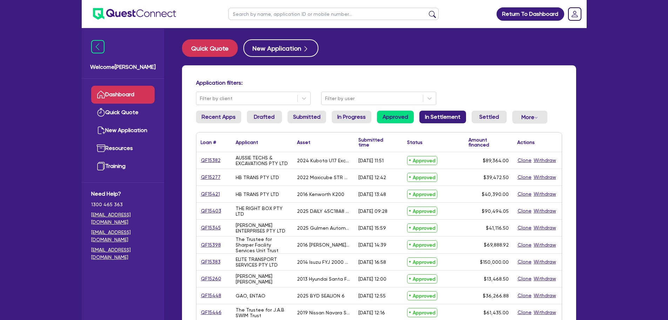
click at [451, 118] on link "In Settlement" at bounding box center [443, 116] width 47 height 13
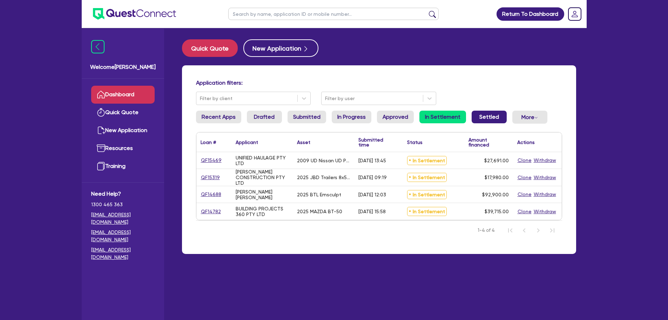
click at [481, 122] on link "Settled" at bounding box center [489, 116] width 35 height 13
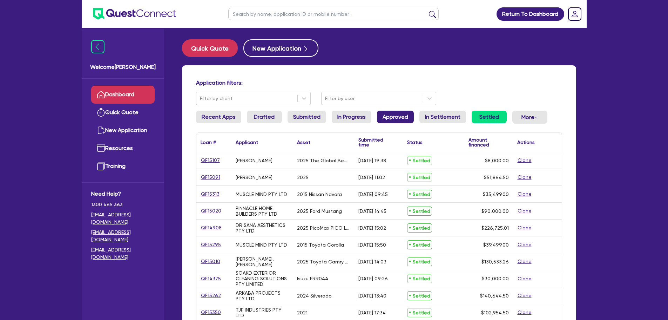
click at [400, 122] on link "Approved" at bounding box center [395, 116] width 37 height 13
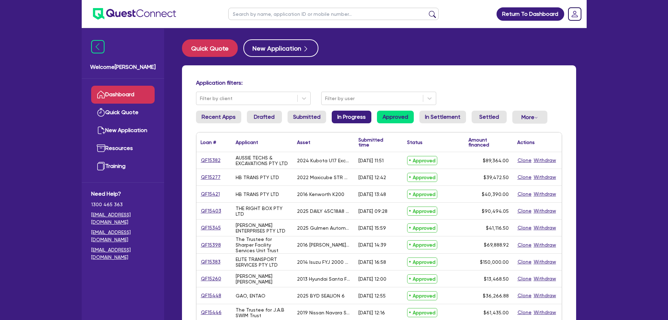
click at [353, 122] on link "In Progress" at bounding box center [352, 116] width 40 height 13
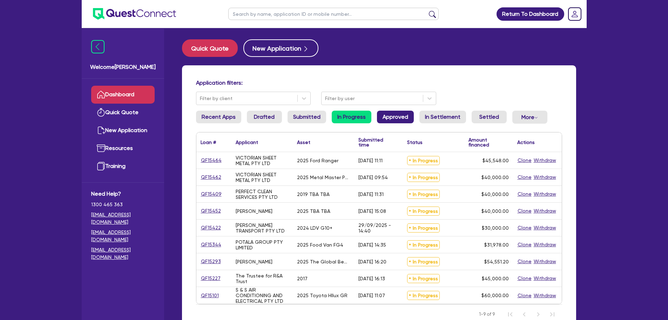
click at [397, 121] on link "Approved" at bounding box center [395, 116] width 37 height 13
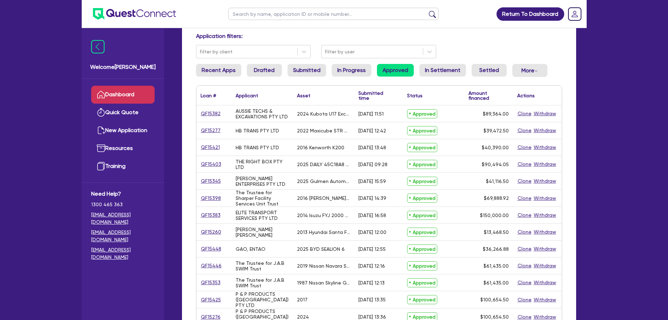
scroll to position [35, 0]
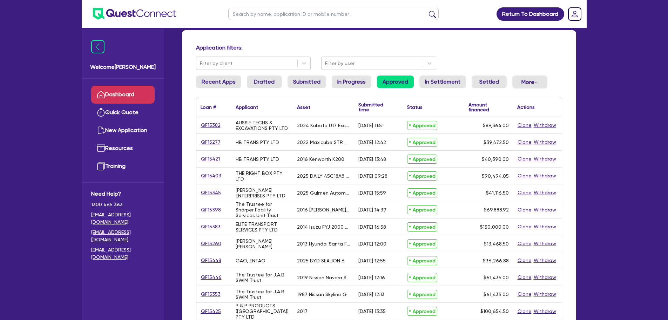
click at [498, 89] on li "Settled" at bounding box center [489, 84] width 35 height 19
click at [497, 85] on link "Settled" at bounding box center [489, 81] width 35 height 13
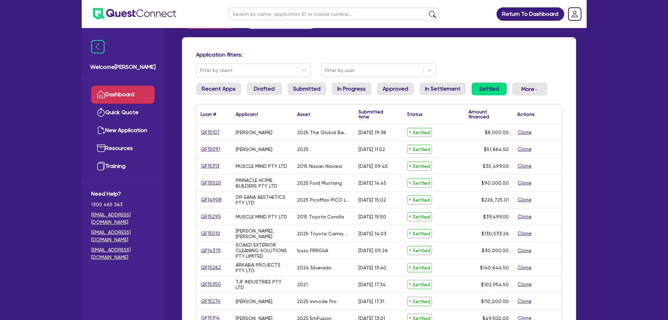
scroll to position [35, 0]
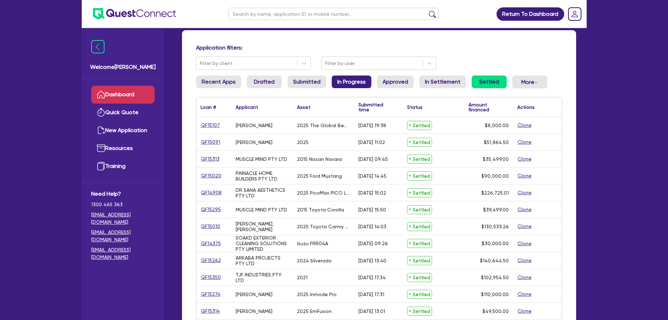
click at [355, 86] on link "In Progress" at bounding box center [352, 81] width 40 height 13
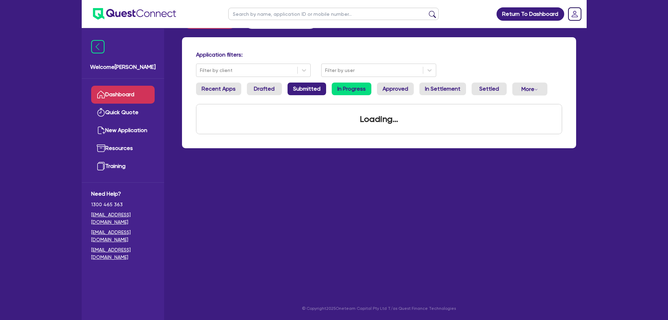
scroll to position [35, 0]
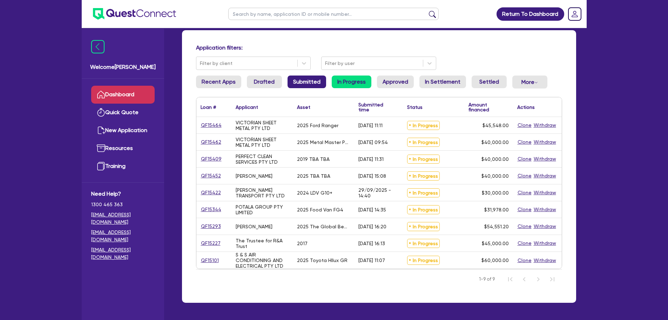
click at [296, 80] on link "Submitted" at bounding box center [307, 81] width 39 height 13
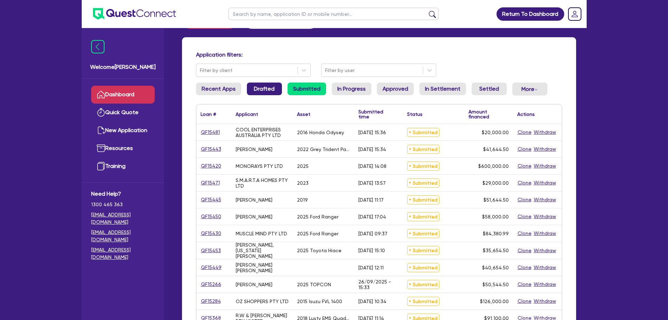
scroll to position [35, 0]
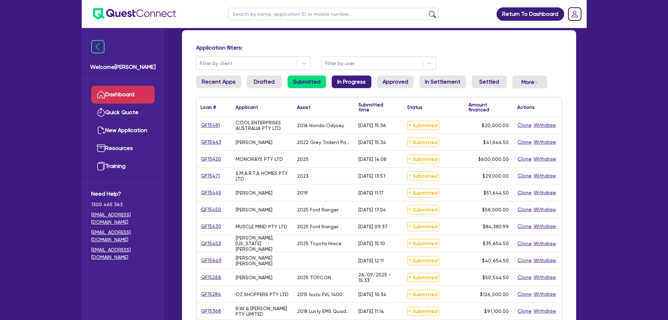
click at [352, 80] on link "In Progress" at bounding box center [352, 81] width 40 height 13
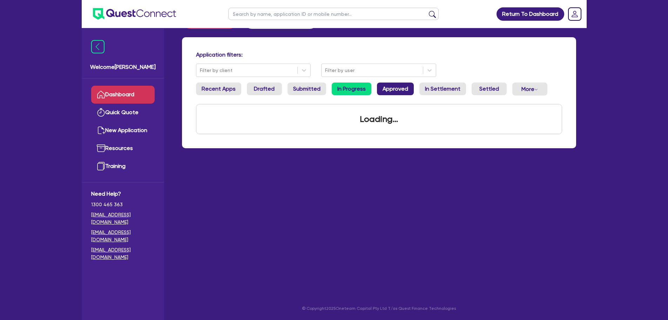
scroll to position [35, 0]
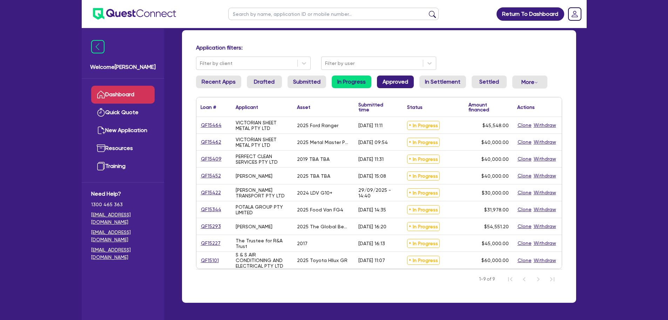
click at [396, 85] on link "Approved" at bounding box center [395, 81] width 37 height 13
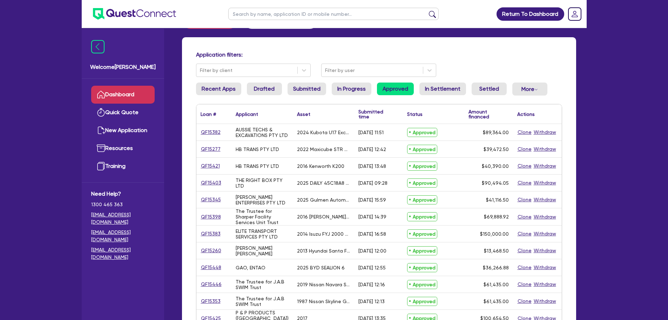
scroll to position [35, 0]
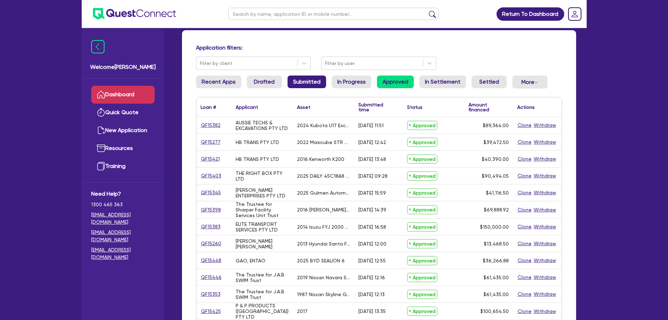
click at [304, 84] on link "Submitted" at bounding box center [307, 81] width 39 height 13
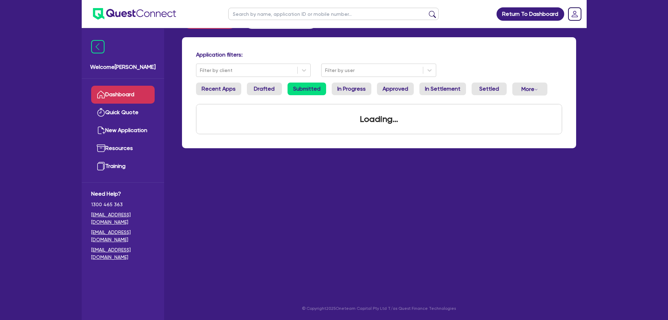
scroll to position [35, 0]
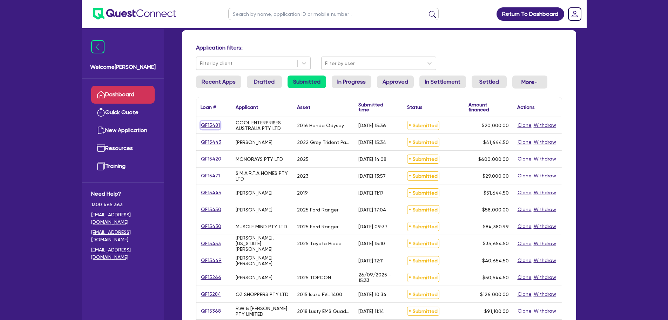
click at [216, 126] on link "QF15481" at bounding box center [211, 125] width 20 height 8
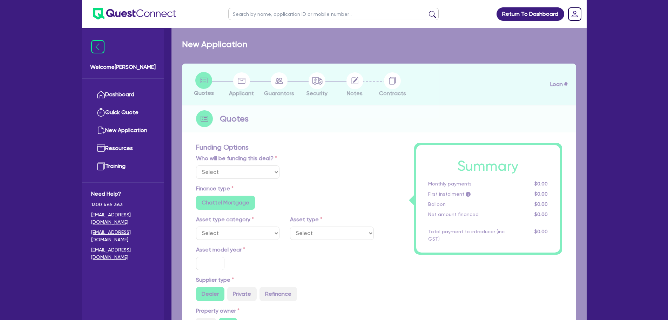
select select "Quest Finance - Own Book"
select select "CARS_AND_LIGHT_TRUCKS"
type input "2016"
type input "30,000"
type input "10,000"
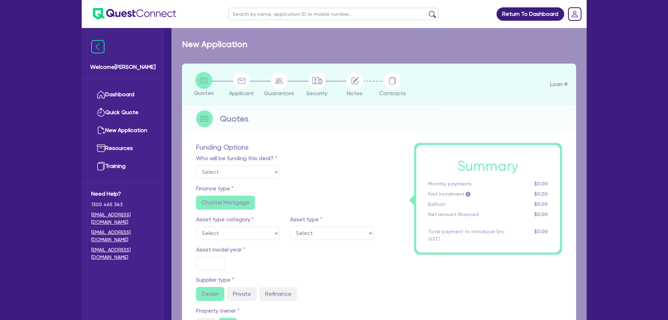
type input "10"
type input "2,000"
type input "12"
type input "1,000"
select select "PASSENGER_VEHICLES"
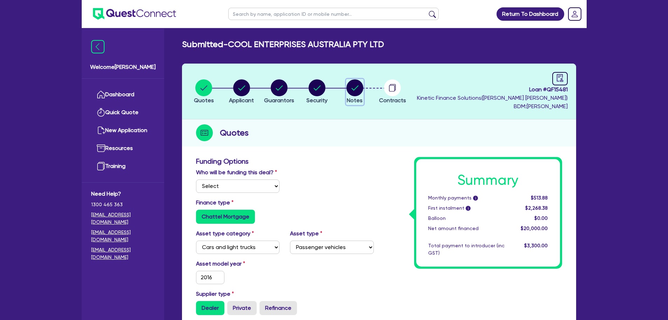
click at [356, 97] on span "Notes" at bounding box center [355, 100] width 16 height 7
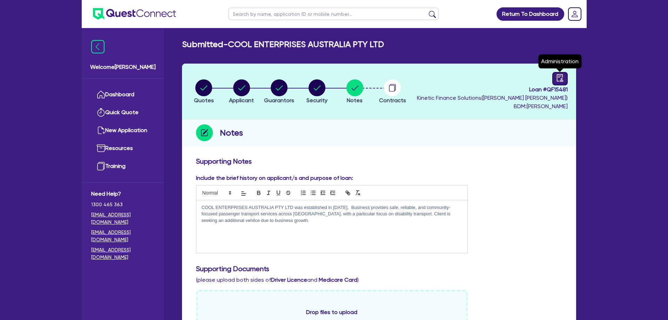
click at [561, 75] on icon "audit" at bounding box center [560, 78] width 8 height 8
select select "SUBMITTED_NEW"
select select "Quest Finance - Own Book"
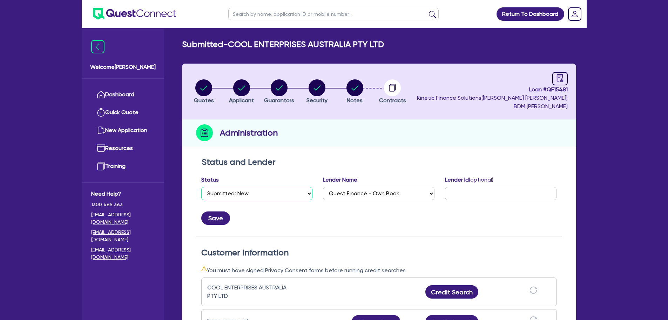
click at [277, 189] on select "Select Quoted Drafted: New Drafted: Amended Submitted: New Submitted: Amended I…" at bounding box center [257, 193] width 112 height 13
select select "DRAFTED_NEW"
click at [201, 187] on select "Select Quoted Drafted: New Drafted: Amended Submitted: New Submitted: Amended I…" at bounding box center [257, 193] width 112 height 13
click at [213, 221] on button "Save" at bounding box center [215, 217] width 29 height 13
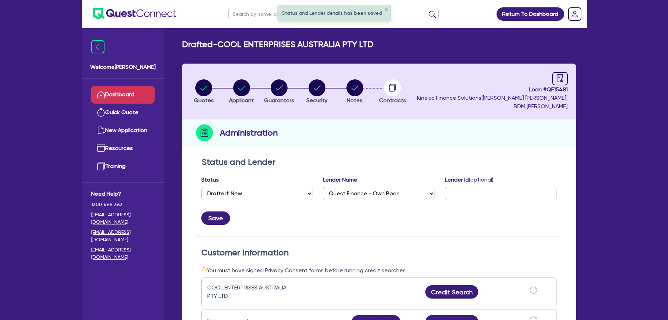
click at [132, 92] on link "Dashboard" at bounding box center [122, 95] width 63 height 18
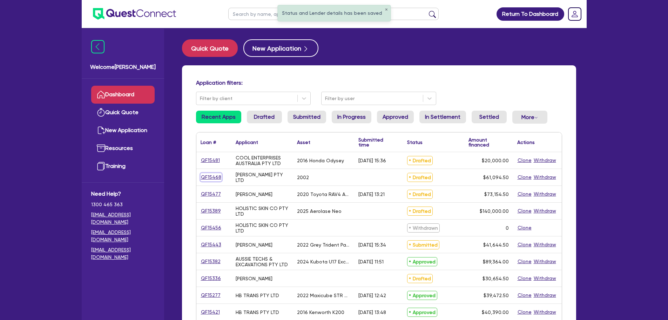
click at [212, 179] on link "QF15468" at bounding box center [211, 177] width 21 height 8
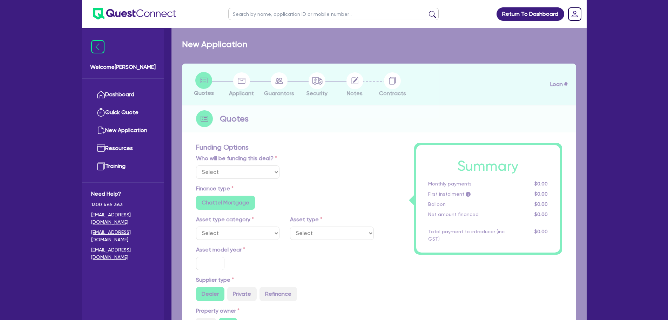
select select "Other"
select select "CARS_AND_LIGHT_TRUCKS"
type input "2002"
type input "62,000"
type input "3,100"
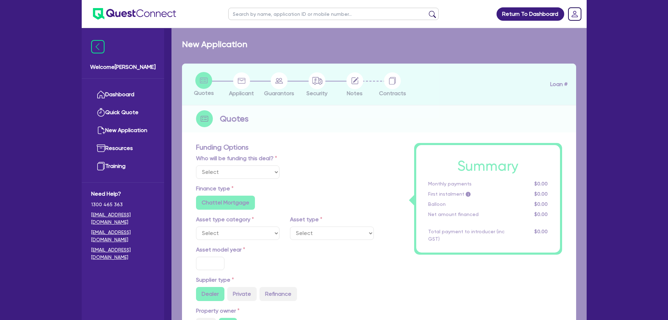
radio input "false"
type input "17.95"
radio input "false"
type input "1,400"
radio input "true"
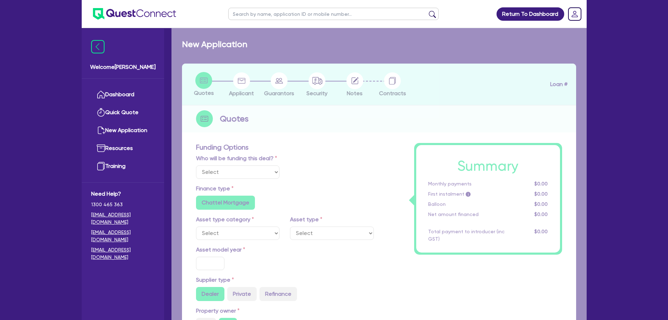
radio input "true"
select select "PASSENGER_VEHICLES"
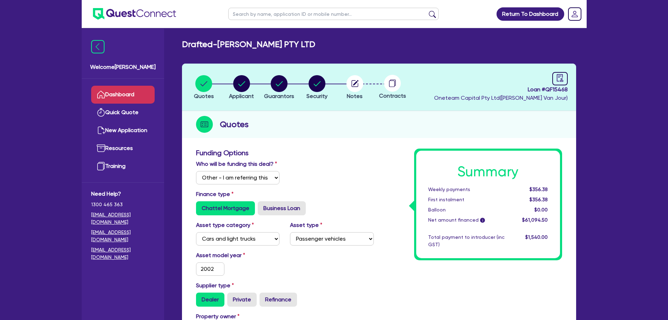
click at [131, 89] on link "Dashboard" at bounding box center [122, 95] width 63 height 18
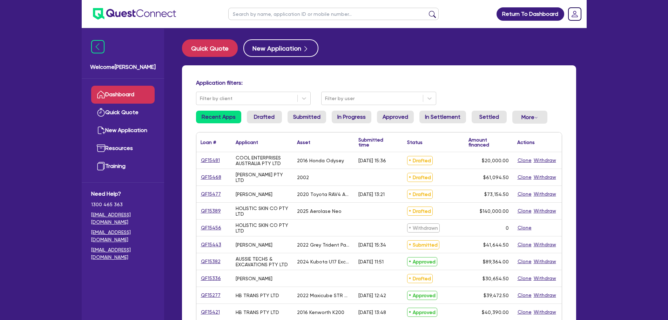
click at [139, 99] on link "Dashboard" at bounding box center [122, 95] width 63 height 18
click at [580, 14] on rect "Dropdown toggle" at bounding box center [575, 14] width 13 height 13
click at [552, 46] on link "Logout" at bounding box center [555, 45] width 53 height 13
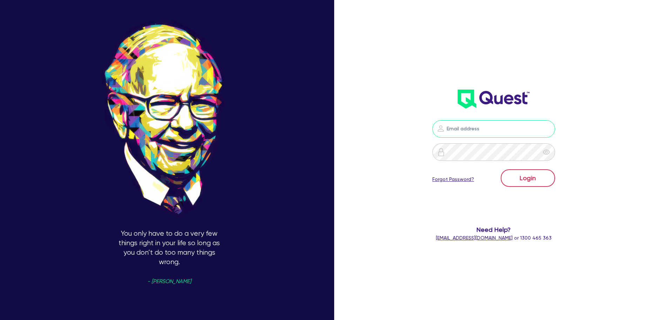
type input "[PERSON_NAME][EMAIL_ADDRESS][PERSON_NAME][DOMAIN_NAME]"
click at [525, 179] on button "Login" at bounding box center [528, 178] width 54 height 18
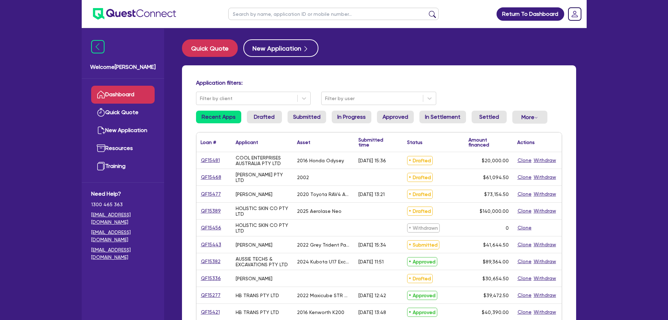
scroll to position [35, 0]
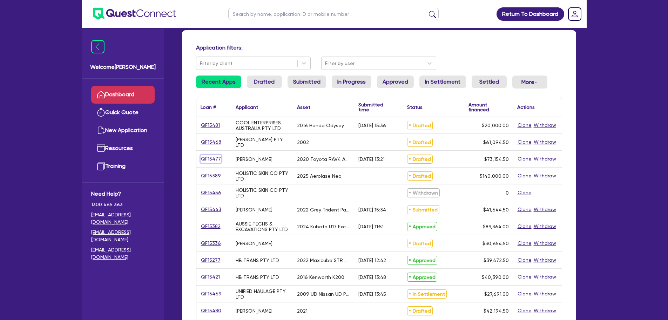
click at [215, 160] on link "QF15477" at bounding box center [211, 159] width 21 height 8
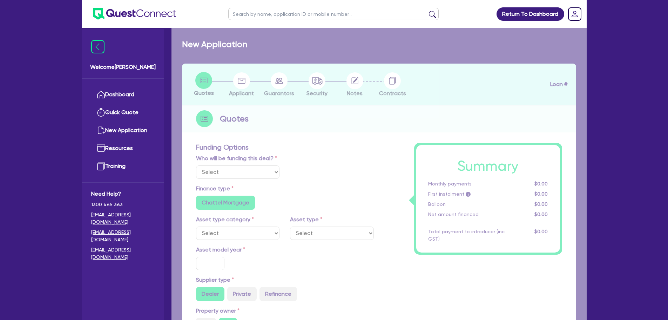
select select "Other"
select select "CARS_AND_LIGHT_TRUCKS"
type input "2020"
type input "72,500"
type input "3"
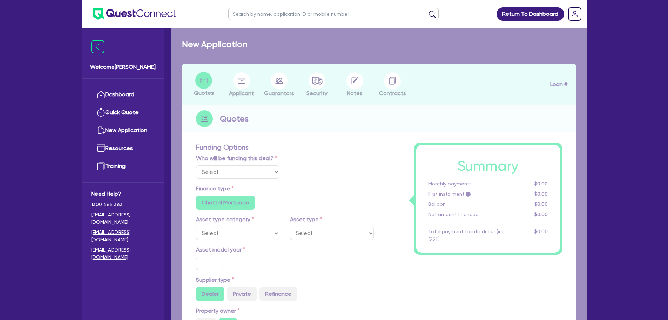
type input "2,194.64"
type input "6.85"
type input "318.18"
radio input "true"
radio input "false"
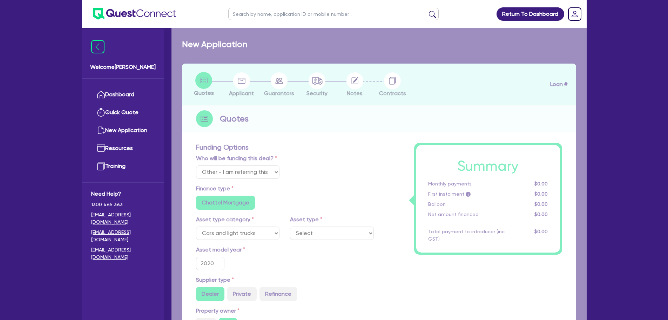
select select "PASSENGER_VEHICLES"
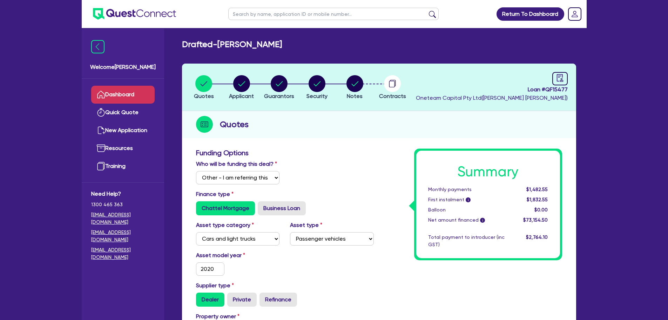
click at [116, 96] on link "Dashboard" at bounding box center [122, 95] width 63 height 18
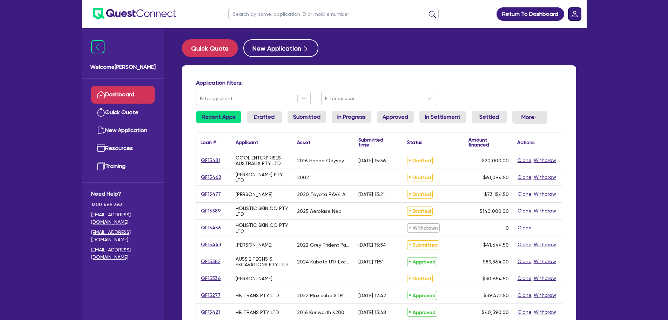
click at [576, 13] on rect "Dropdown toggle" at bounding box center [575, 14] width 13 height 13
click at [549, 47] on link "Logout" at bounding box center [555, 45] width 53 height 13
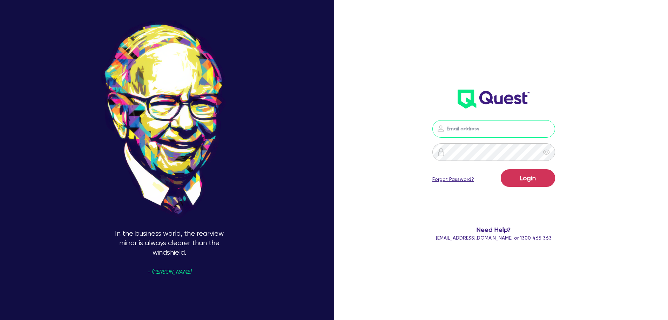
type input "[PERSON_NAME][EMAIL_ADDRESS][PERSON_NAME][DOMAIN_NAME]"
click at [520, 173] on button "Login" at bounding box center [528, 178] width 54 height 18
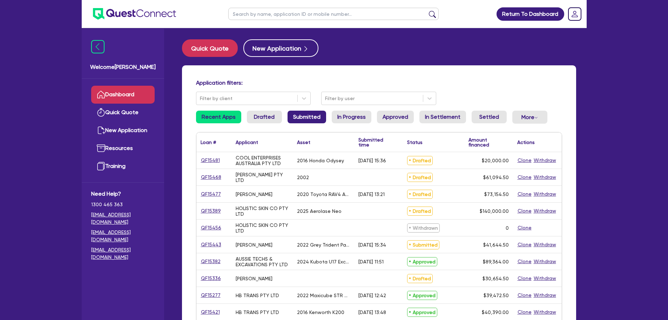
click at [310, 115] on link "Submitted" at bounding box center [307, 116] width 39 height 13
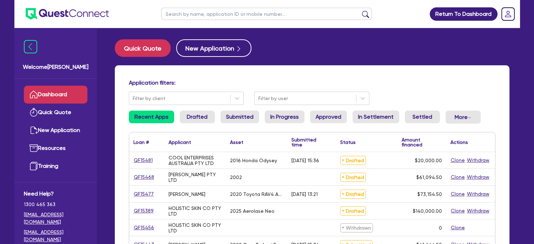
scroll to position [35, 0]
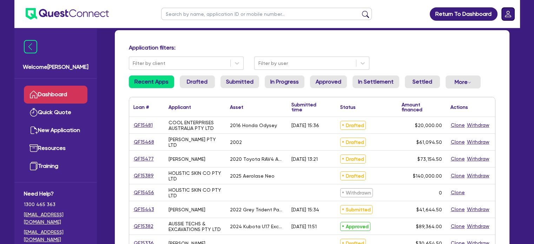
click at [510, 9] on rect "Dropdown toggle" at bounding box center [507, 14] width 13 height 13
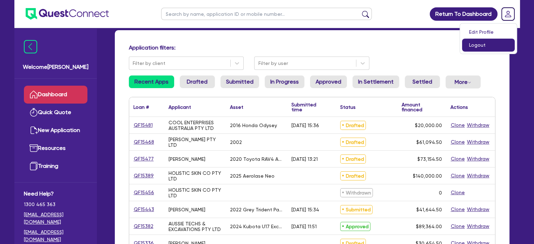
click at [474, 44] on link "Logout" at bounding box center [488, 45] width 53 height 13
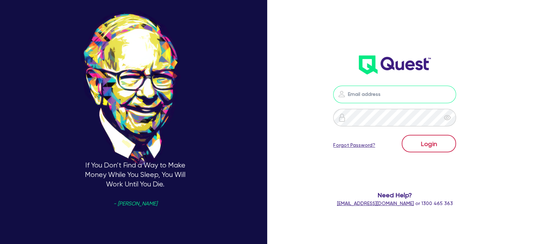
type input "[PERSON_NAME][EMAIL_ADDRESS][PERSON_NAME][DOMAIN_NAME]"
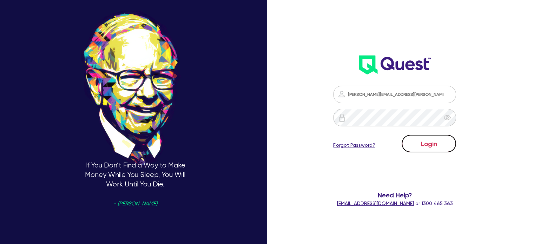
click at [421, 138] on button "Login" at bounding box center [428, 144] width 54 height 18
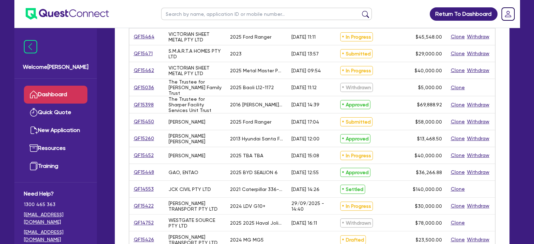
scroll to position [35, 0]
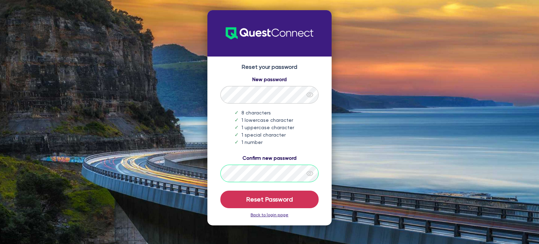
click at [220, 190] on button "Reset Password" at bounding box center [269, 199] width 98 height 18
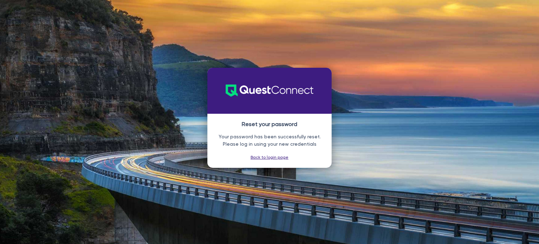
click at [271, 155] on link "Back to login page" at bounding box center [269, 157] width 38 height 5
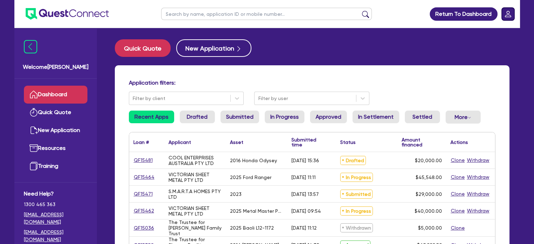
click at [506, 15] on rect "Dropdown toggle" at bounding box center [507, 14] width 13 height 13
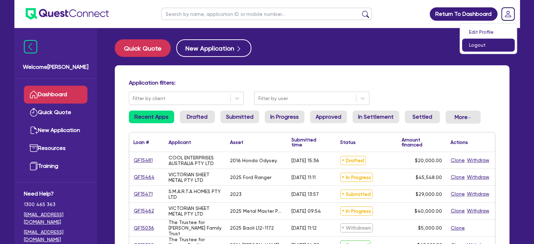
click at [485, 48] on link "Logout" at bounding box center [488, 45] width 53 height 13
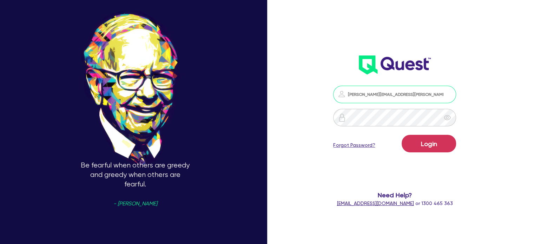
click at [415, 96] on input "[PERSON_NAME][EMAIL_ADDRESS][PERSON_NAME][DOMAIN_NAME]" at bounding box center [394, 95] width 123 height 18
drag, startPoint x: 416, startPoint y: 90, endPoint x: 344, endPoint y: 88, distance: 71.2
click at [344, 88] on input "[PERSON_NAME][EMAIL_ADDRESS][PERSON_NAME][DOMAIN_NAME]" at bounding box center [394, 95] width 123 height 18
paste input "+qconnect.all"
type input "[PERSON_NAME][EMAIL_ADDRESS][PERSON_NAME][DOMAIN_NAME]"
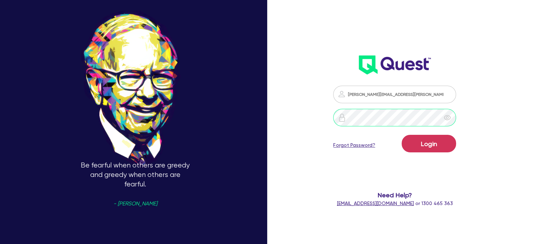
click at [311, 118] on div "Be fearful when others are greedy and greedy when others are fearful. - [PERSON…" at bounding box center [267, 122] width 534 height 313
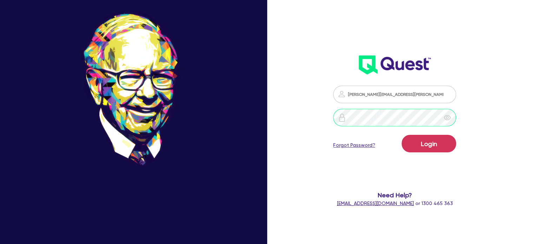
click at [401, 135] on button "Login" at bounding box center [428, 144] width 54 height 18
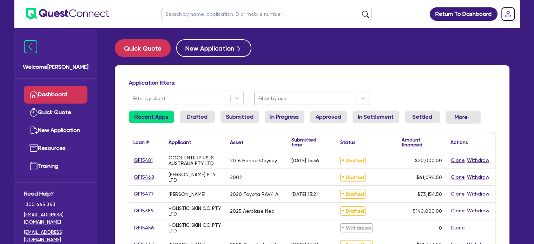
scroll to position [35, 0]
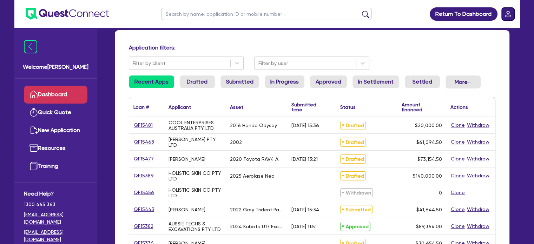
click at [508, 18] on rect "Dropdown toggle" at bounding box center [507, 14] width 13 height 13
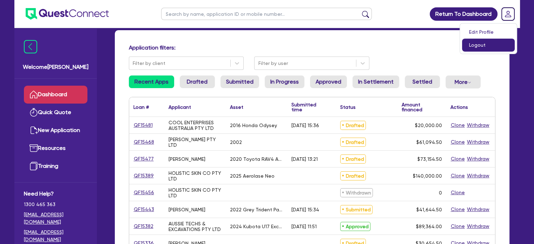
click at [488, 44] on link "Logout" at bounding box center [488, 45] width 53 height 13
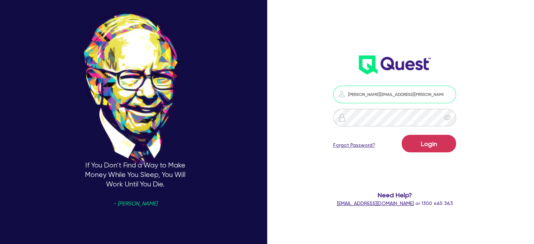
drag, startPoint x: 438, startPoint y: 97, endPoint x: 373, endPoint y: 95, distance: 64.6
click at [373, 95] on input "[PERSON_NAME][EMAIL_ADDRESS][PERSON_NAME][DOMAIN_NAME]" at bounding box center [394, 95] width 123 height 18
type input "[PERSON_NAME][EMAIL_ADDRESS][PERSON_NAME][DOMAIN_NAME]"
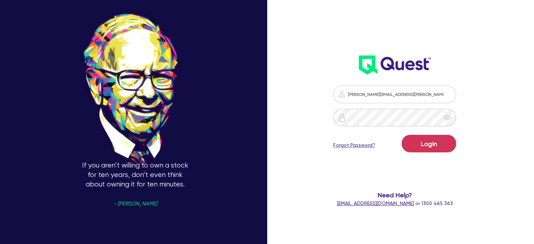
click at [368, 155] on div "Login Forgot Password?" at bounding box center [394, 145] width 123 height 20
click at [325, 110] on div "[PERSON_NAME][EMAIL_ADDRESS][PERSON_NAME][DOMAIN_NAME] Login Forgot Password? N…" at bounding box center [394, 146] width 152 height 135
click at [401, 135] on button "Login" at bounding box center [428, 144] width 54 height 18
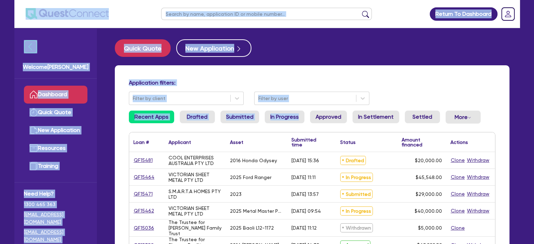
click at [414, 91] on div "Application filters: Filter by client Filter by user" at bounding box center [311, 92] width 377 height 26
